Goal: Book appointment/travel/reservation

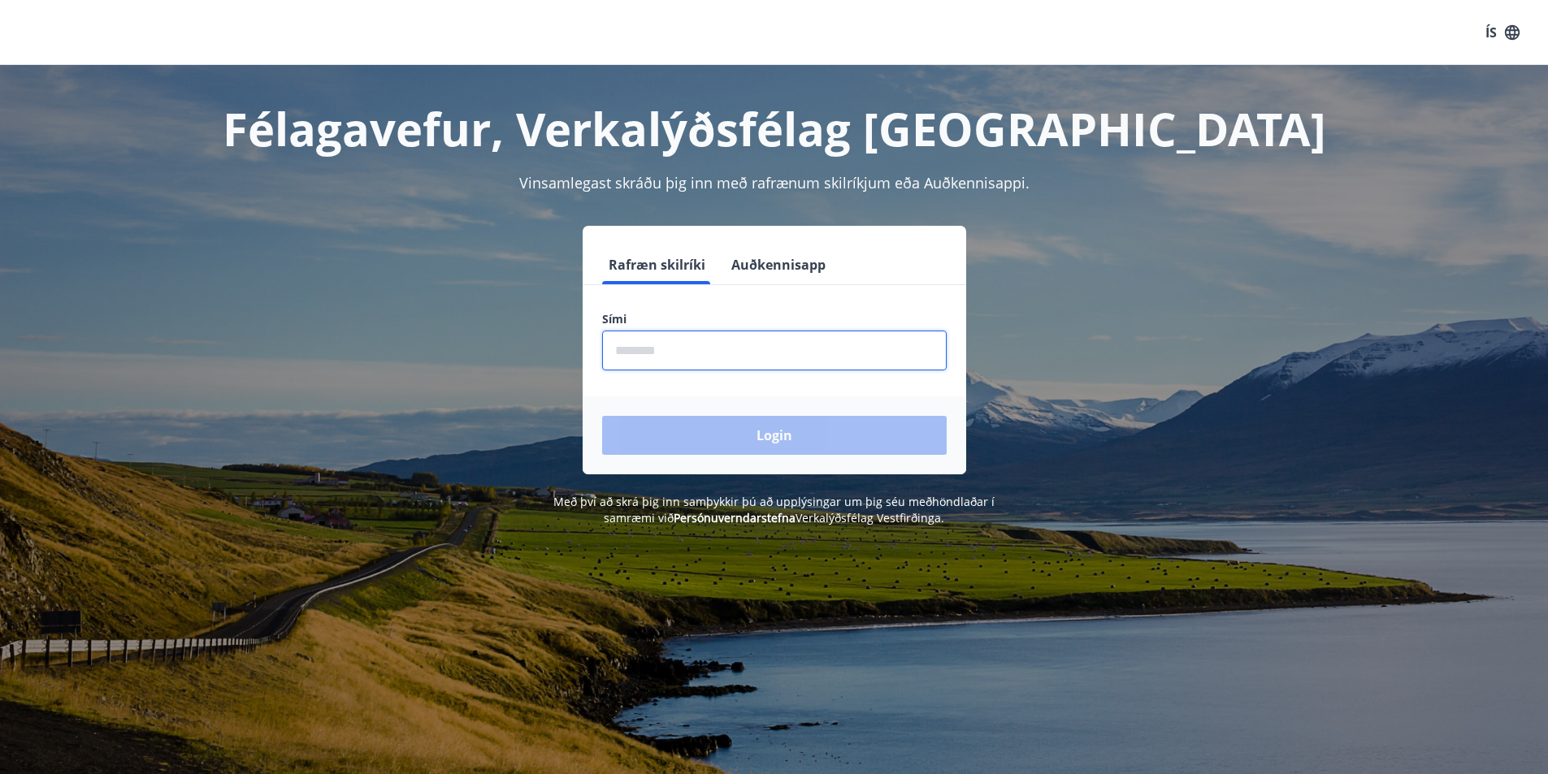
click at [624, 353] on input "phone" at bounding box center [774, 351] width 345 height 40
type input "********"
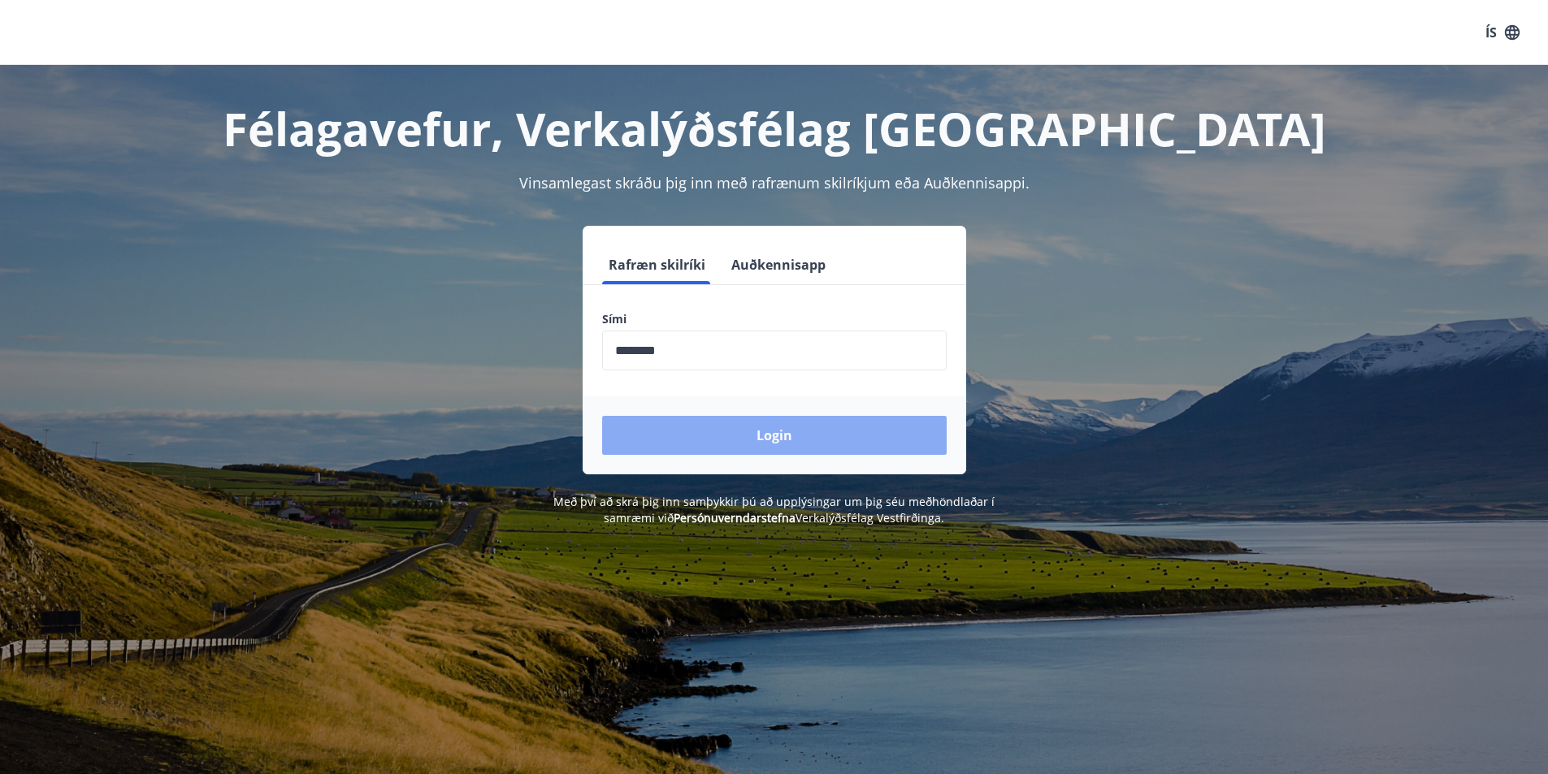
click at [734, 432] on button "Login" at bounding box center [774, 435] width 345 height 39
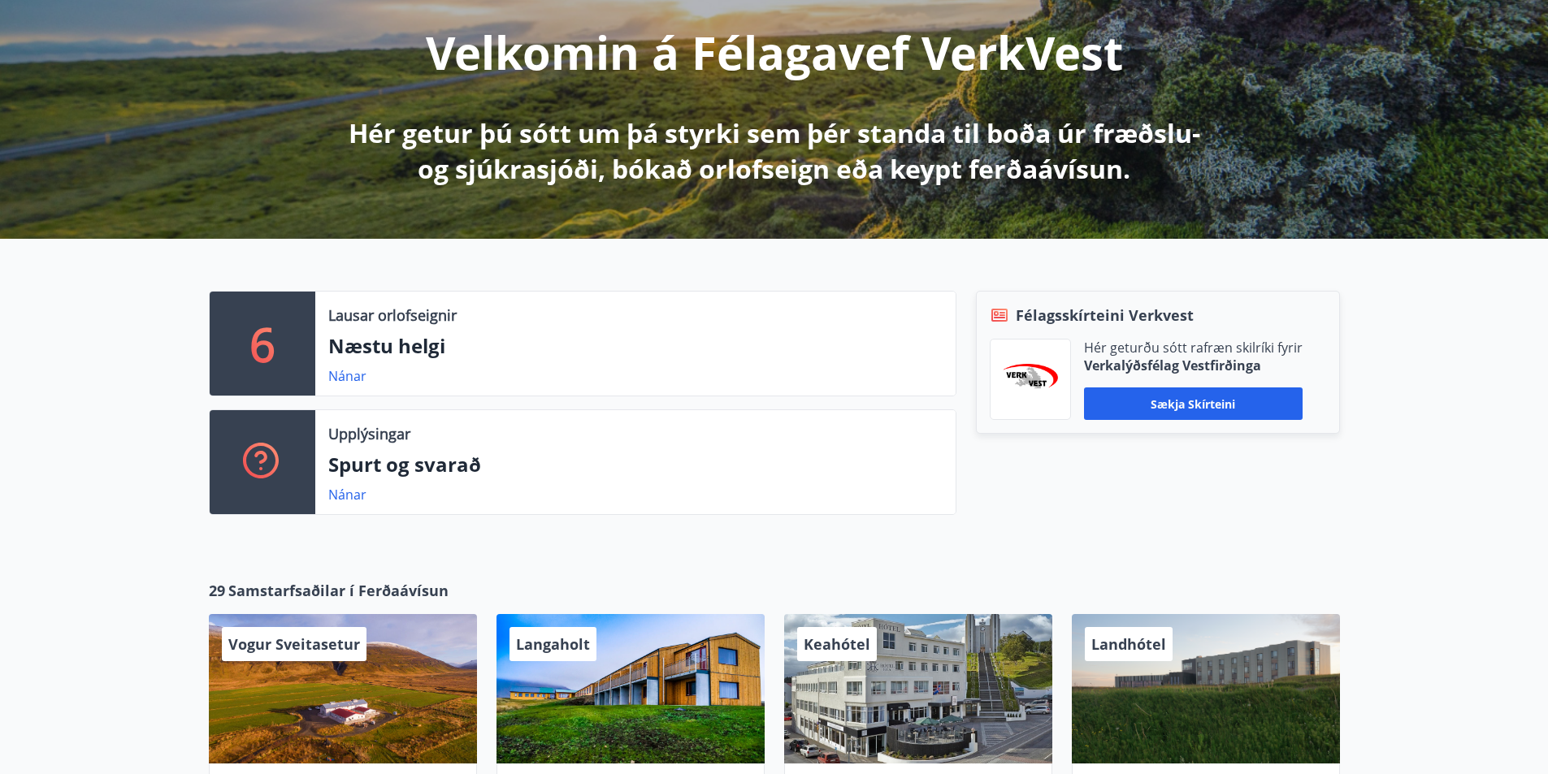
scroll to position [163, 0]
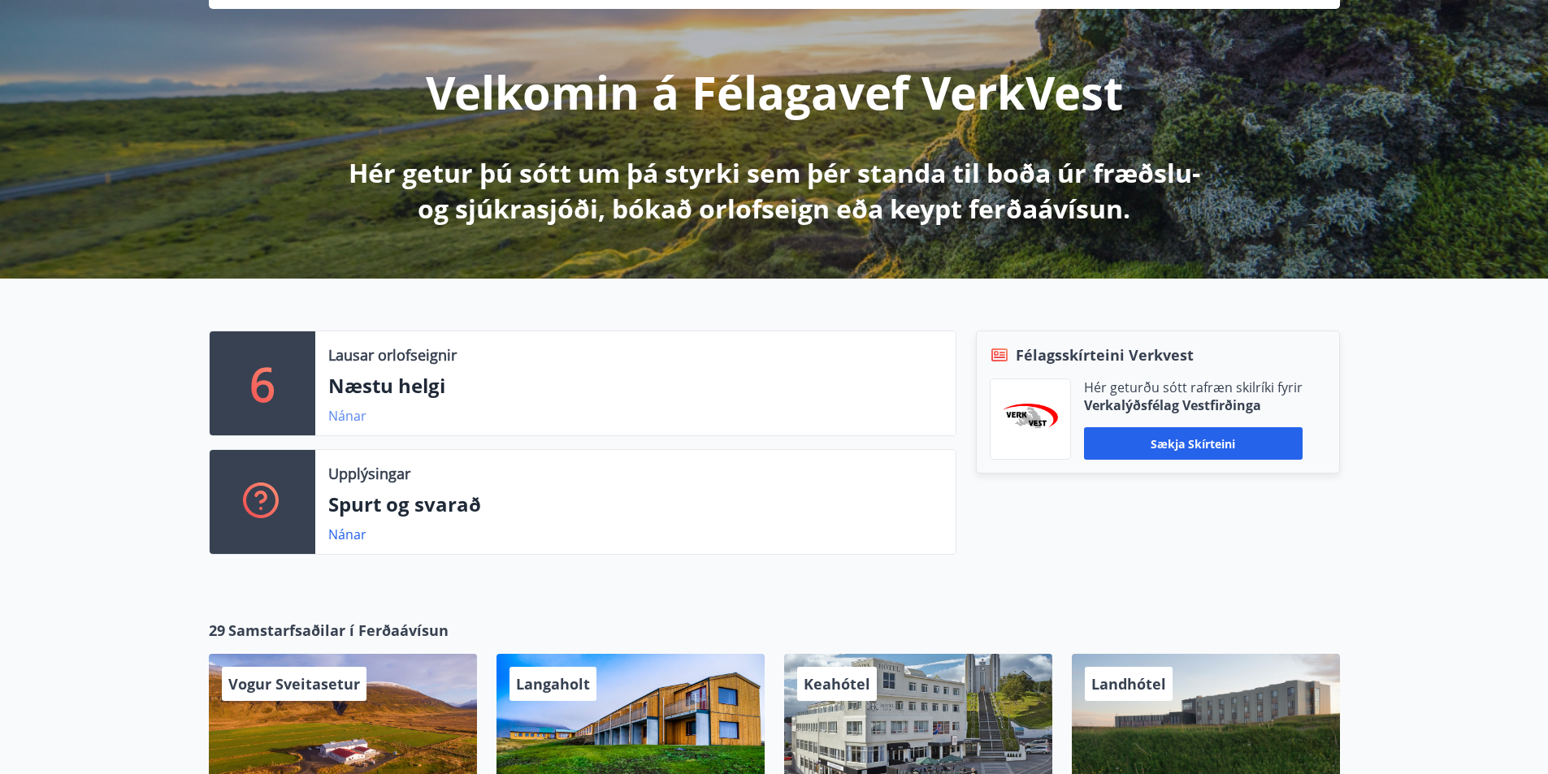
click at [353, 415] on link "Nánar" at bounding box center [347, 416] width 38 height 18
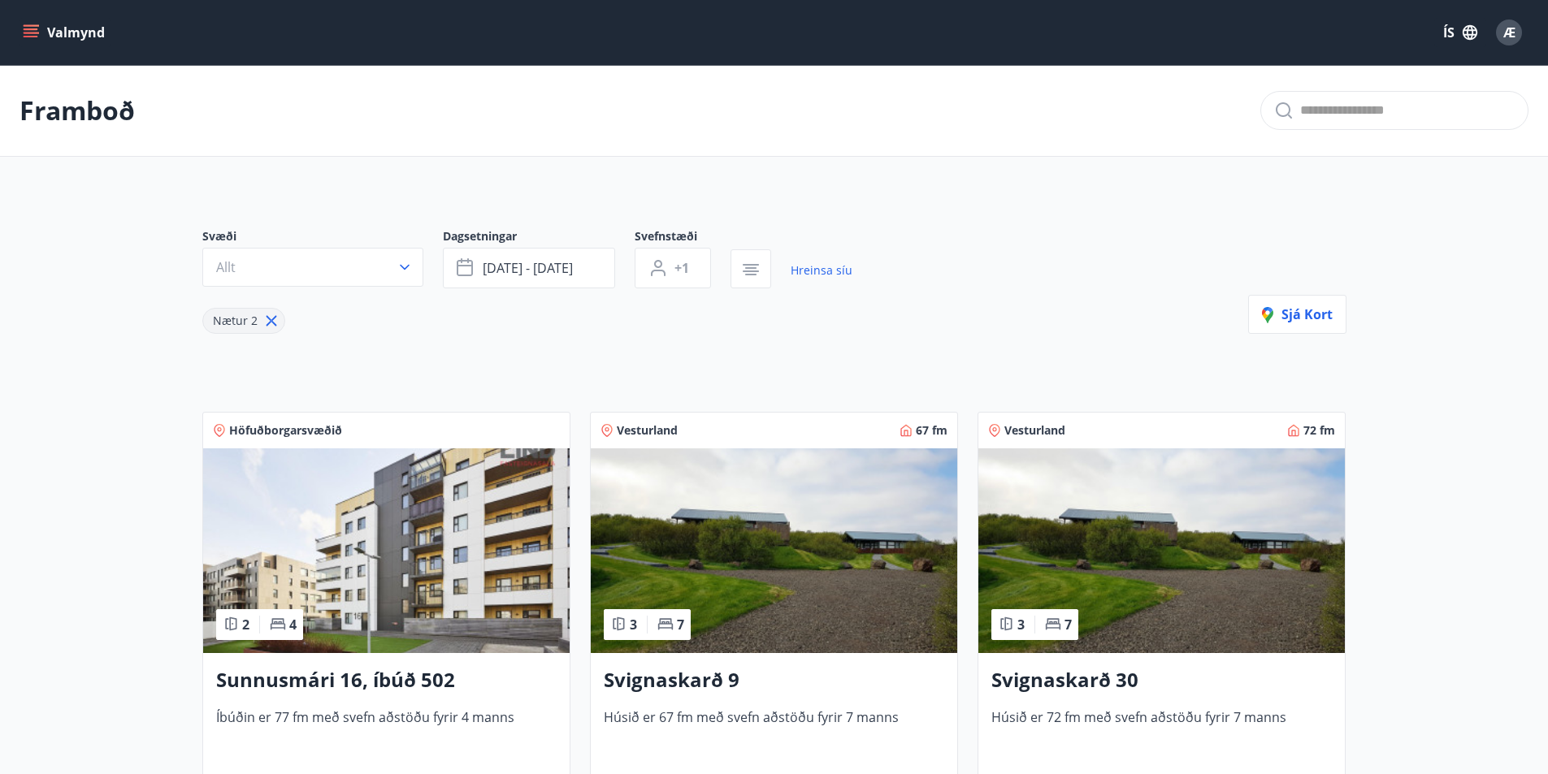
click at [329, 430] on span "Höfuðborgarsvæðið" at bounding box center [285, 431] width 113 height 16
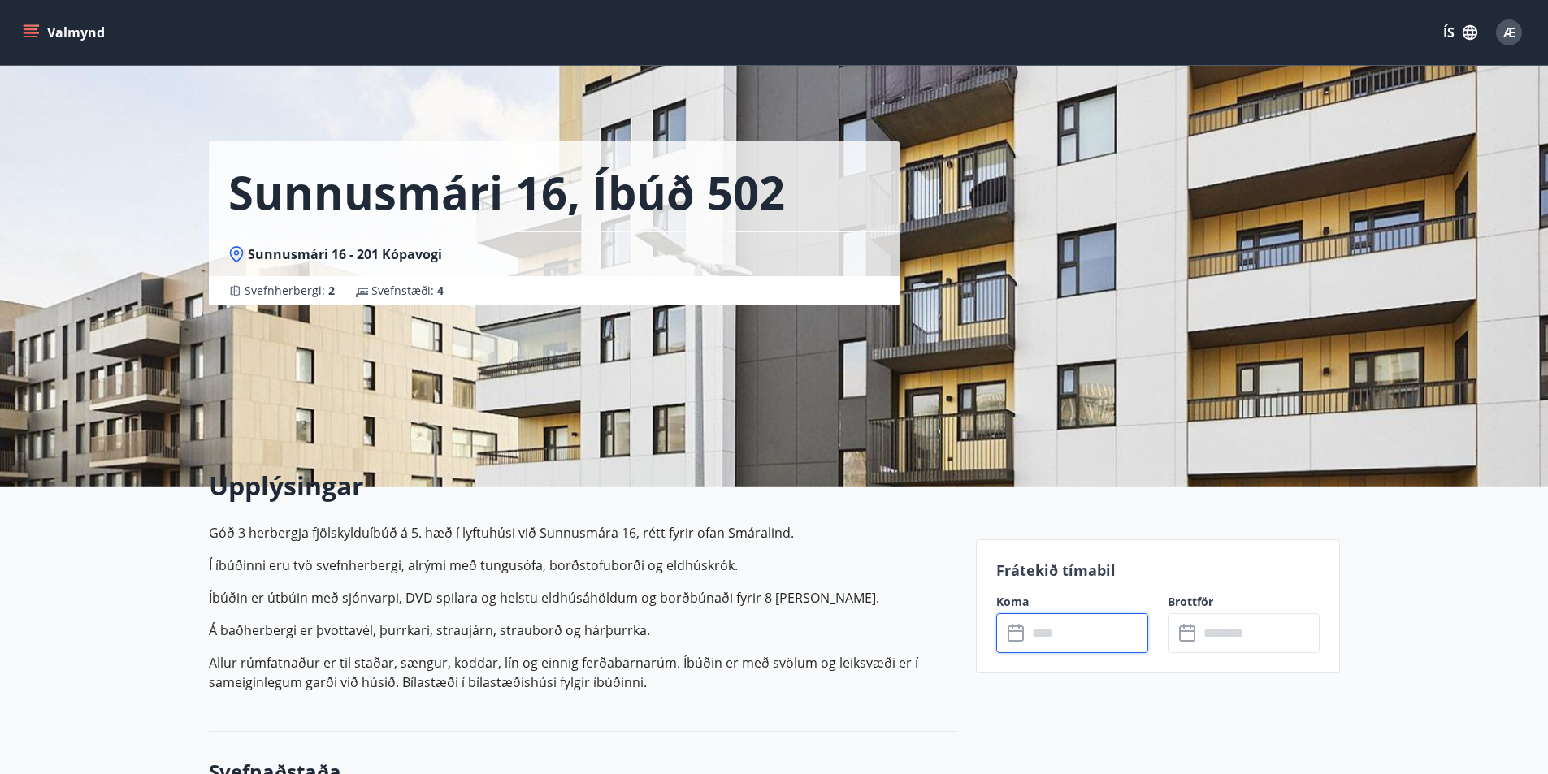
click at [1106, 626] on input "text" at bounding box center [1087, 634] width 121 height 40
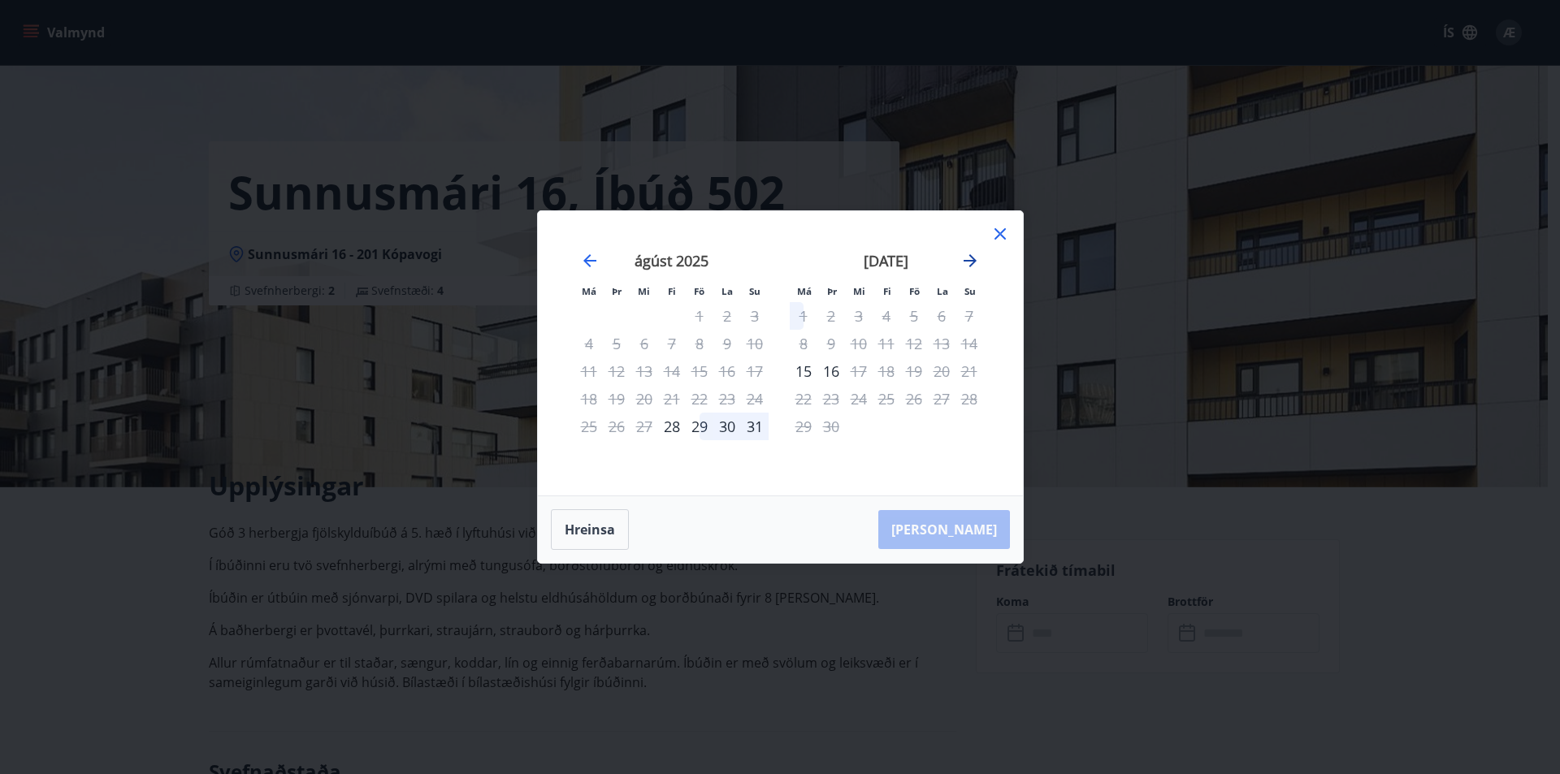
click at [969, 259] on icon "Move forward to switch to the next month." at bounding box center [971, 261] width 20 height 20
click at [975, 536] on div "[PERSON_NAME]" at bounding box center [780, 530] width 485 height 67
click at [970, 259] on icon "Move forward to switch to the next month." at bounding box center [971, 261] width 20 height 20
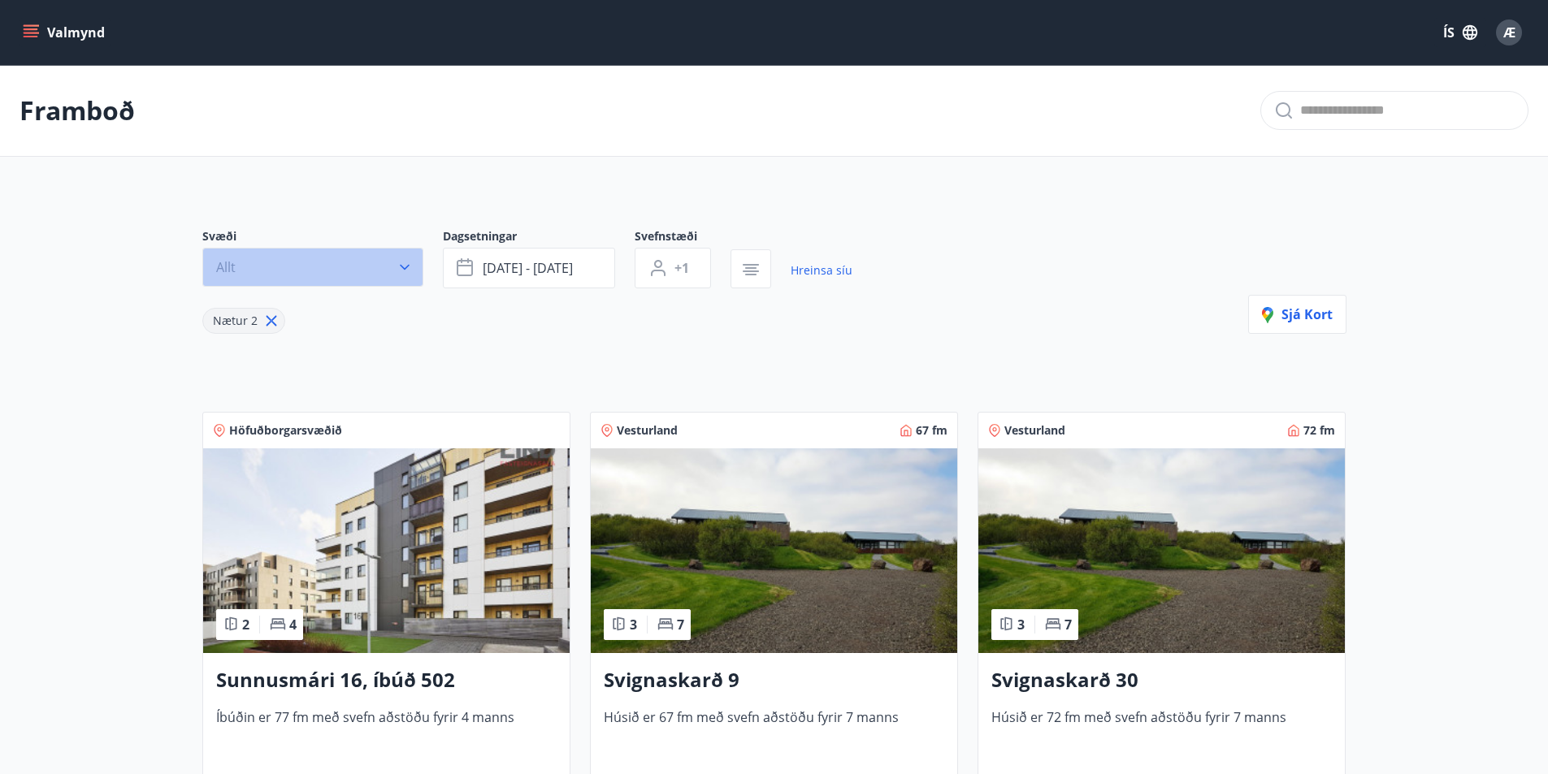
click at [280, 260] on button "Allt" at bounding box center [312, 267] width 221 height 39
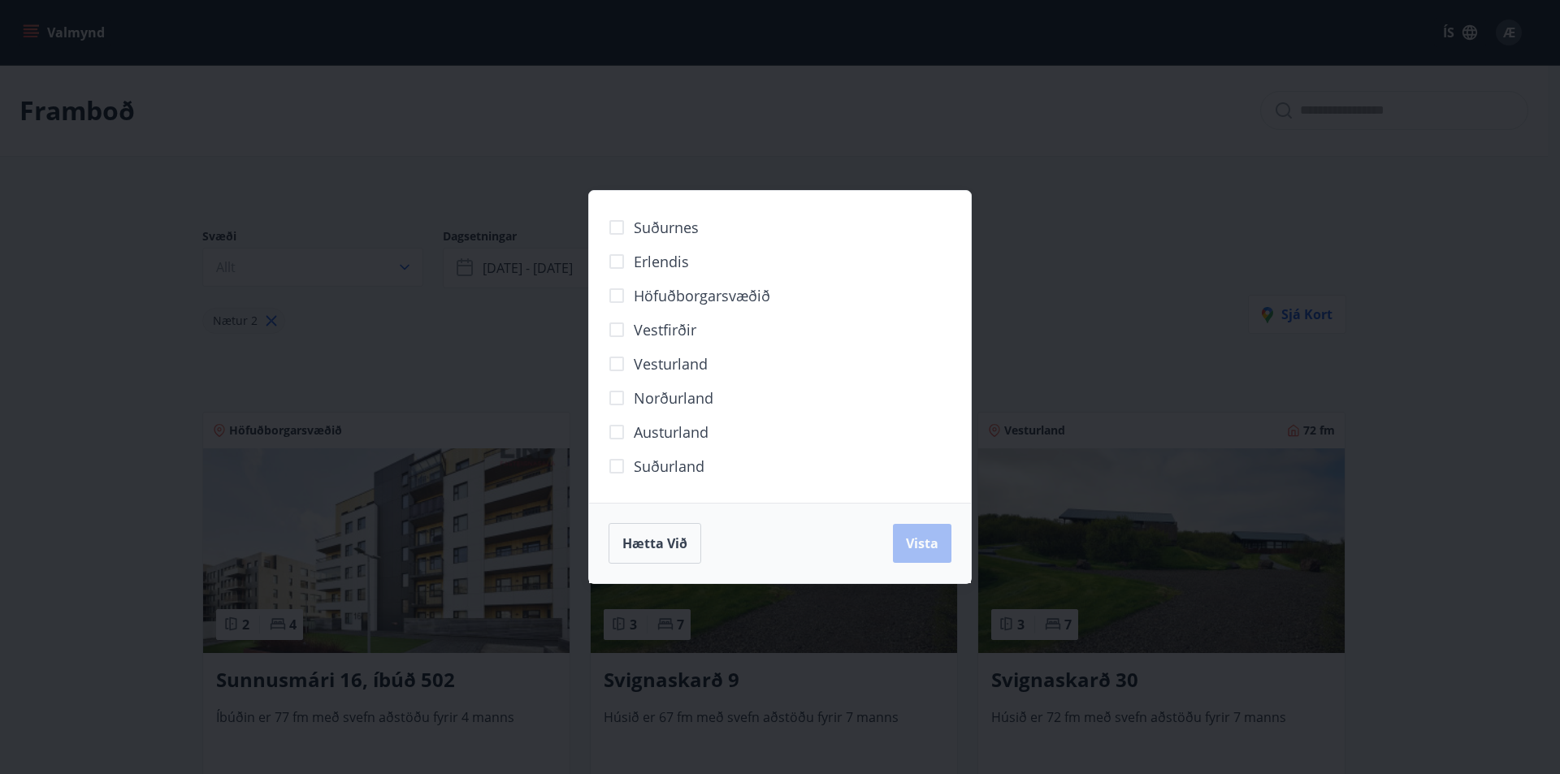
click at [643, 329] on span "Vestfirðir" at bounding box center [665, 329] width 63 height 21
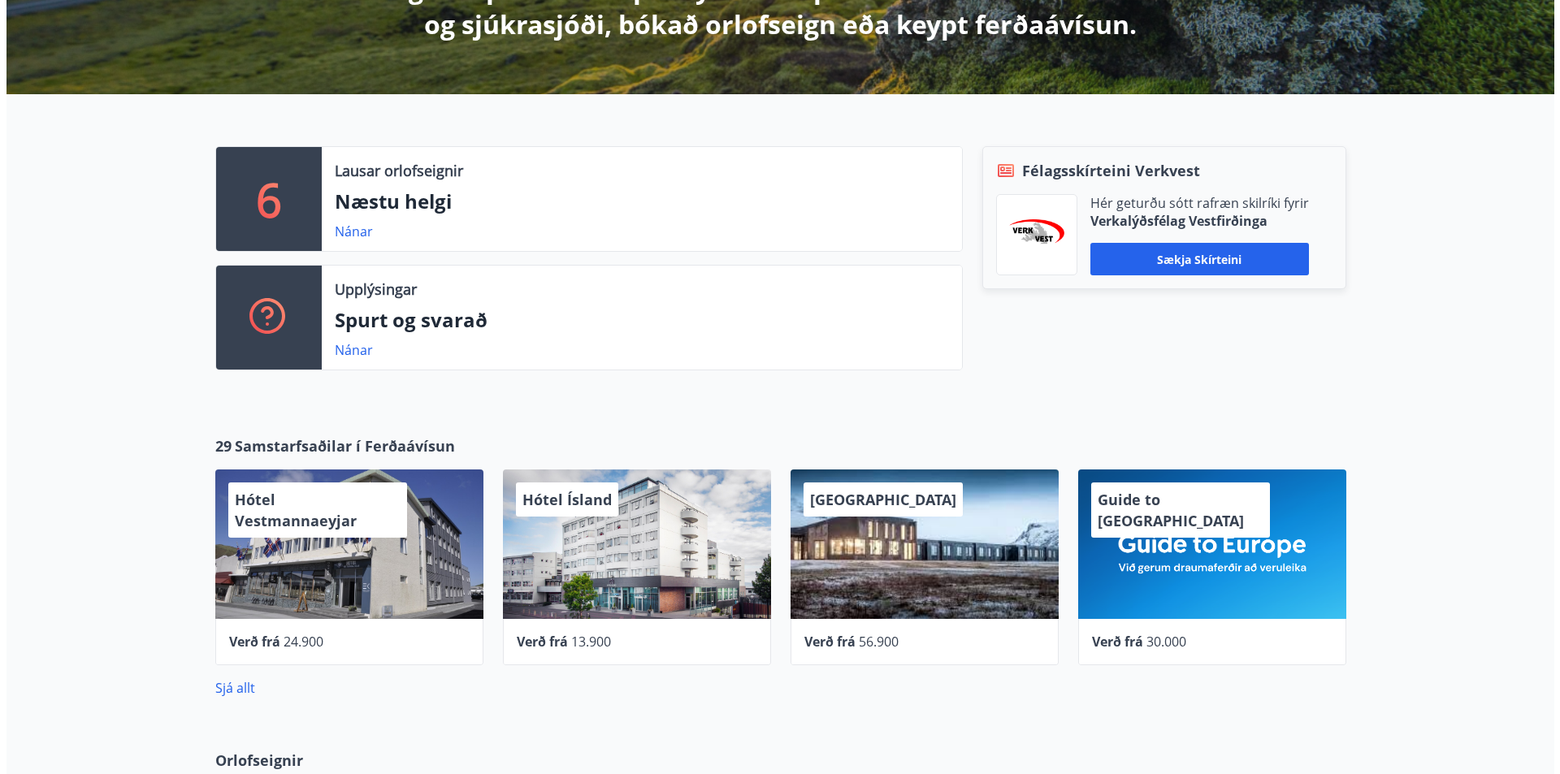
scroll to position [297, 0]
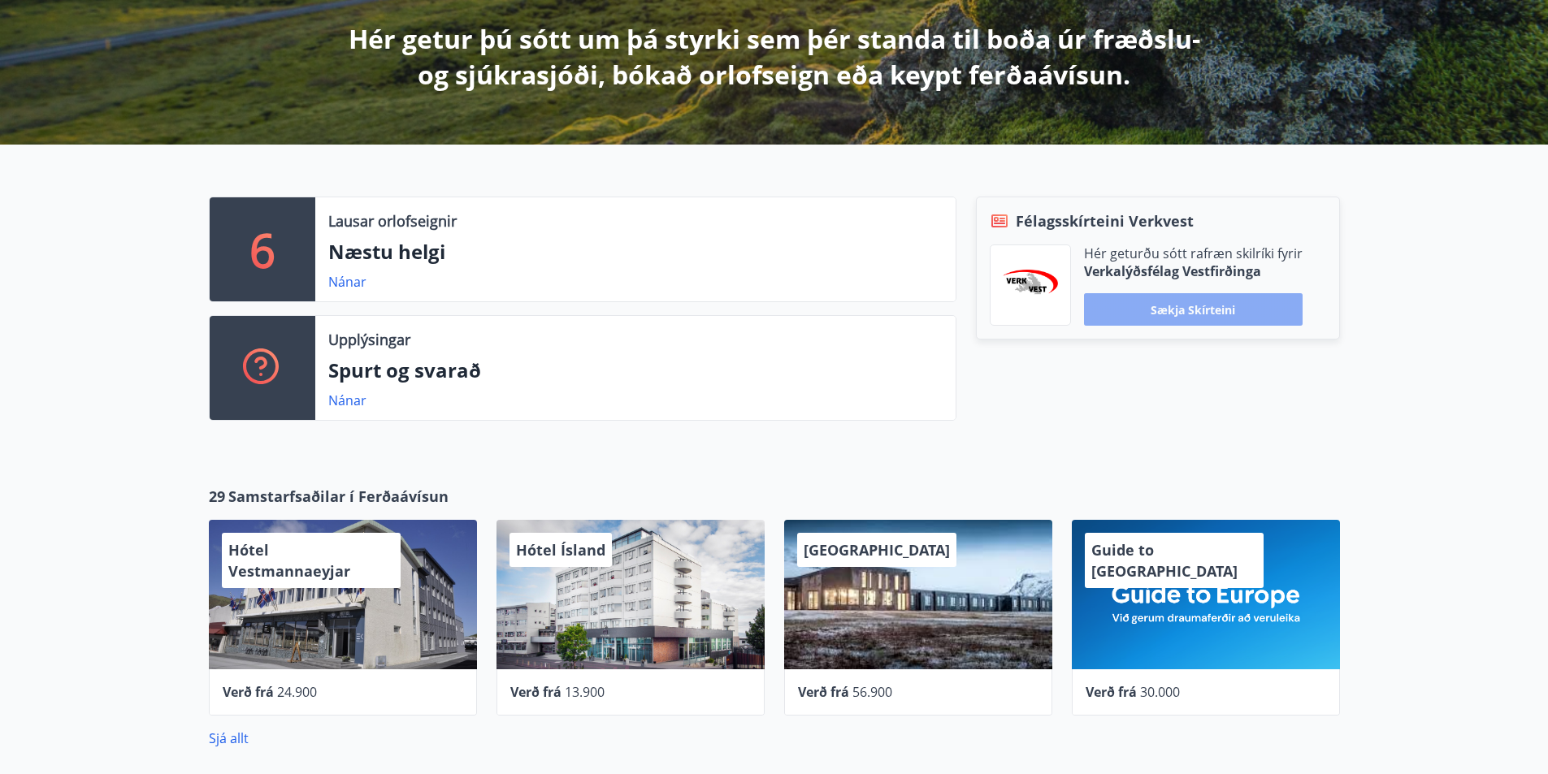
click at [1205, 311] on button "Sækja skírteini" at bounding box center [1193, 309] width 219 height 33
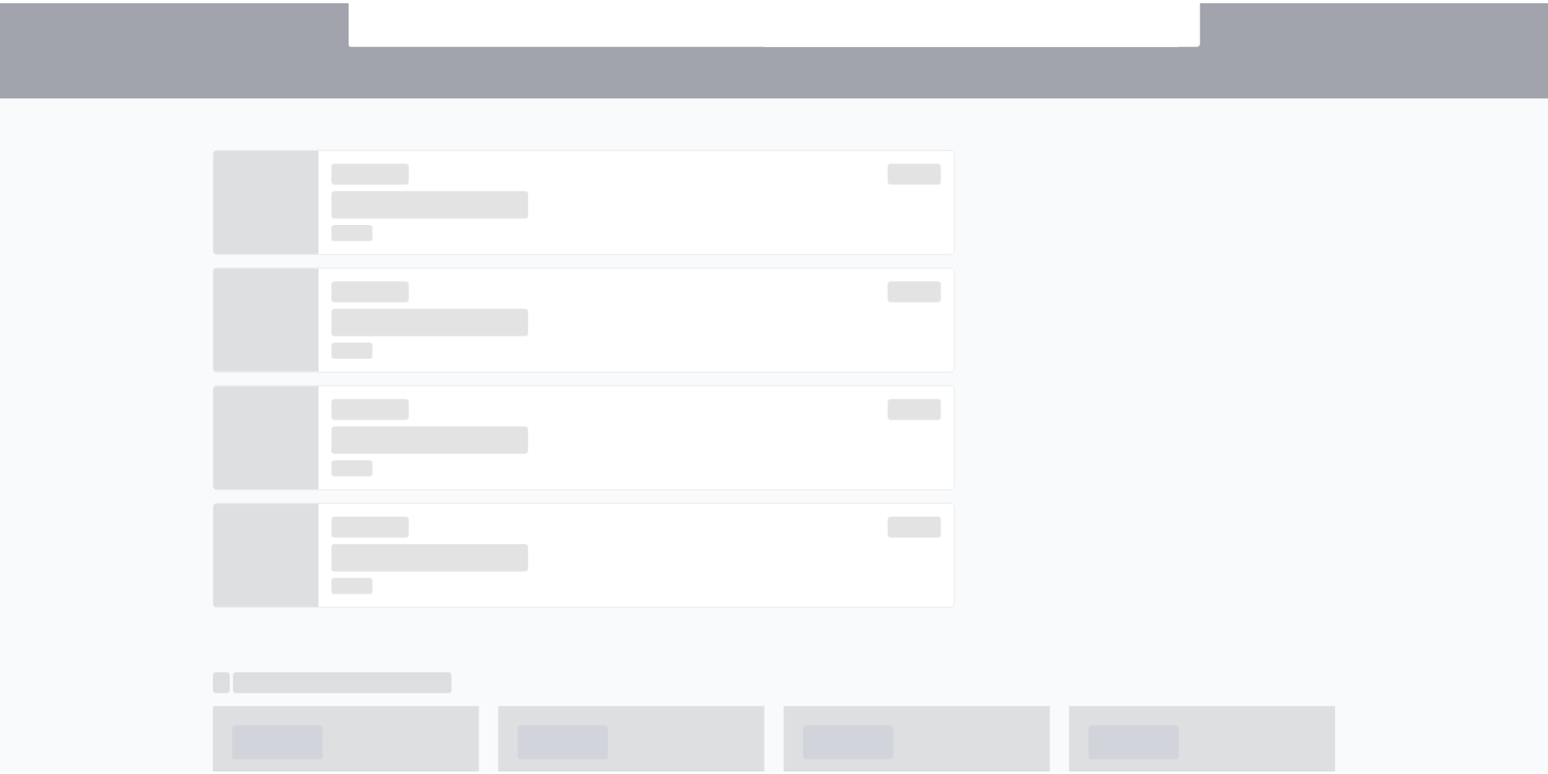
scroll to position [0, 0]
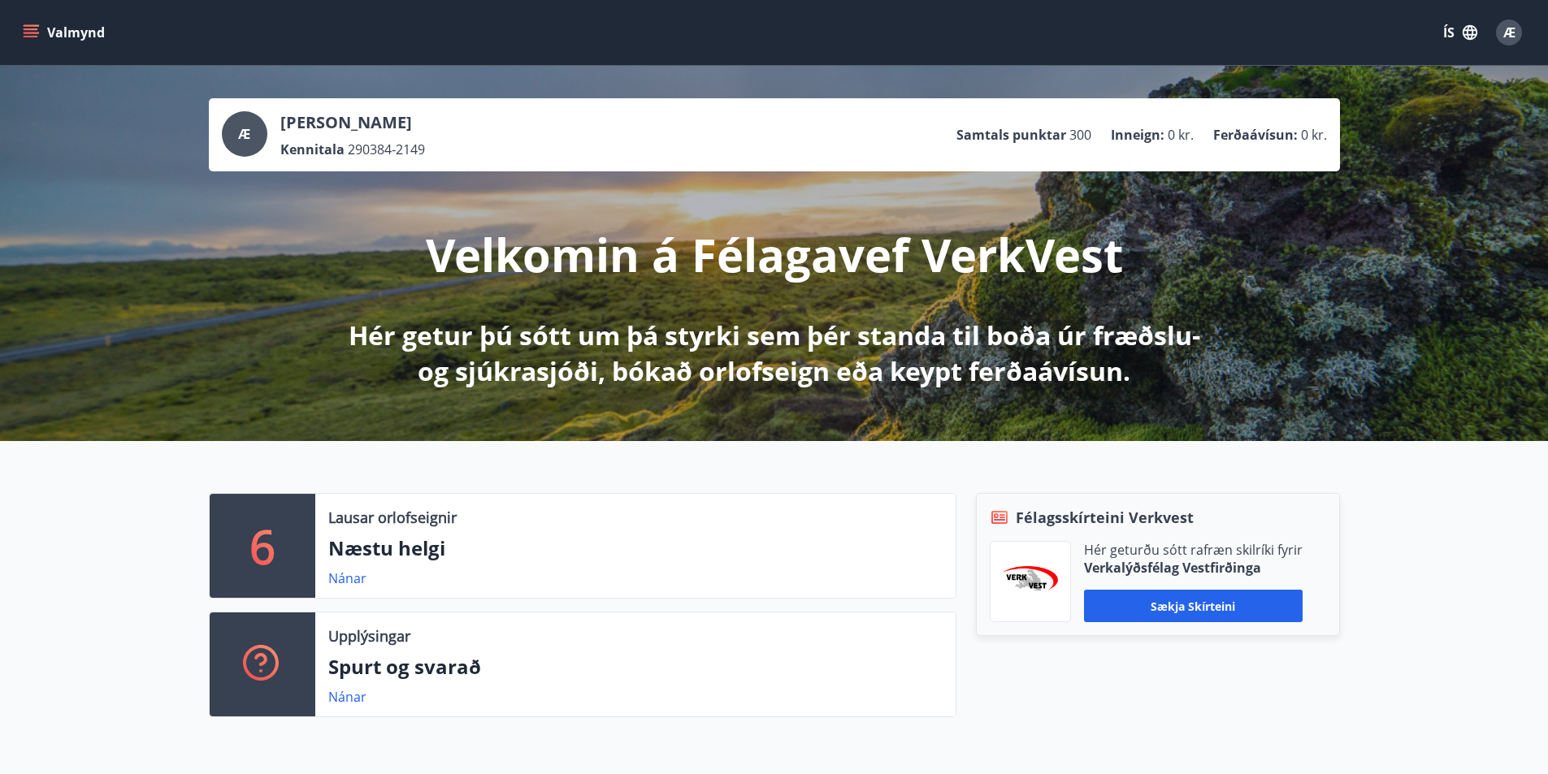
click at [75, 33] on button "Valmynd" at bounding box center [66, 32] width 92 height 29
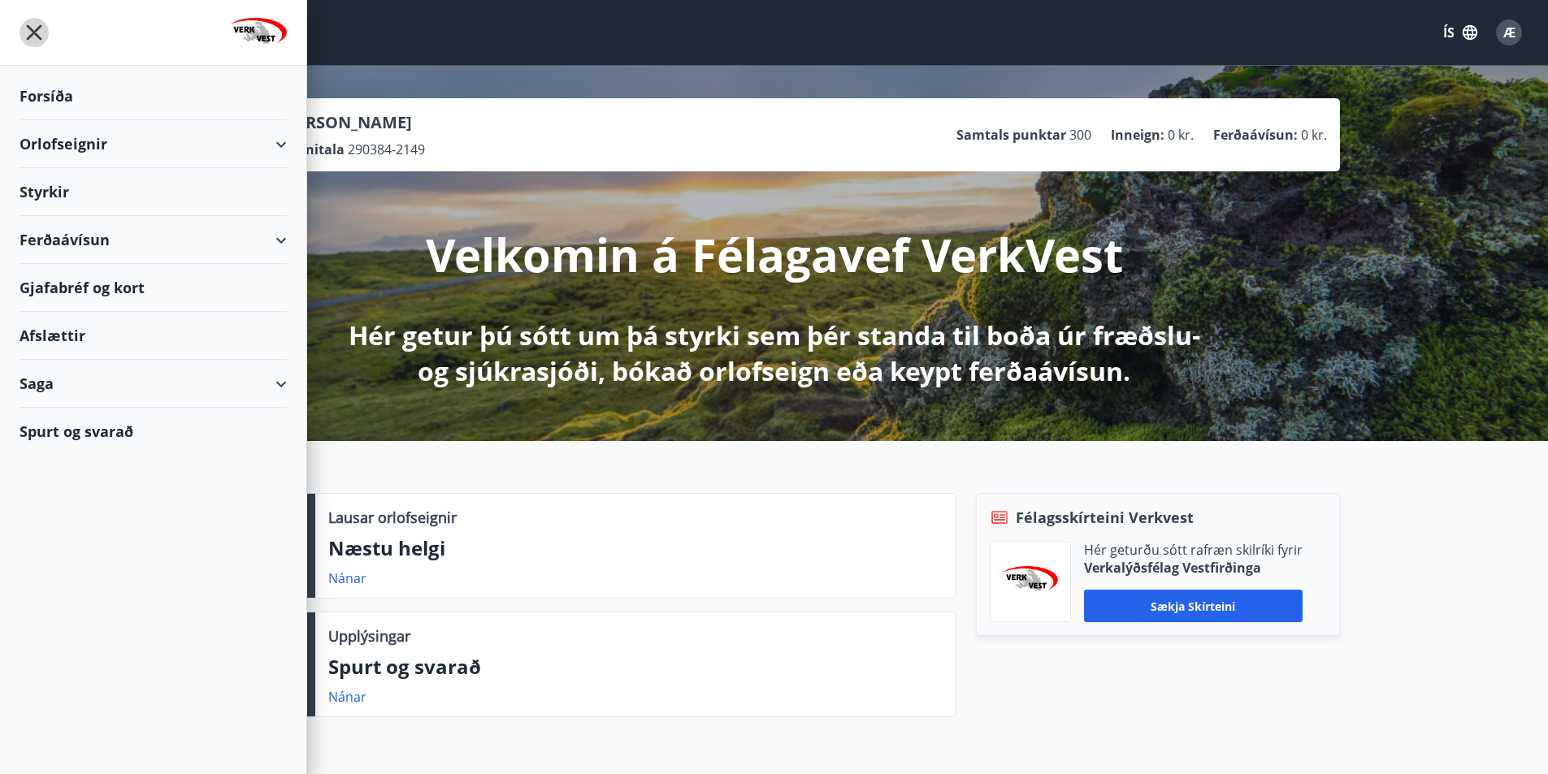
click at [36, 32] on icon "menu" at bounding box center [34, 32] width 15 height 15
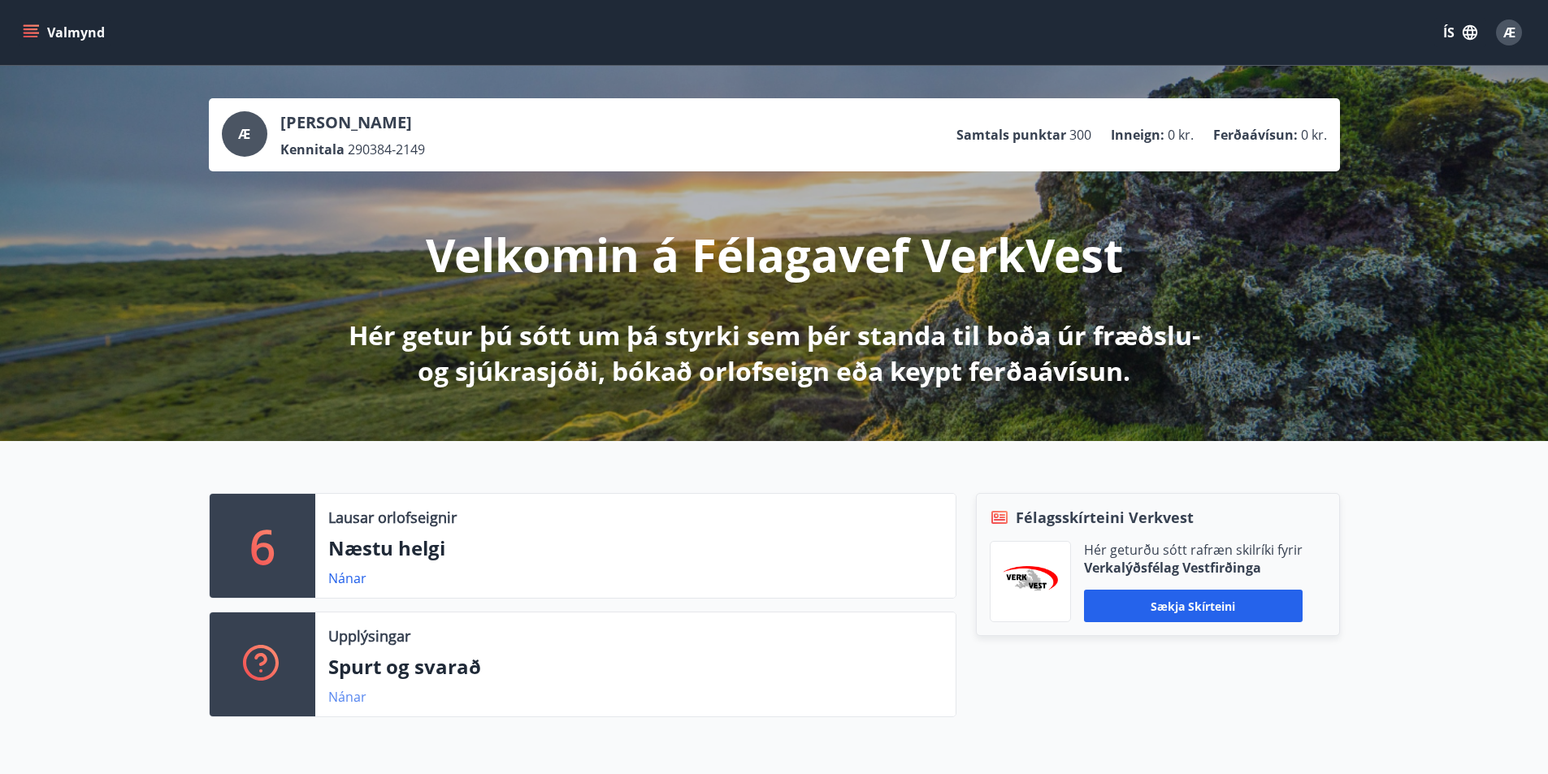
click at [348, 698] on link "Nánar" at bounding box center [347, 697] width 38 height 18
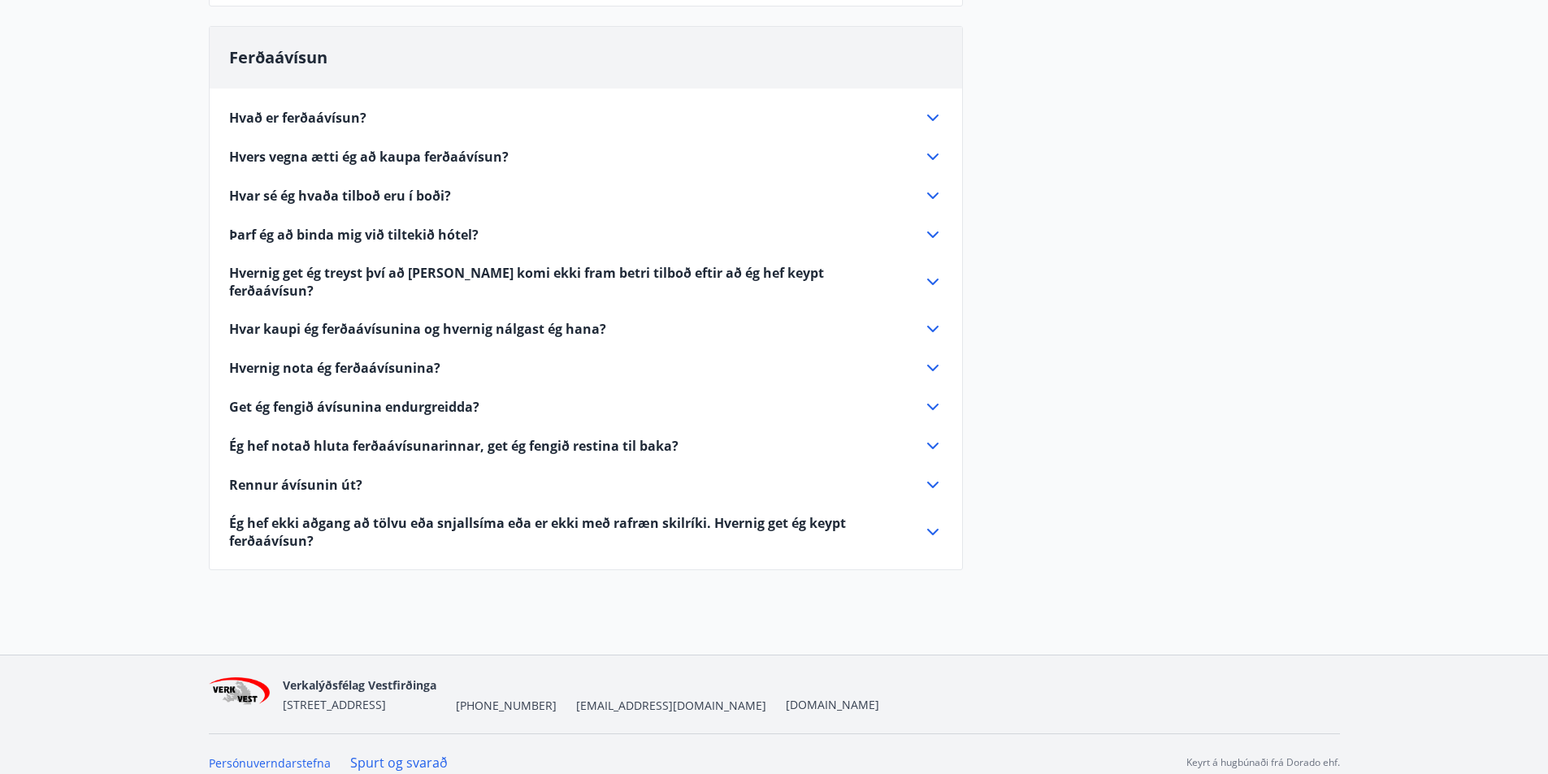
scroll to position [420, 0]
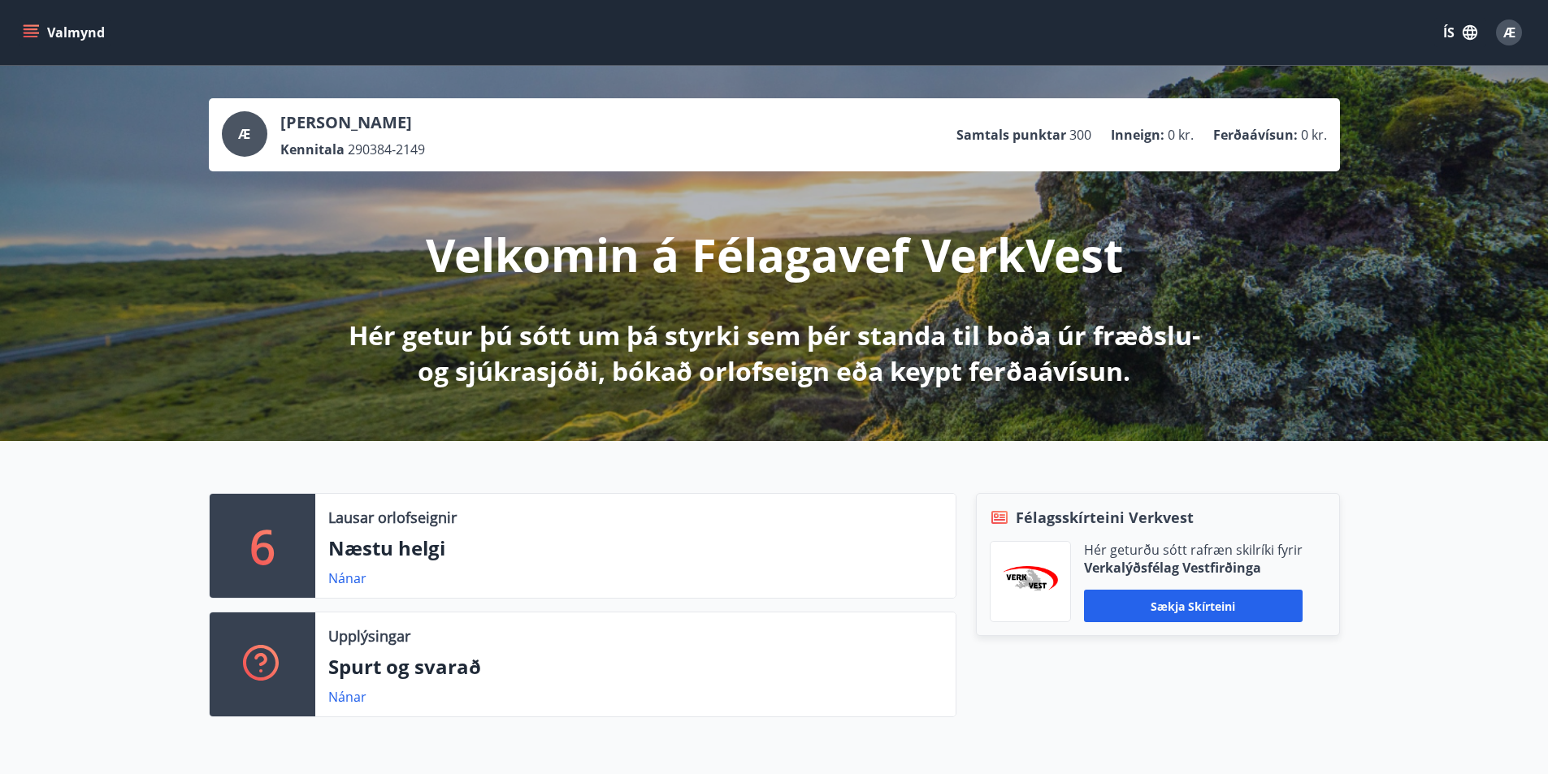
click at [257, 550] on p "6" at bounding box center [262, 546] width 26 height 62
click at [330, 581] on link "Nánar" at bounding box center [347, 579] width 38 height 18
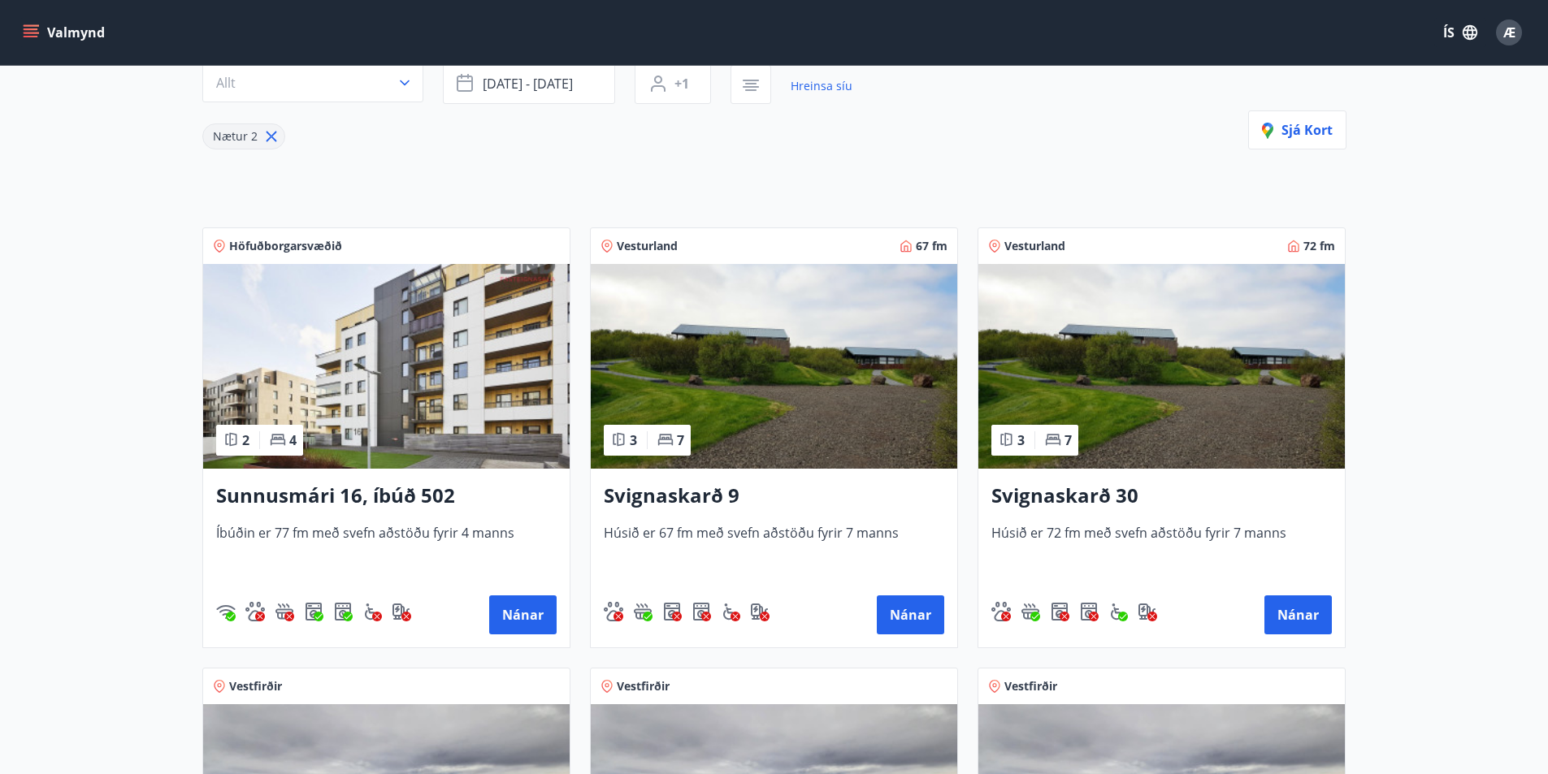
scroll to position [244, 0]
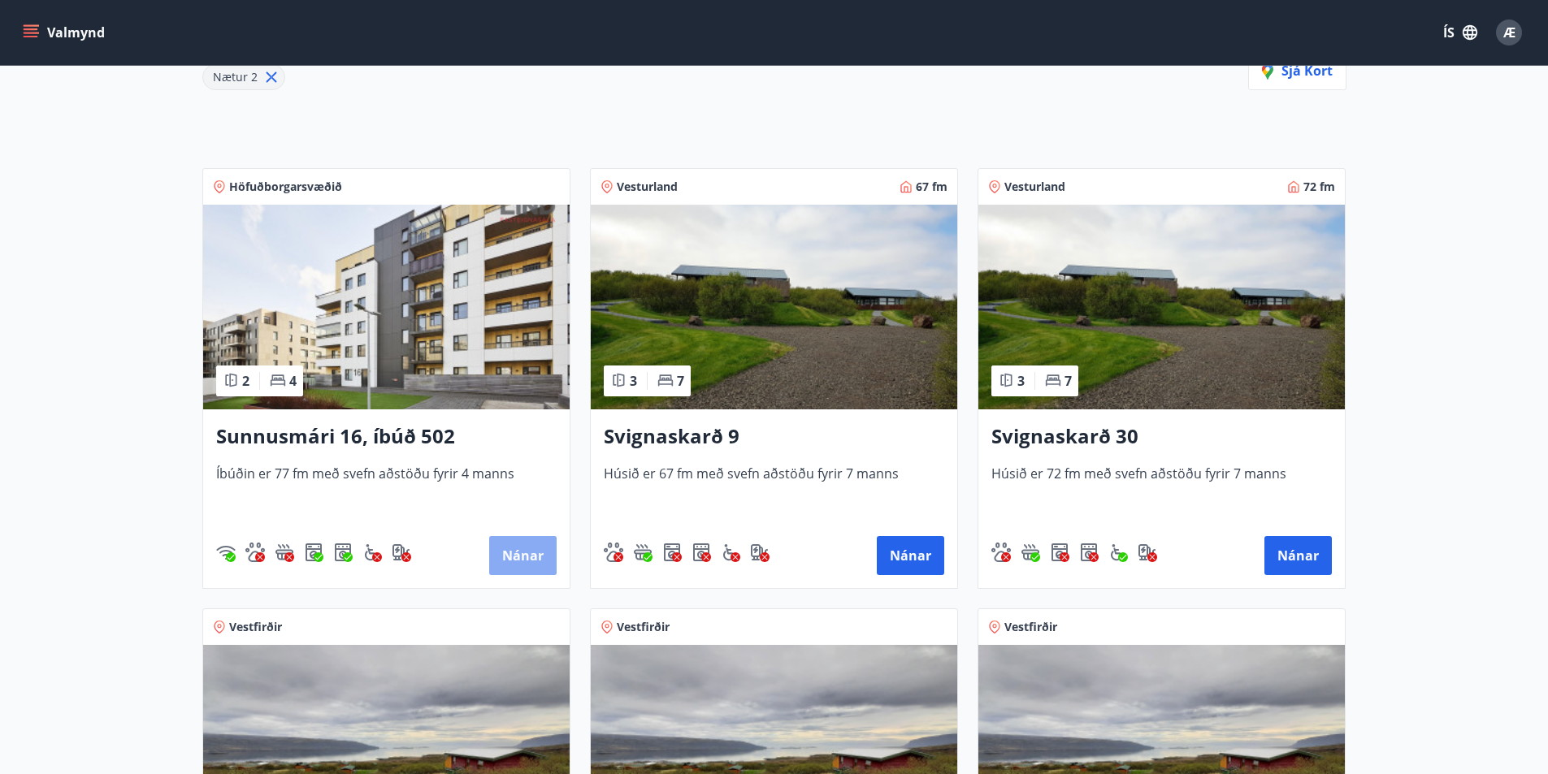
click at [527, 560] on button "Nánar" at bounding box center [522, 555] width 67 height 39
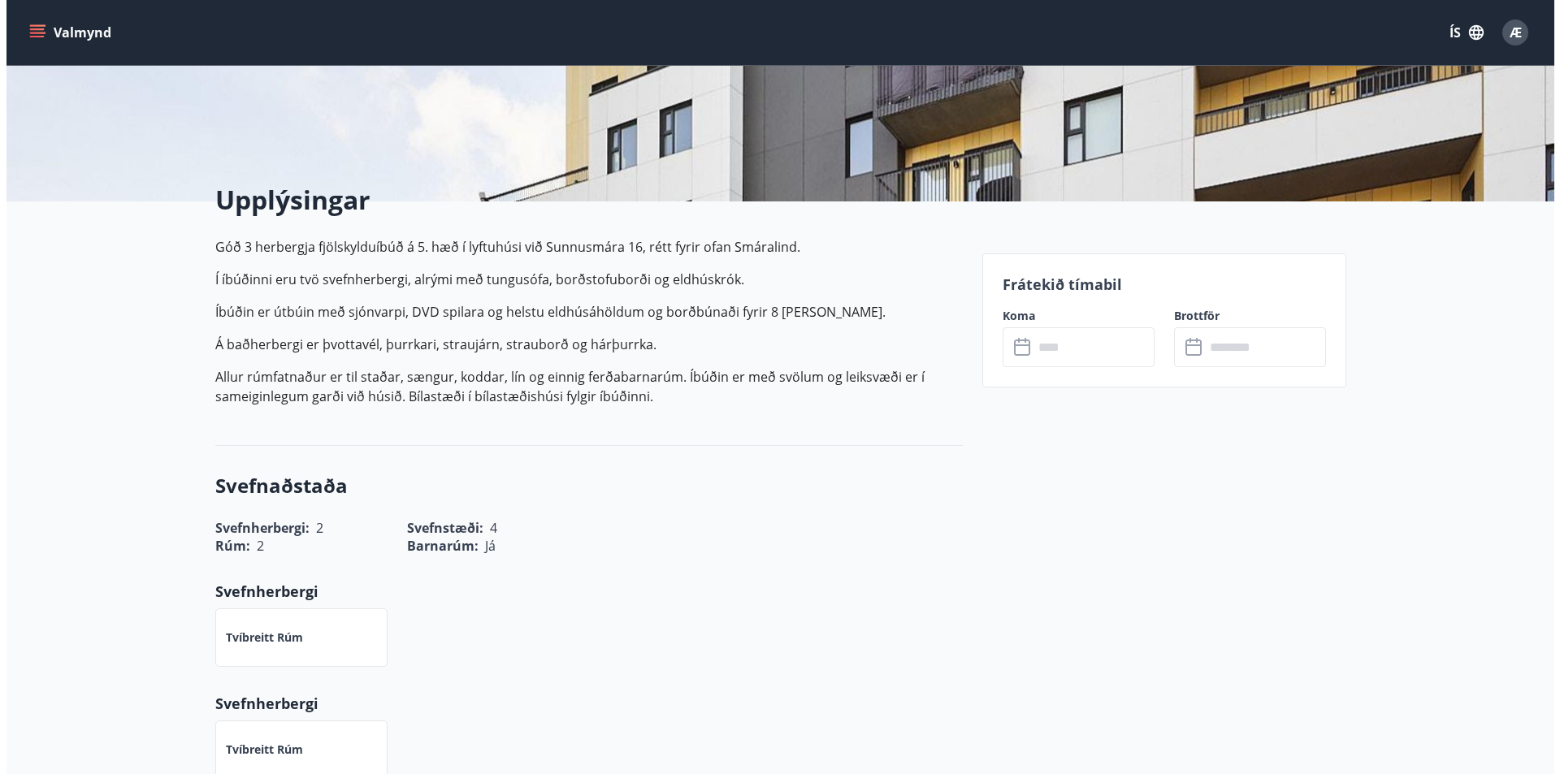
scroll to position [325, 0]
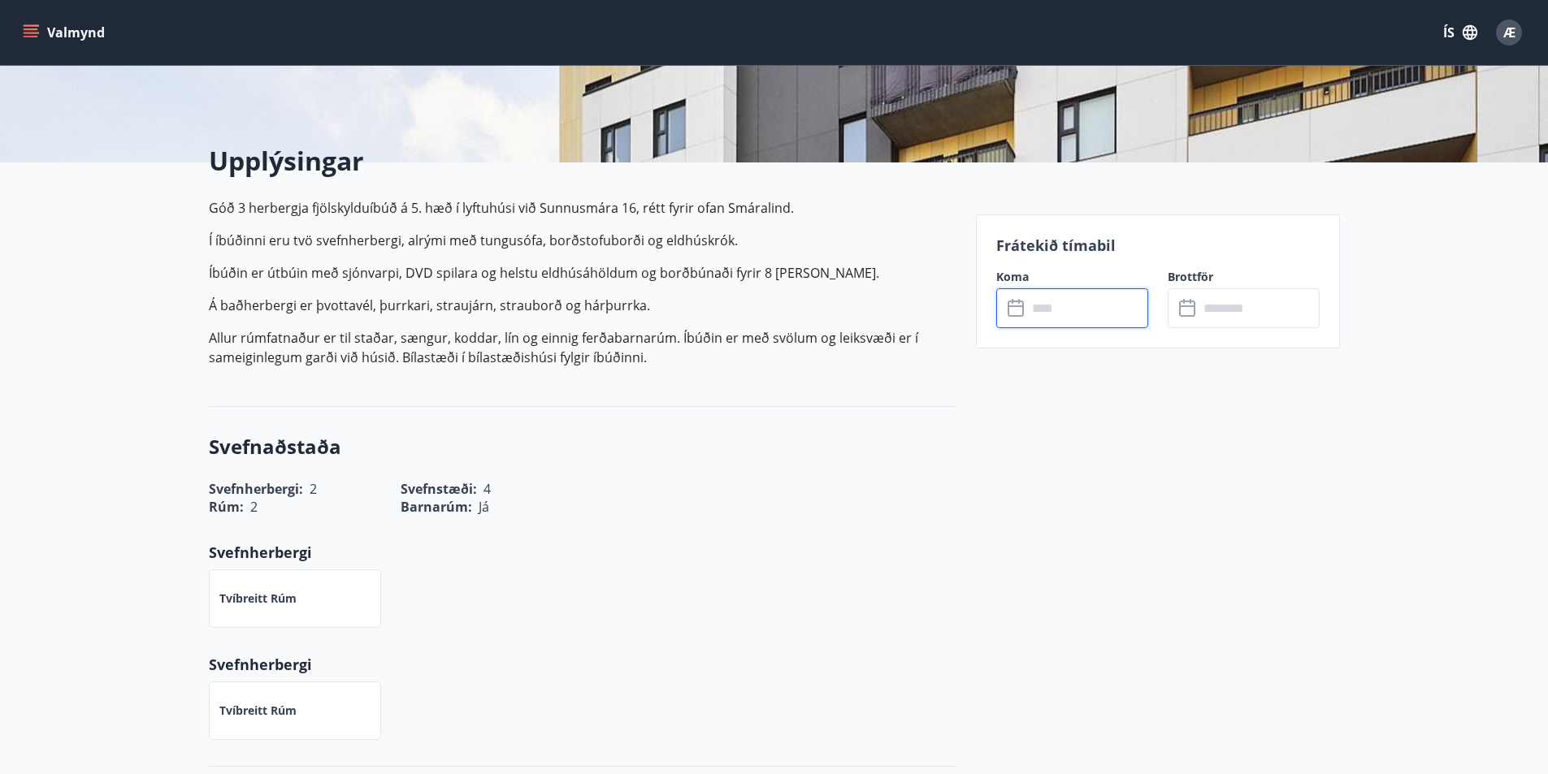
click at [1117, 302] on input "text" at bounding box center [1087, 308] width 121 height 40
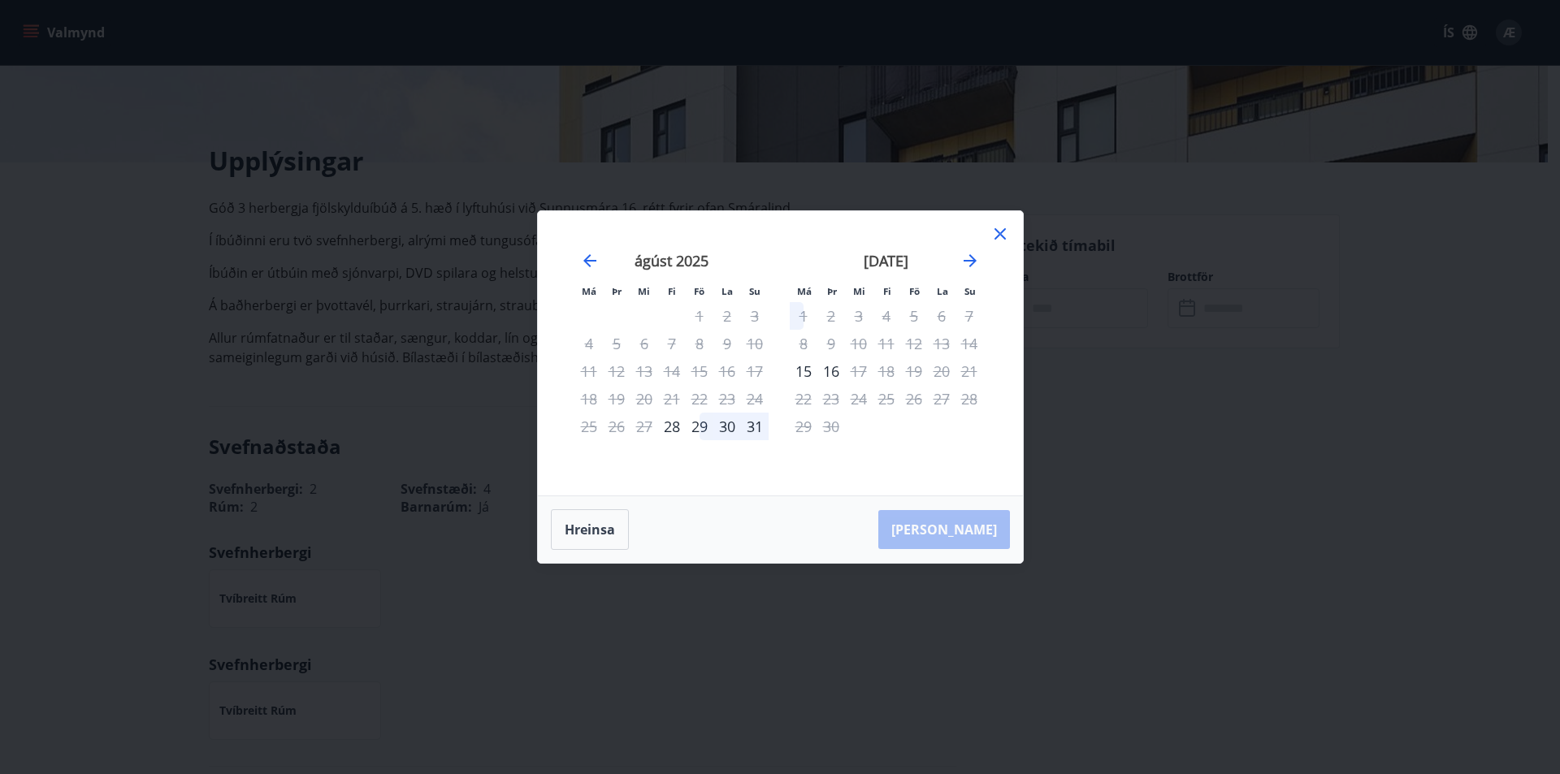
click at [952, 533] on div "[PERSON_NAME]" at bounding box center [780, 530] width 485 height 67
click at [967, 262] on icon "Move forward to switch to the next month." at bounding box center [970, 260] width 13 height 13
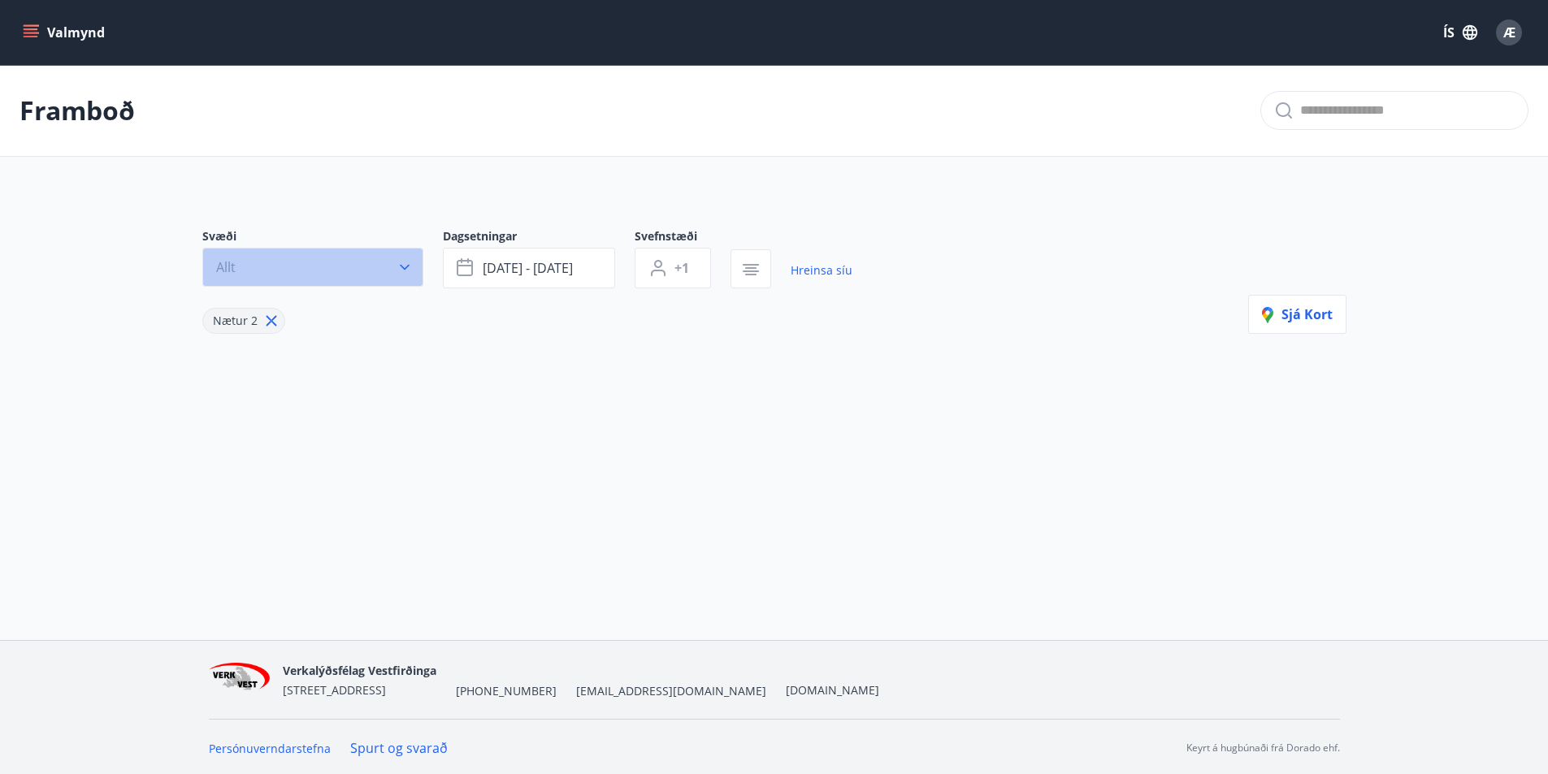
click at [406, 268] on icon "button" at bounding box center [405, 268] width 10 height 6
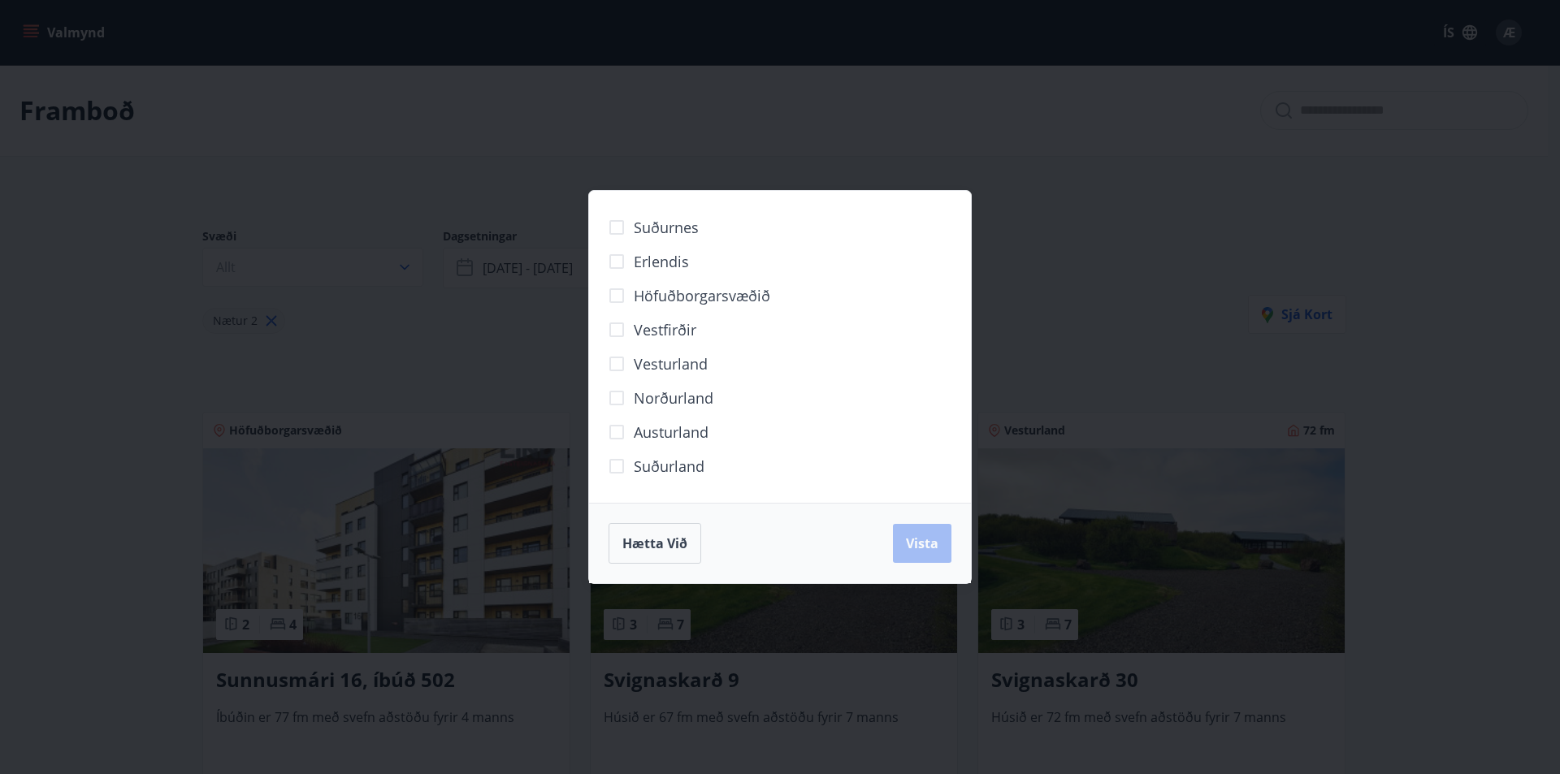
click at [247, 628] on div "Suðurnes Erlendis Höfuðborgarsvæðið Vestfirðir Vesturland Norðurland Austurland…" at bounding box center [780, 387] width 1560 height 774
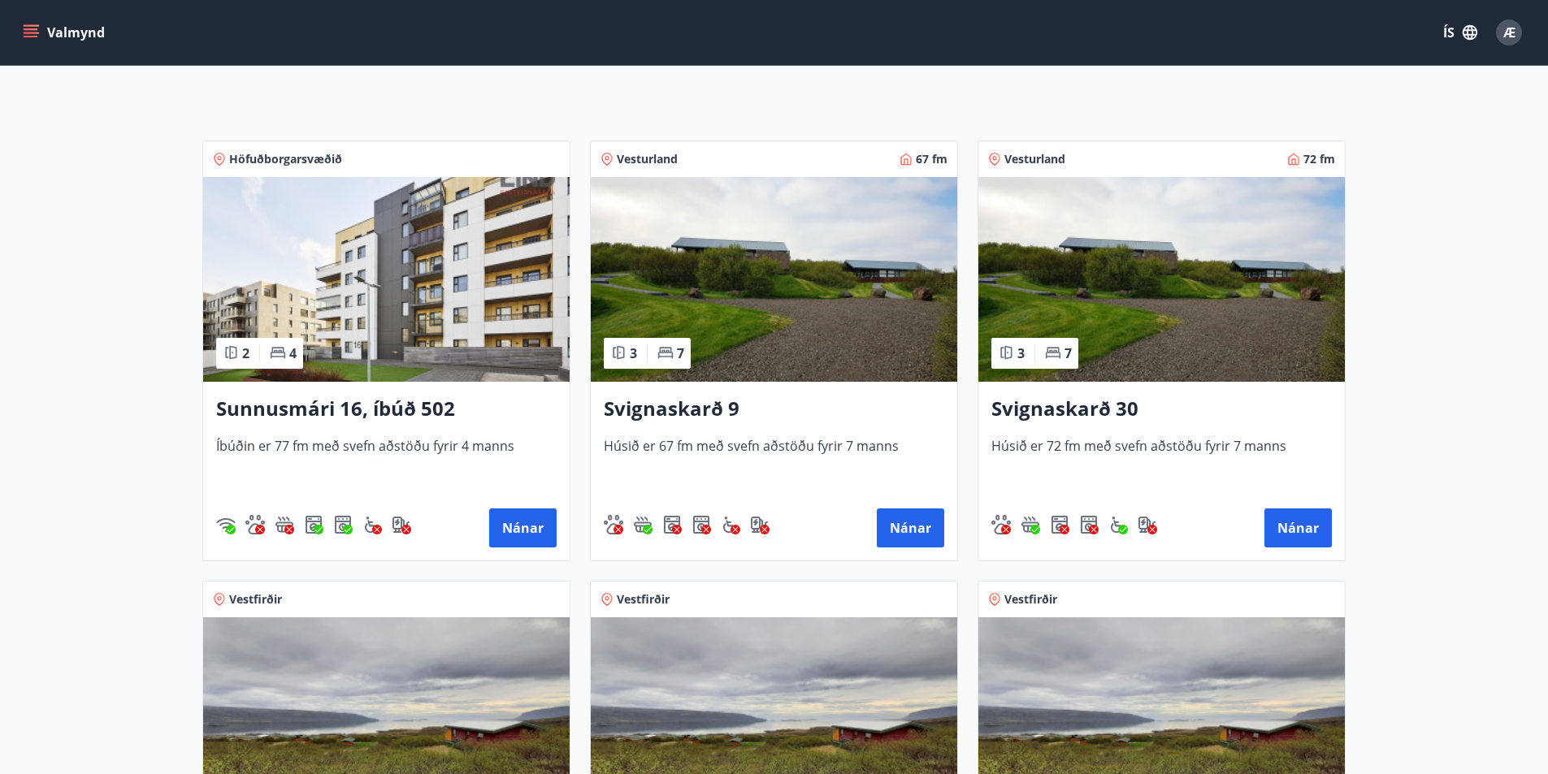
scroll to position [244, 0]
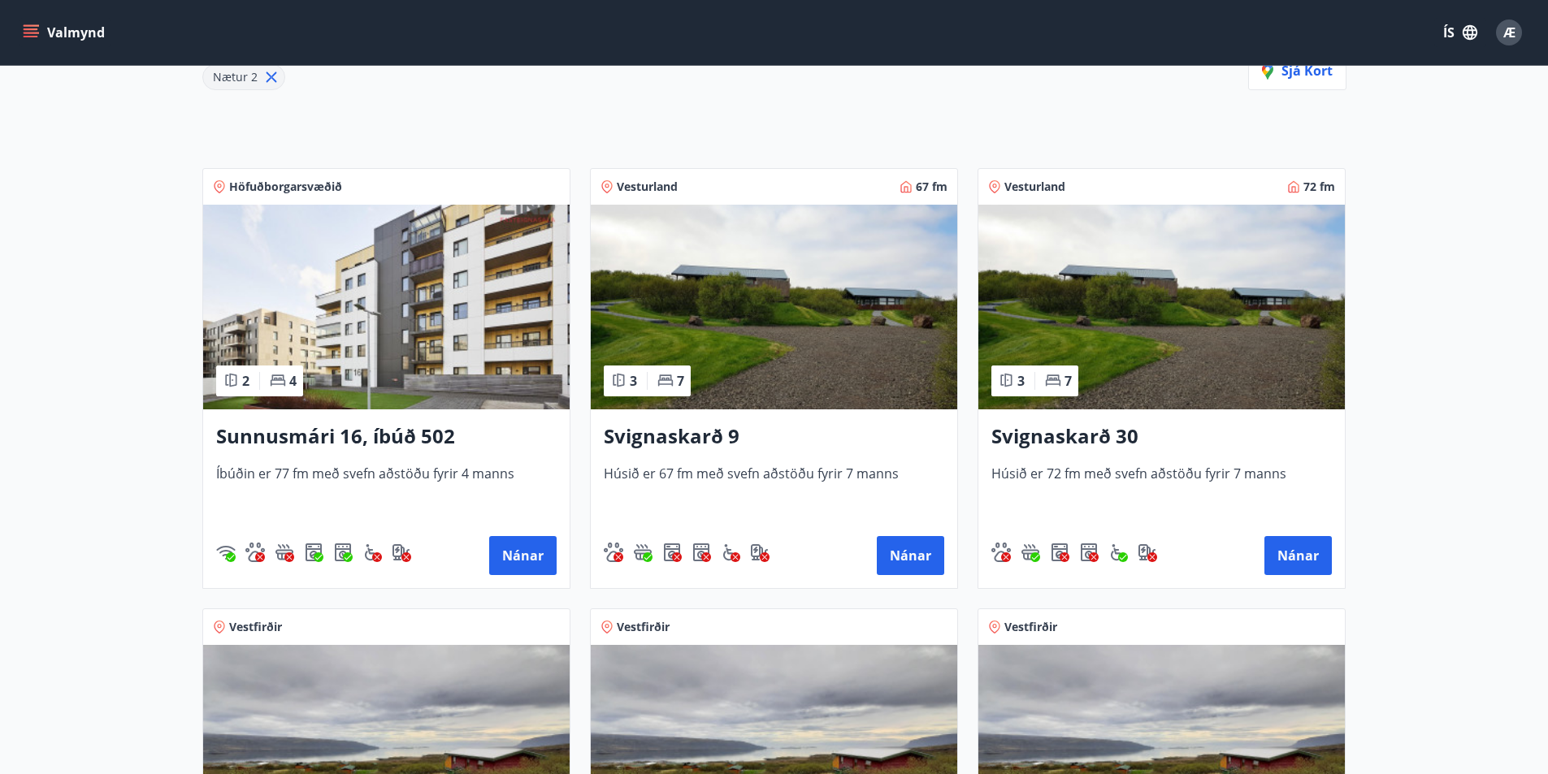
click at [242, 189] on span "Höfuðborgarsvæðið" at bounding box center [285, 187] width 113 height 16
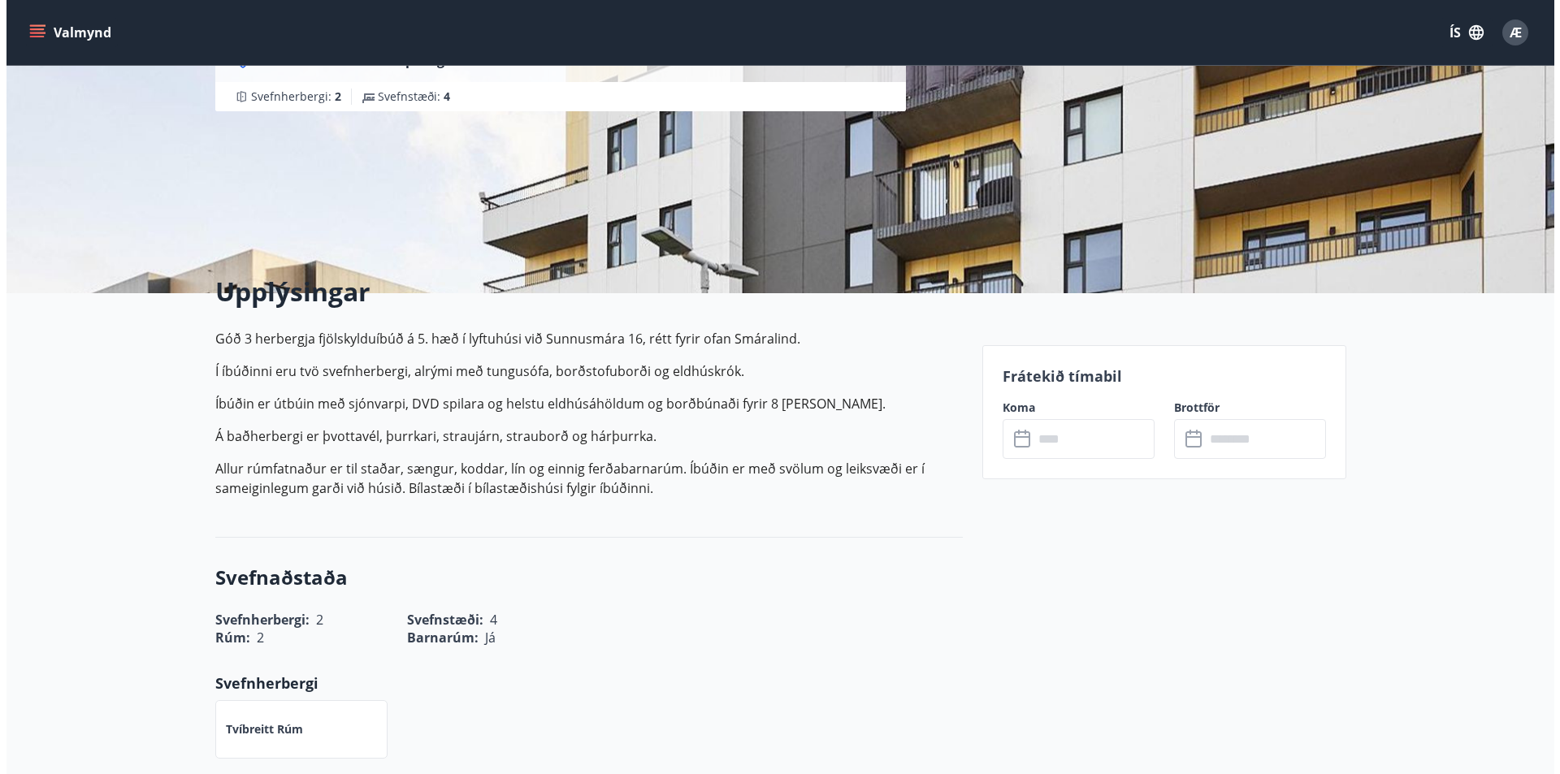
scroll to position [83, 0]
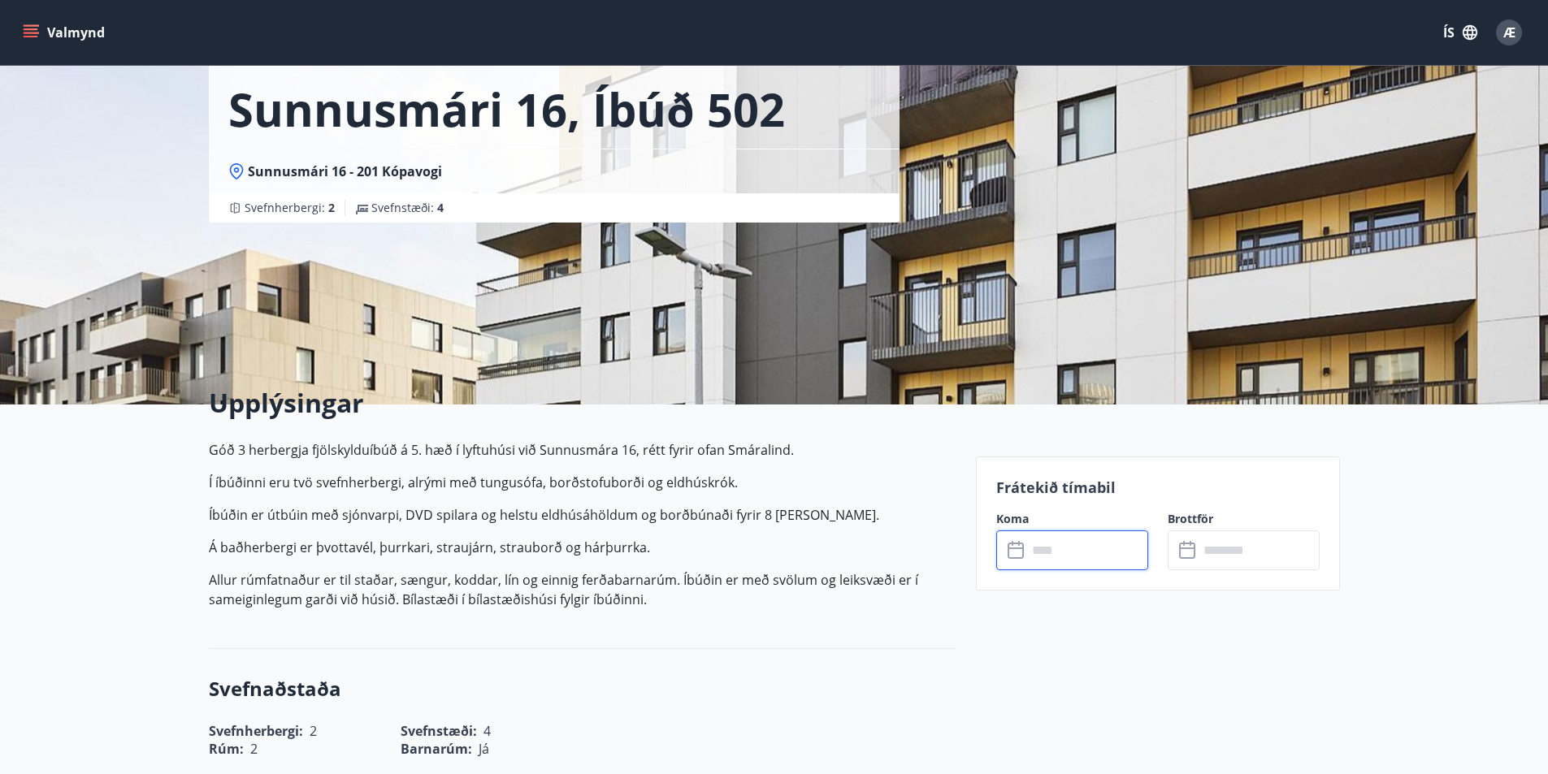
click at [1088, 556] on input "text" at bounding box center [1087, 551] width 121 height 40
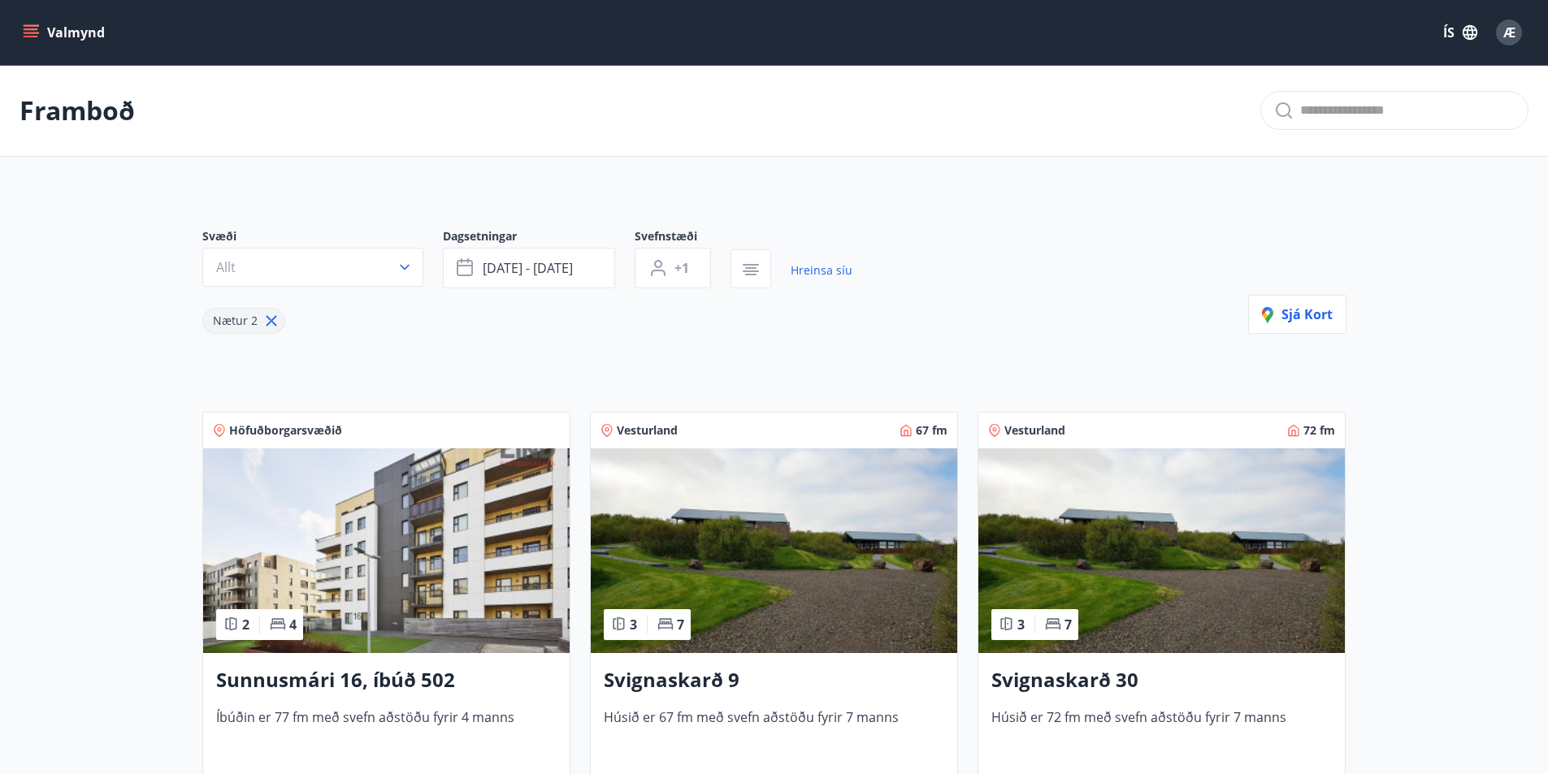
click at [414, 681] on h3 "Sunnusmári 16, íbúð 502" at bounding box center [386, 680] width 341 height 29
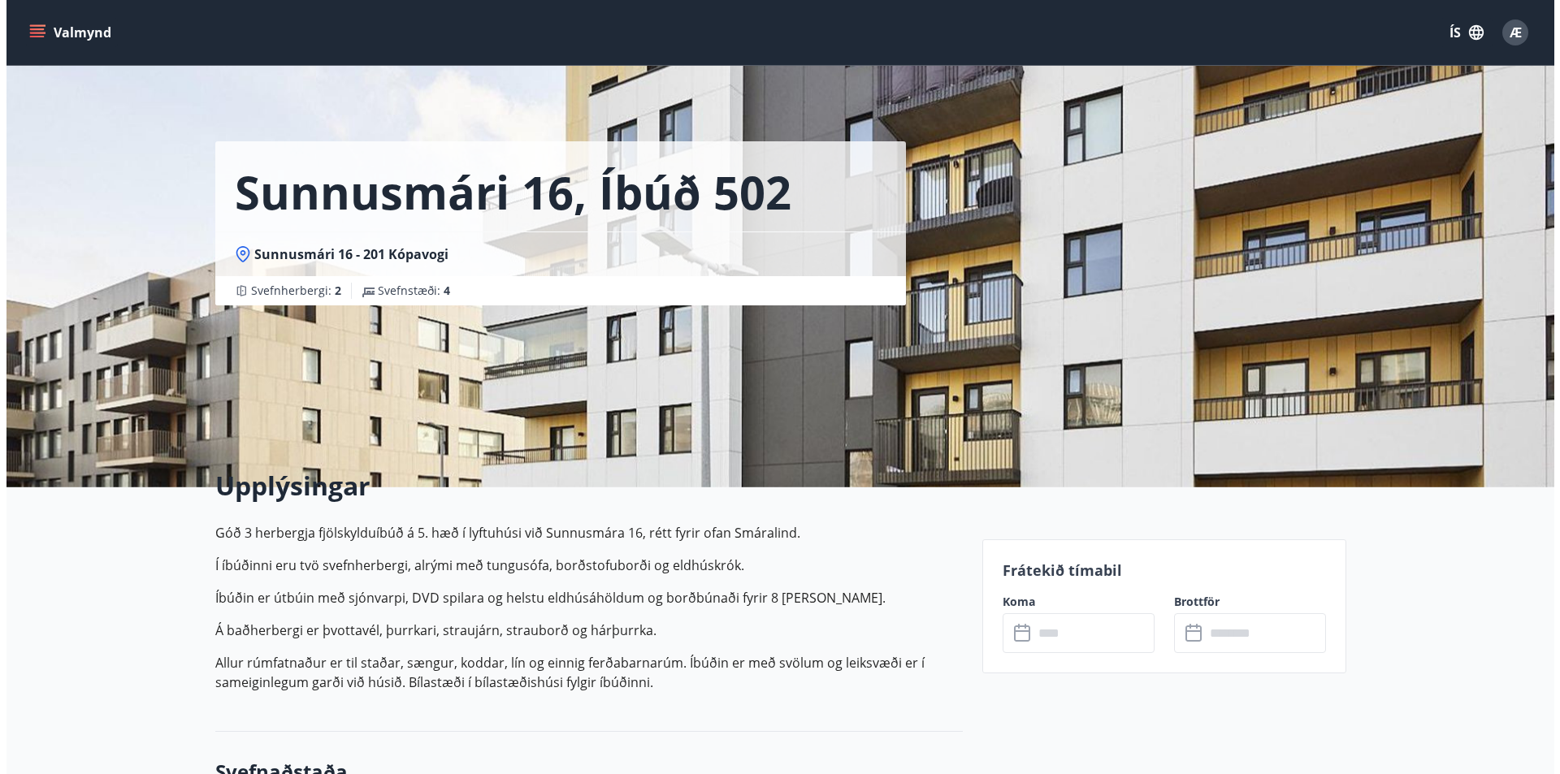
scroll to position [81, 0]
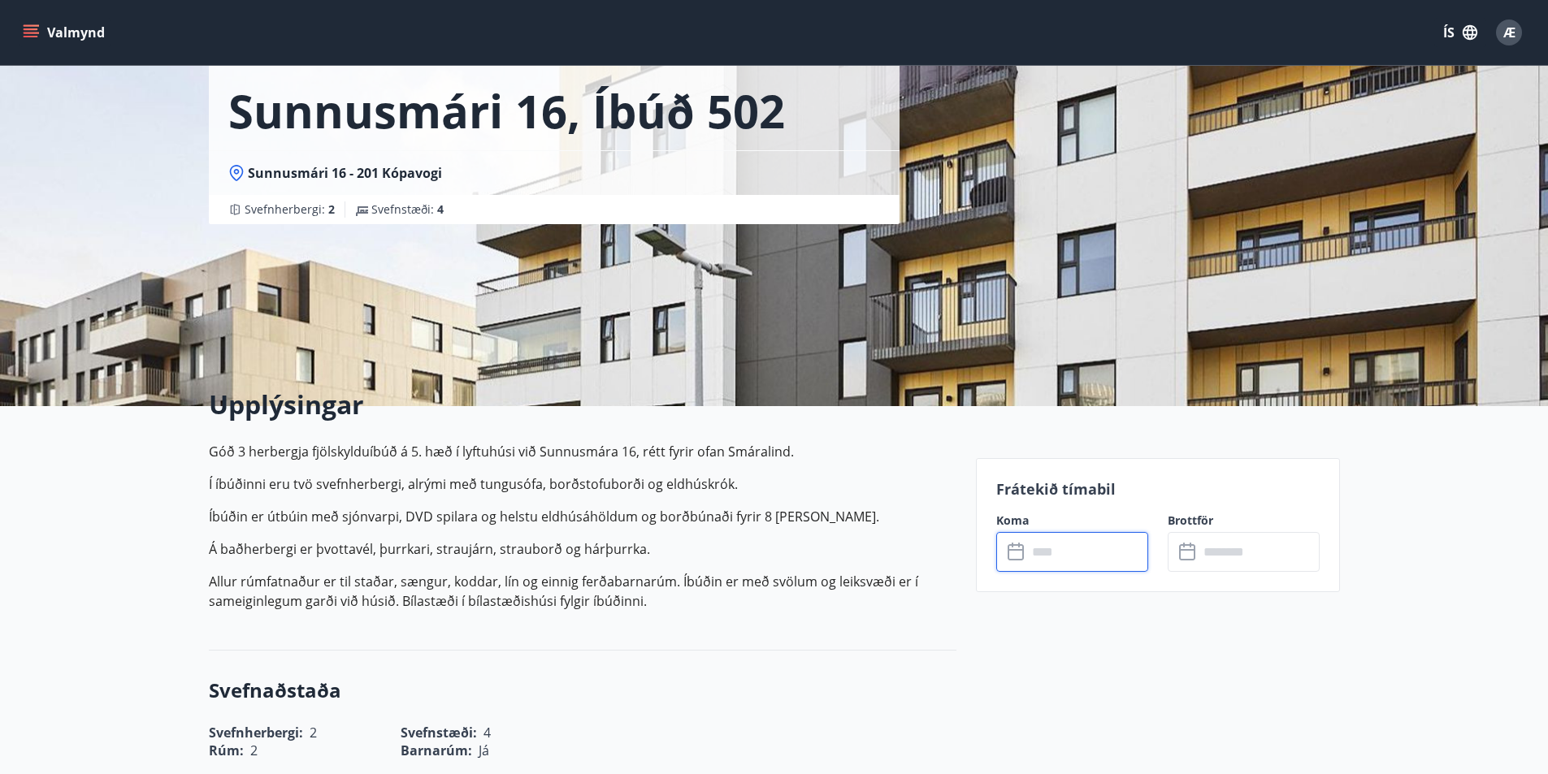
click at [1126, 558] on input "text" at bounding box center [1087, 552] width 121 height 40
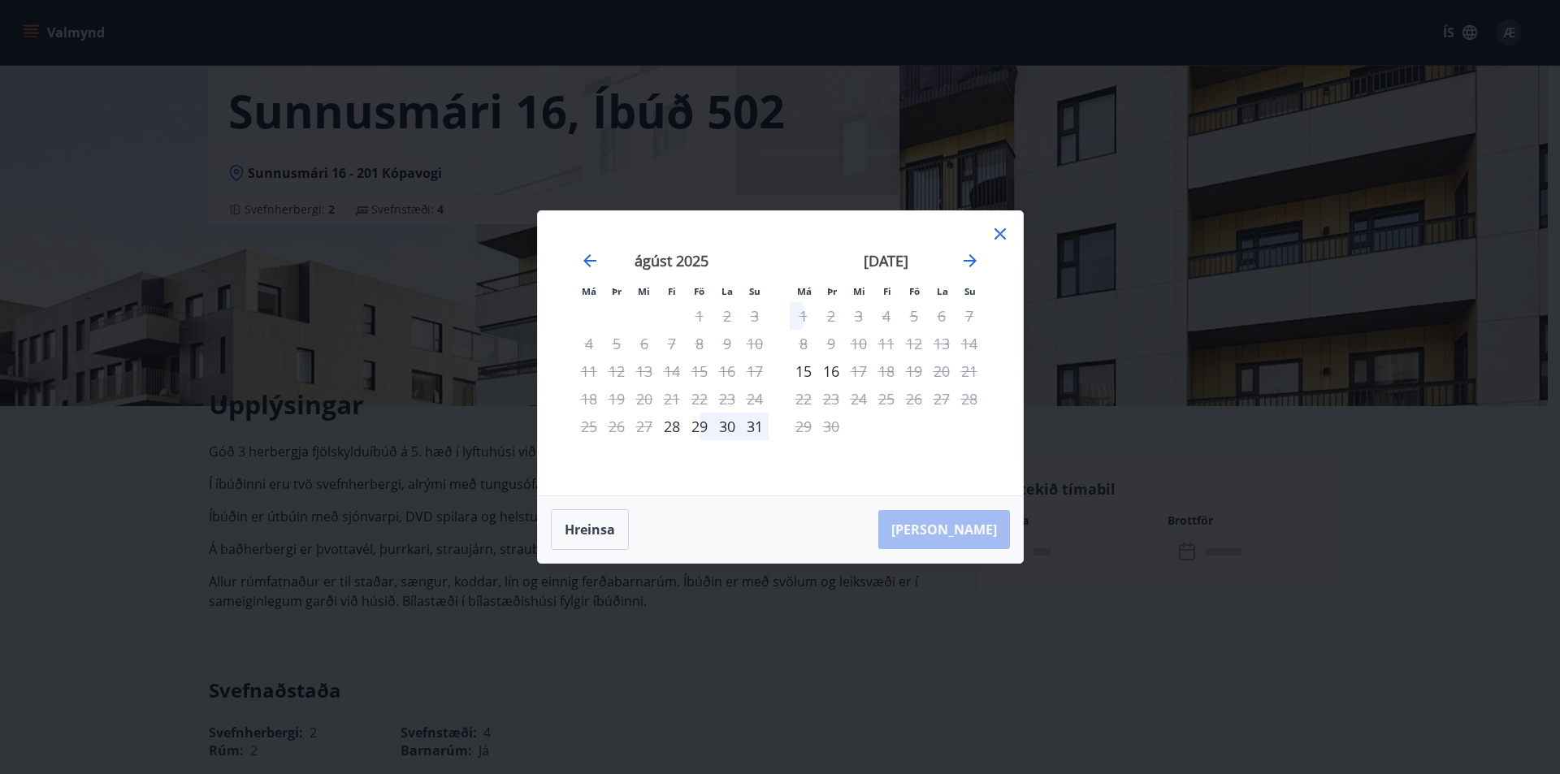
click at [969, 528] on div "[PERSON_NAME]" at bounding box center [780, 530] width 485 height 67
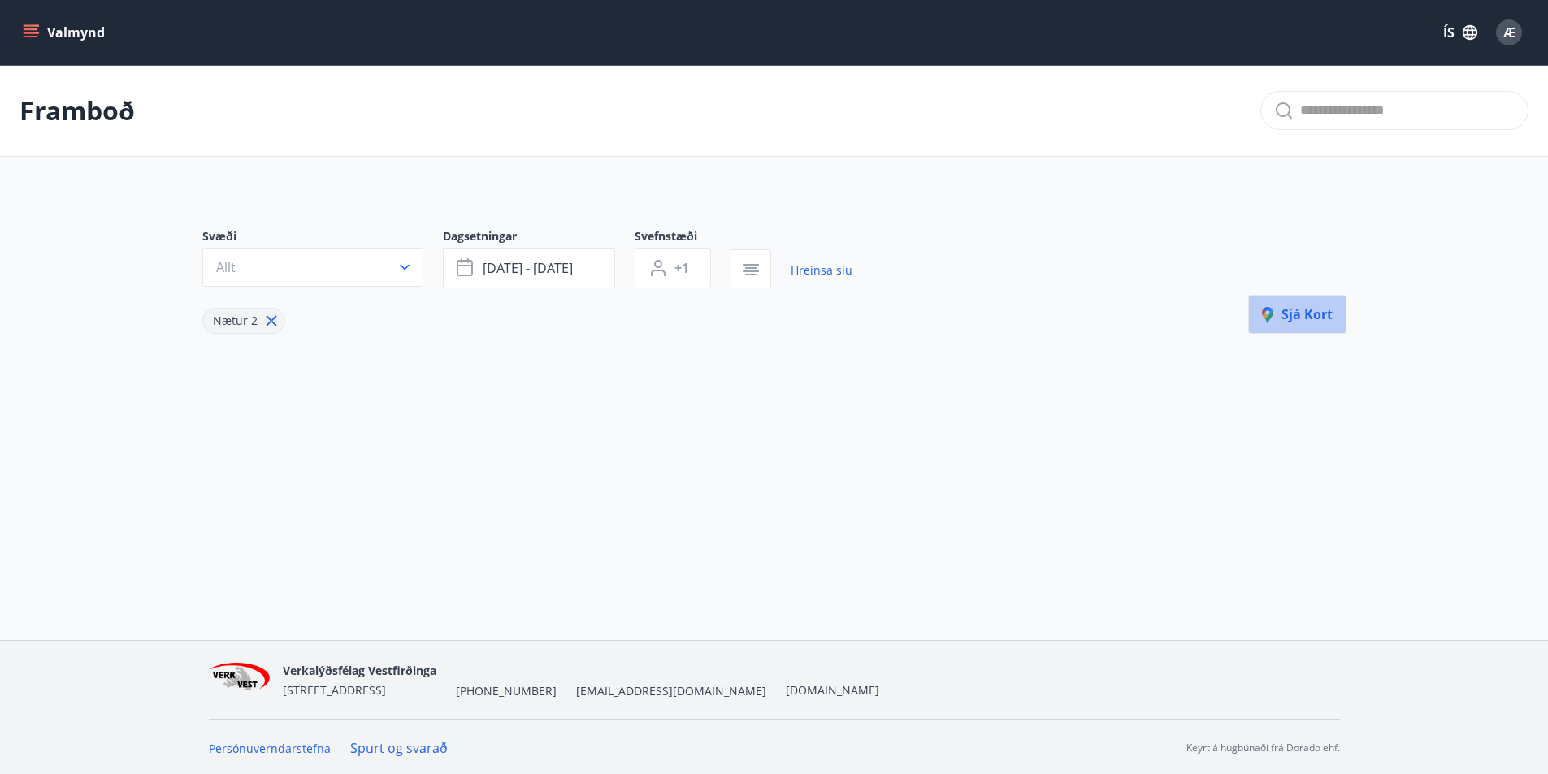
click at [1304, 310] on span "Sjá kort" at bounding box center [1297, 315] width 71 height 18
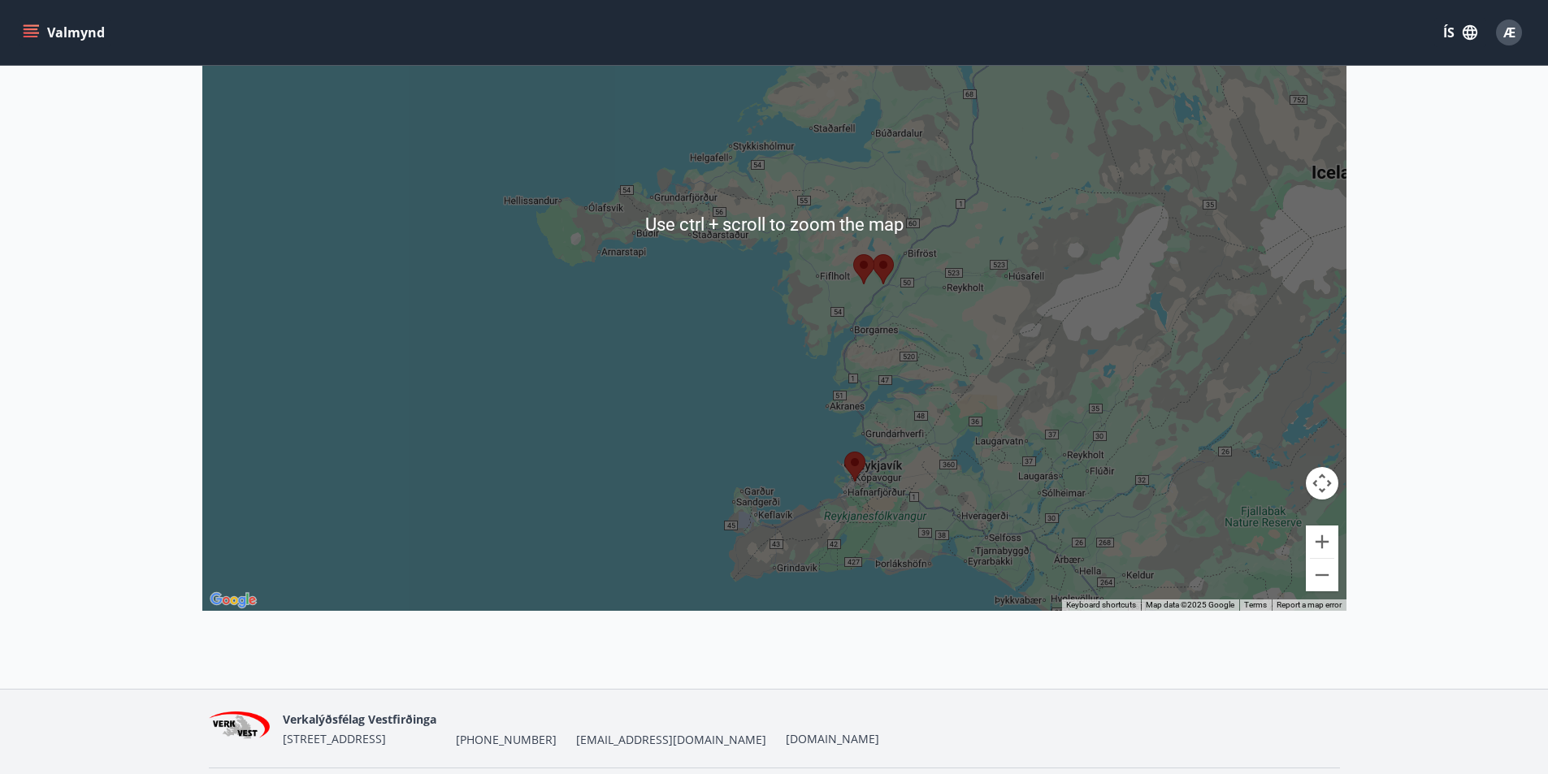
scroll to position [458, 0]
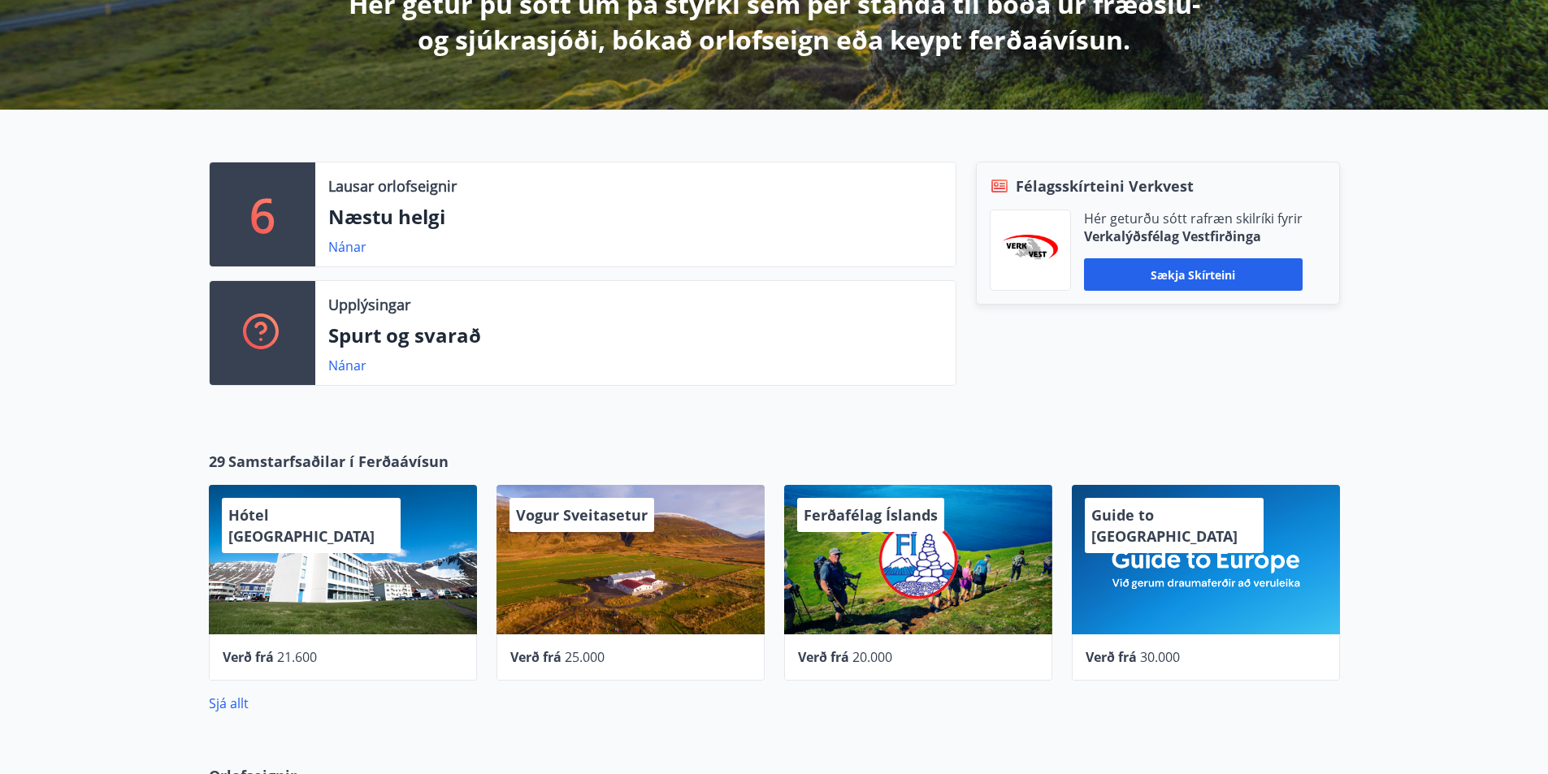
scroll to position [297, 0]
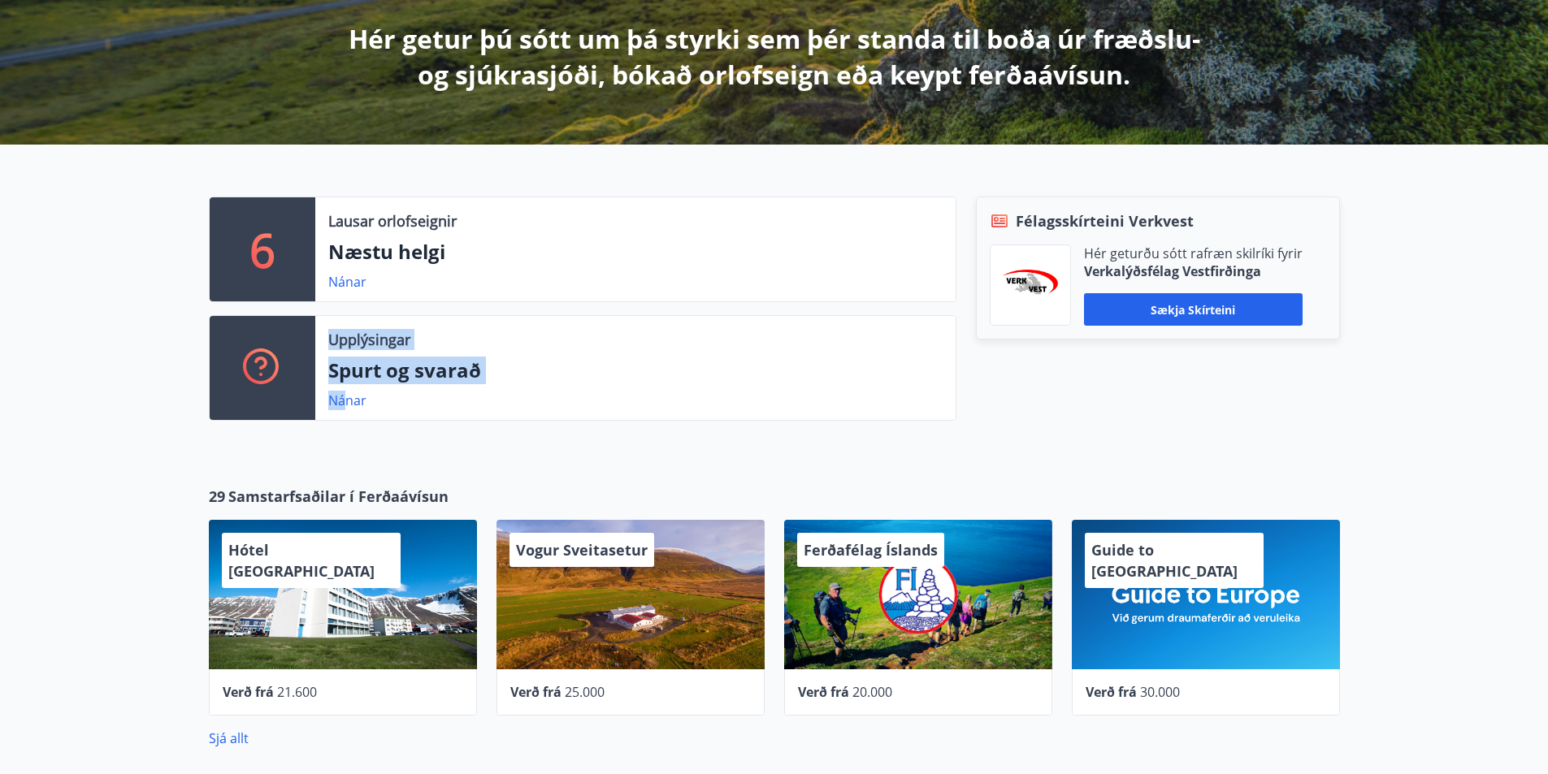
drag, startPoint x: 348, startPoint y: 404, endPoint x: 41, endPoint y: 389, distance: 306.7
click at [41, 389] on div "6 Lausar orlofseignir Næstu helgi Nánar Upplýsingar Spurt og svarað Nánar Félag…" at bounding box center [774, 302] width 1548 height 315
click at [401, 228] on p "Lausar orlofseignir" at bounding box center [392, 220] width 128 height 21
click at [357, 287] on link "Nánar" at bounding box center [347, 282] width 38 height 18
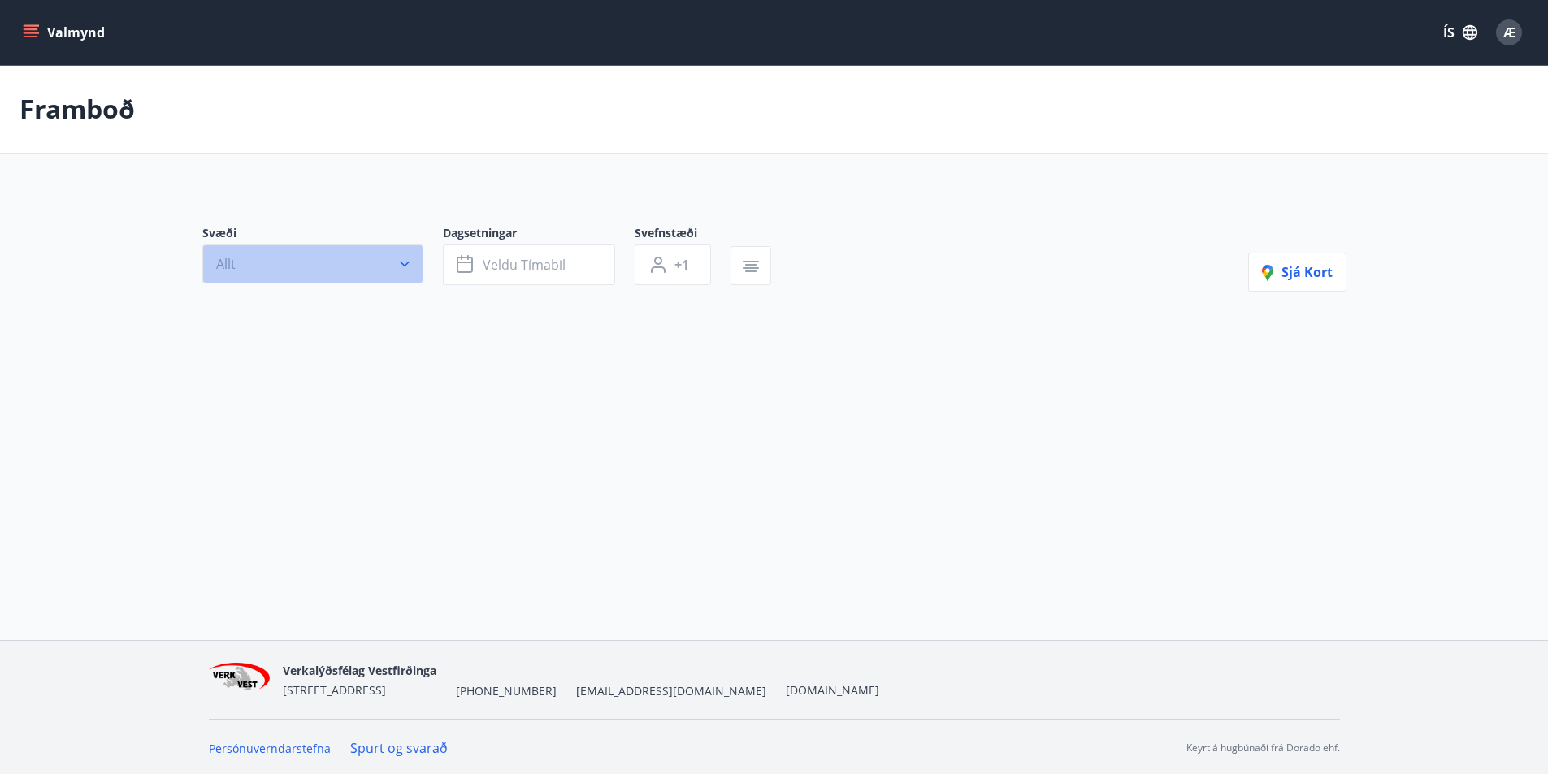
click at [403, 263] on icon "button" at bounding box center [405, 264] width 16 height 16
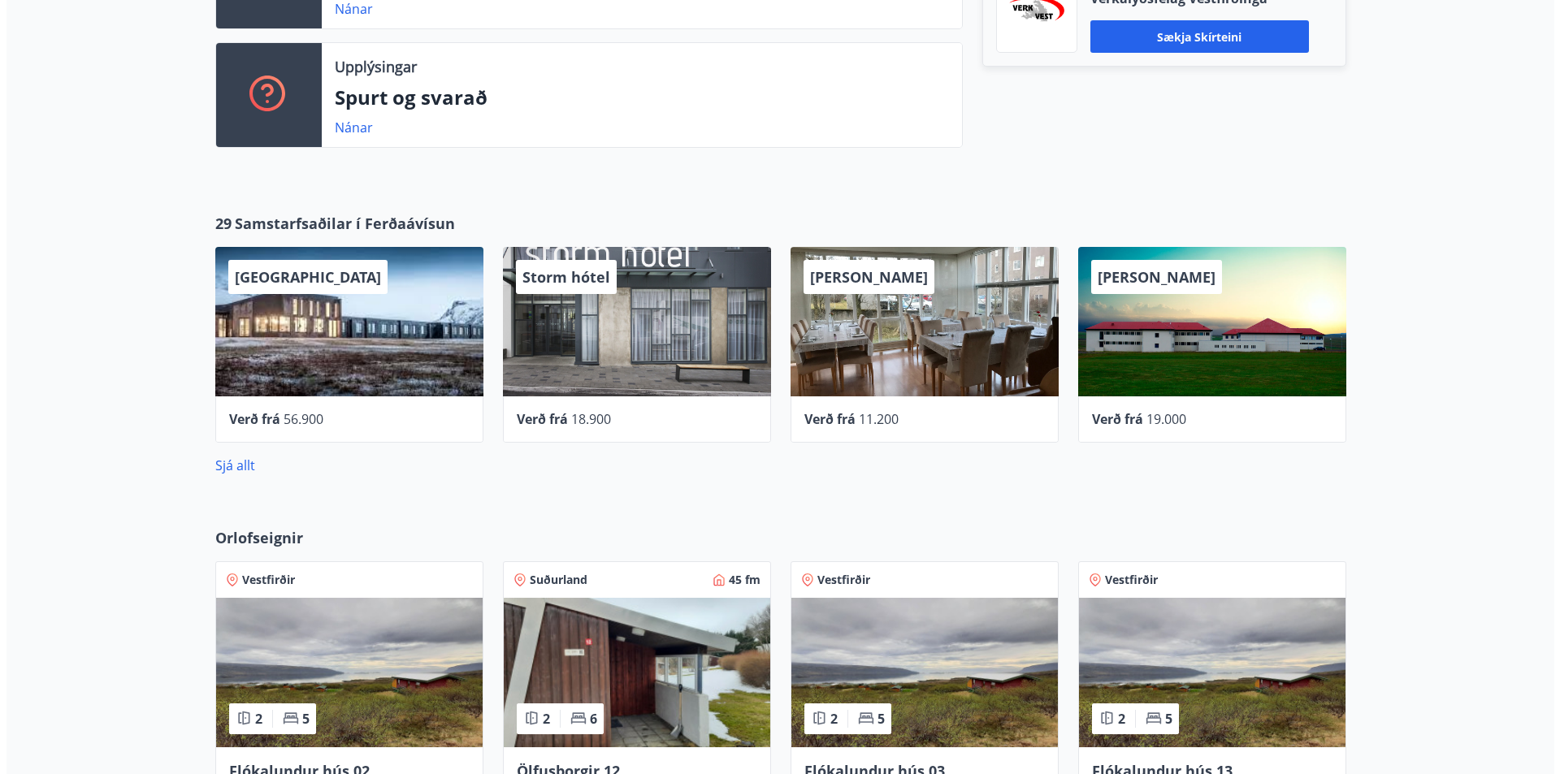
scroll to position [540, 0]
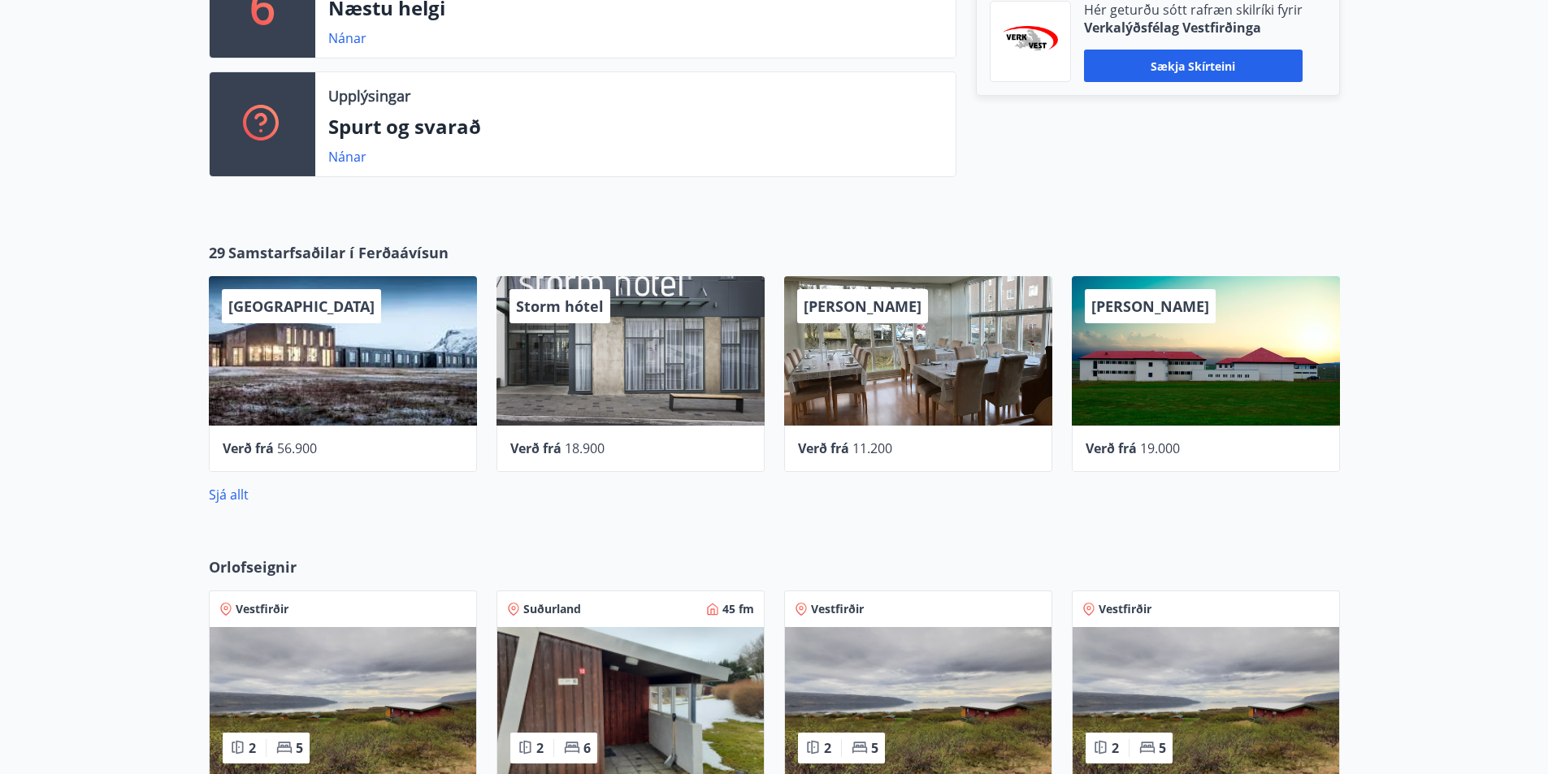
click at [923, 354] on div "Alba gistiheimili" at bounding box center [918, 351] width 268 height 150
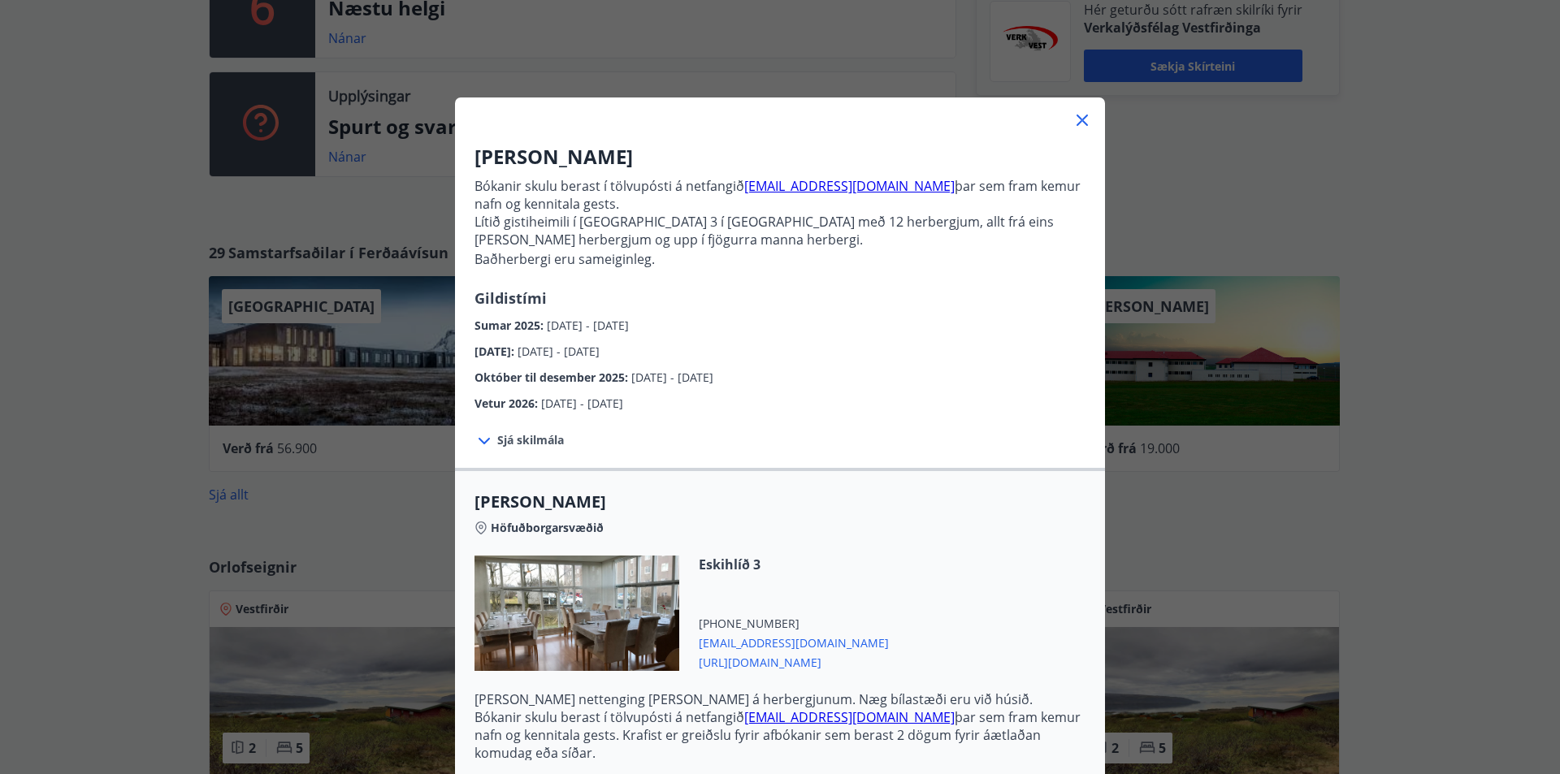
click at [1078, 112] on icon at bounding box center [1083, 121] width 20 height 20
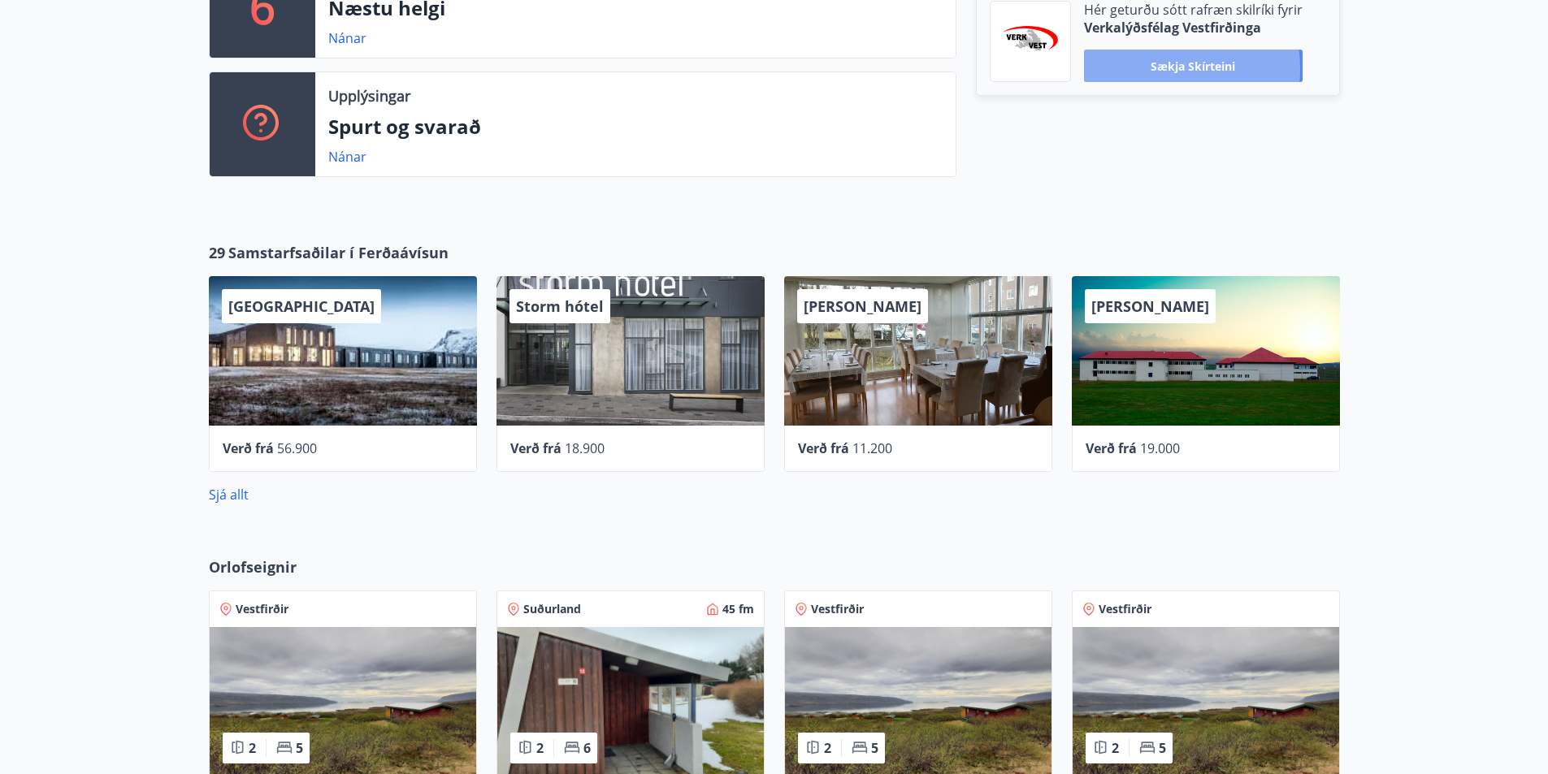
click at [1162, 68] on button "Sækja skírteini" at bounding box center [1193, 66] width 219 height 33
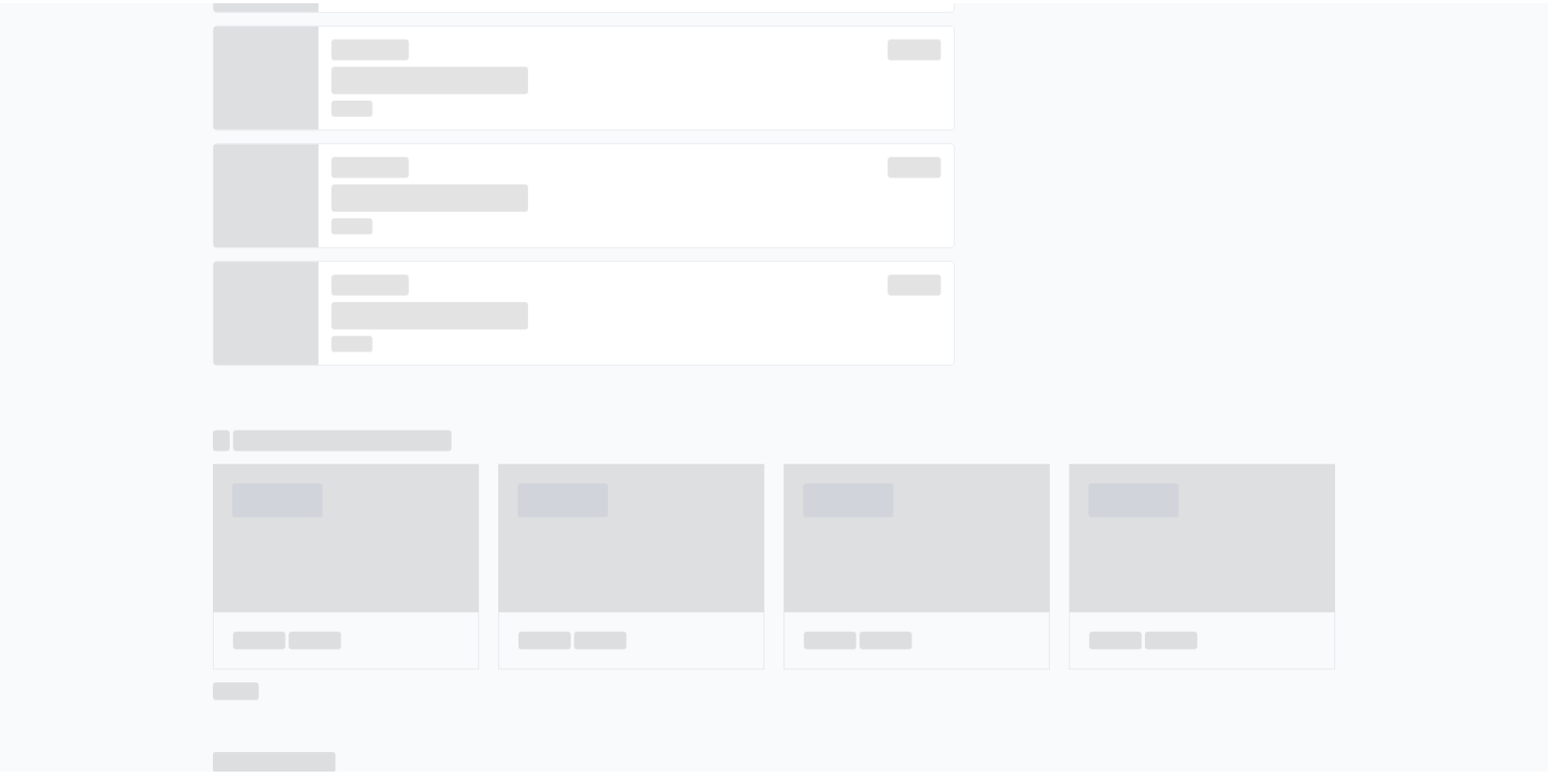
scroll to position [0, 0]
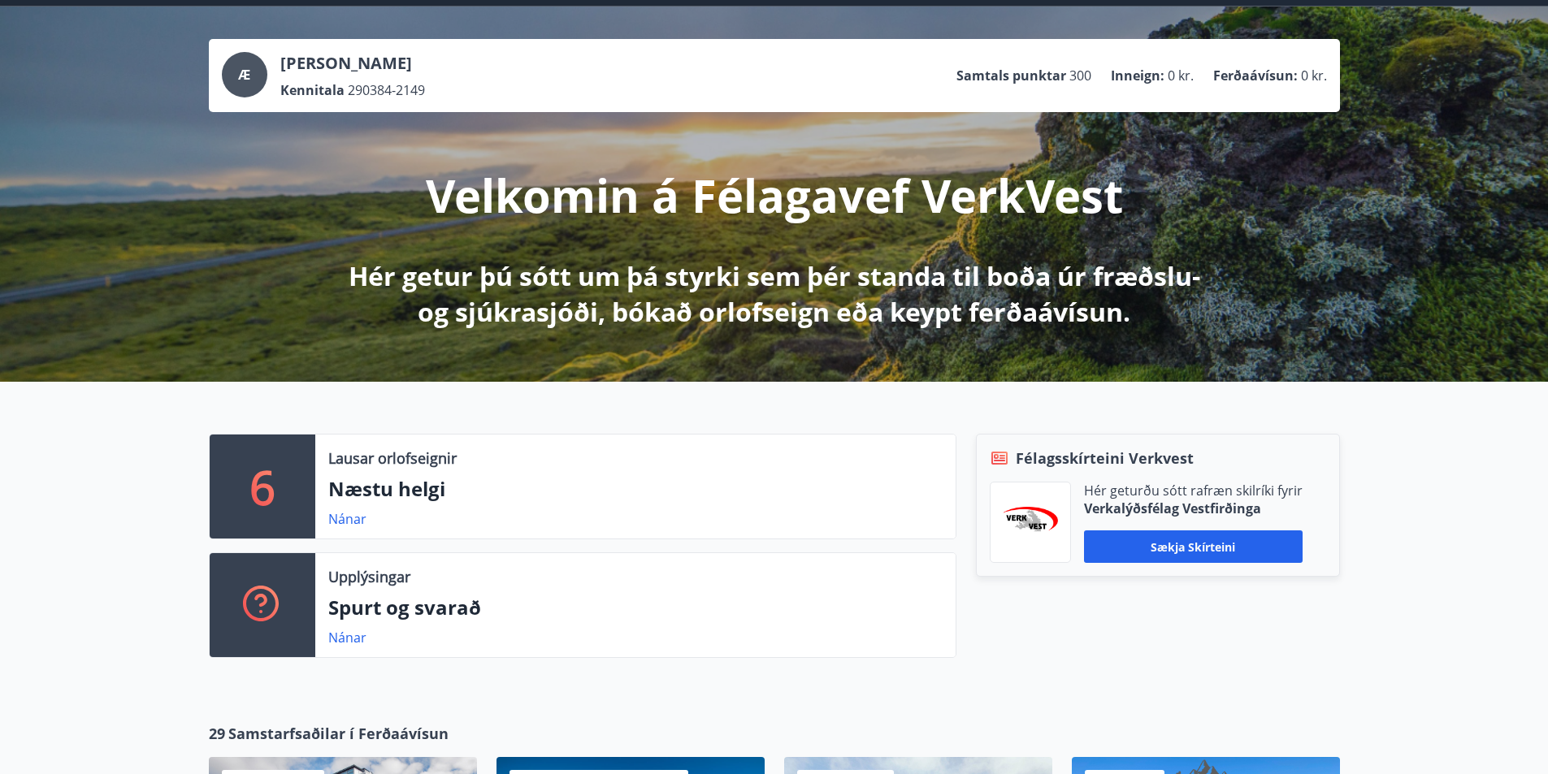
scroll to position [325, 0]
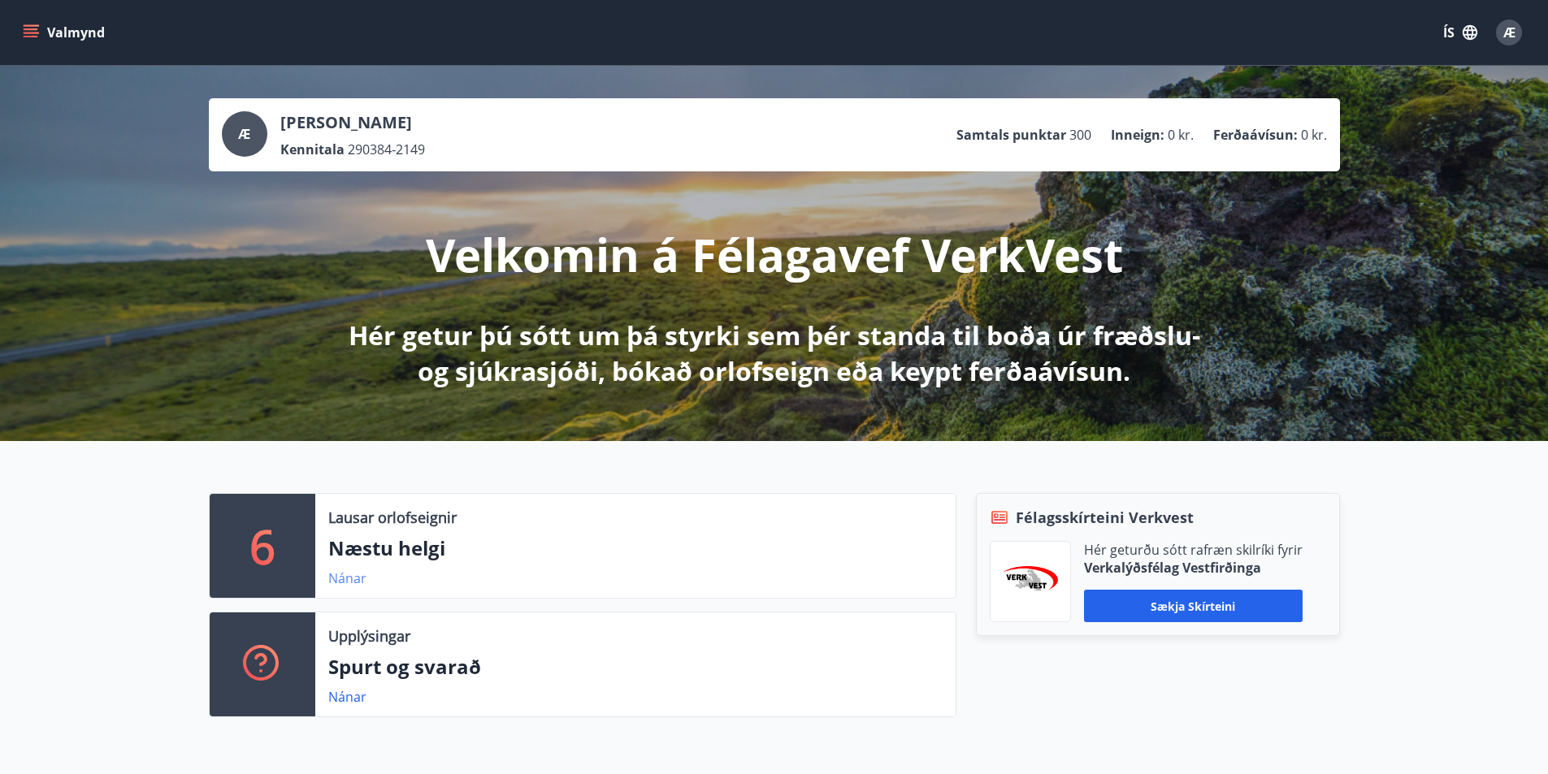
click at [339, 579] on link "Nánar" at bounding box center [347, 579] width 38 height 18
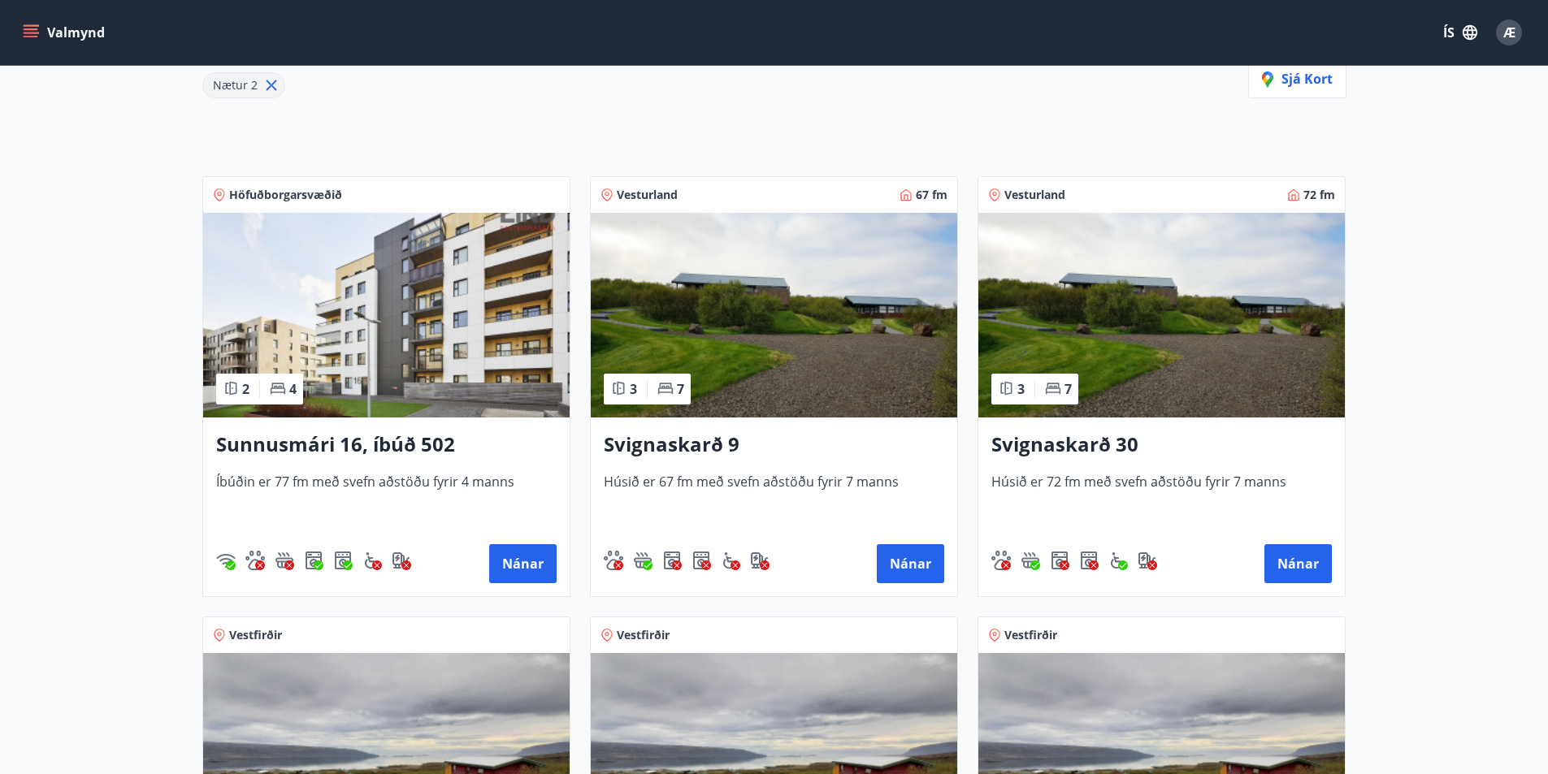
scroll to position [244, 0]
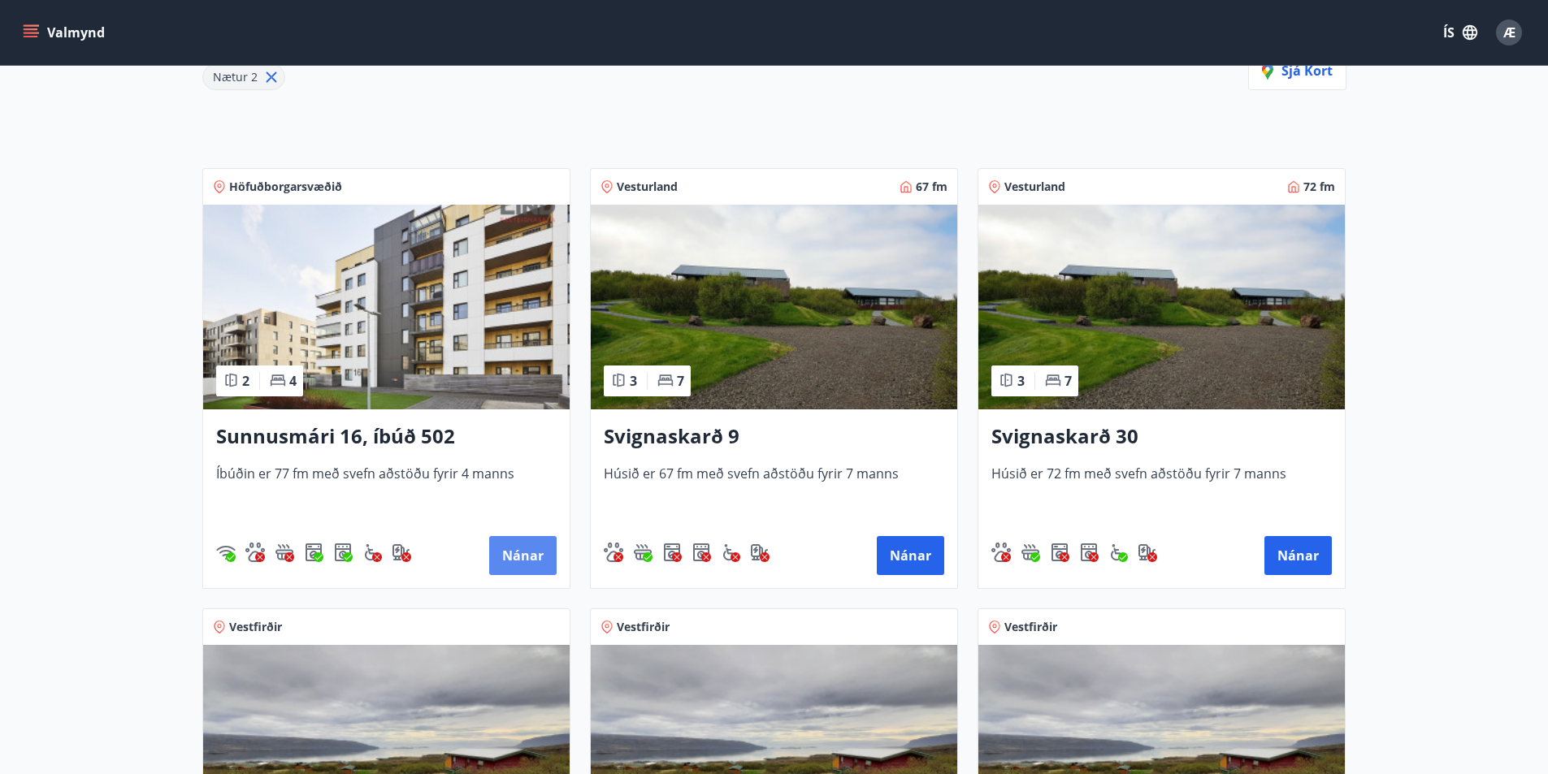
click at [512, 546] on button "Nánar" at bounding box center [522, 555] width 67 height 39
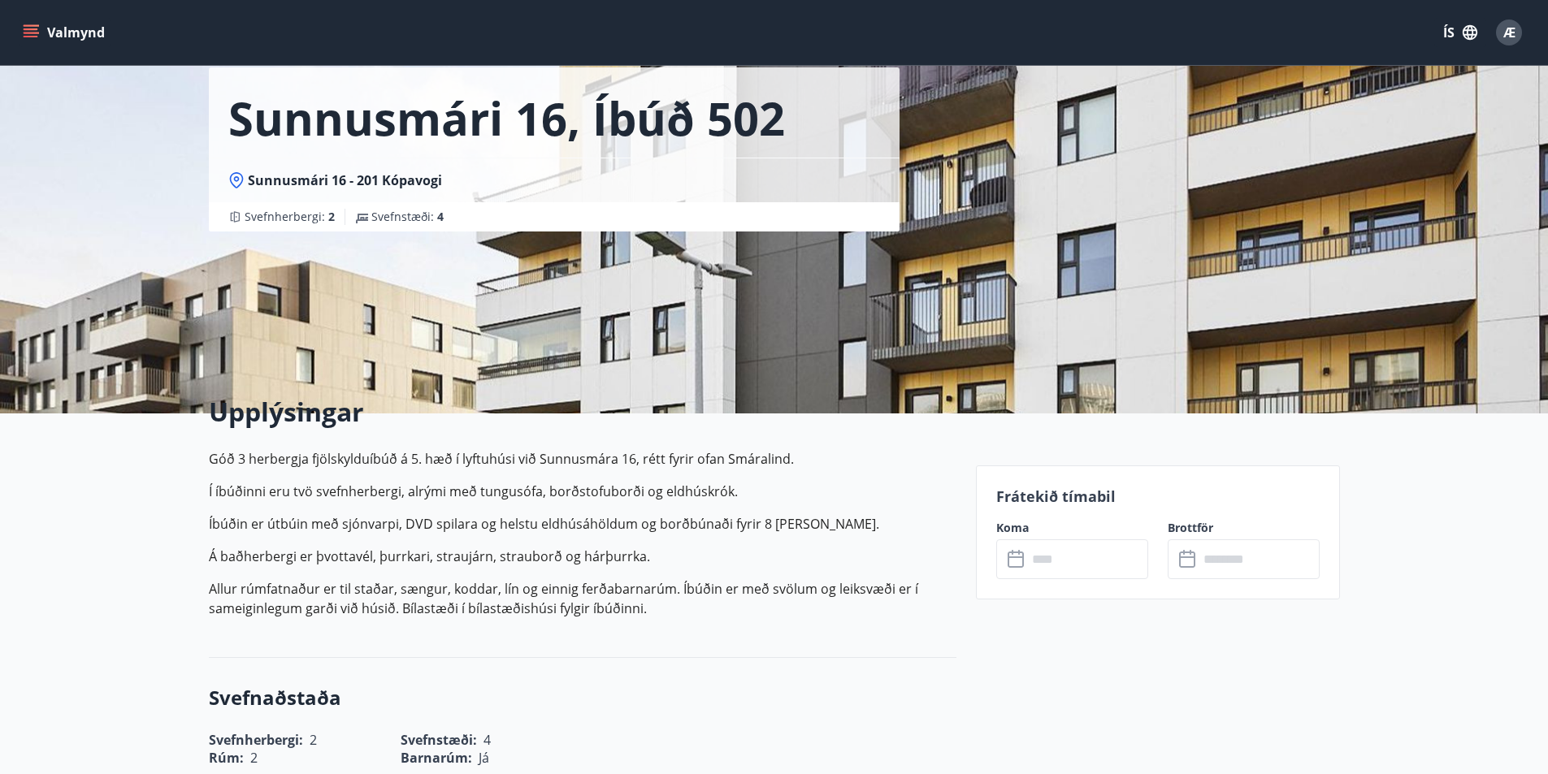
scroll to position [244, 0]
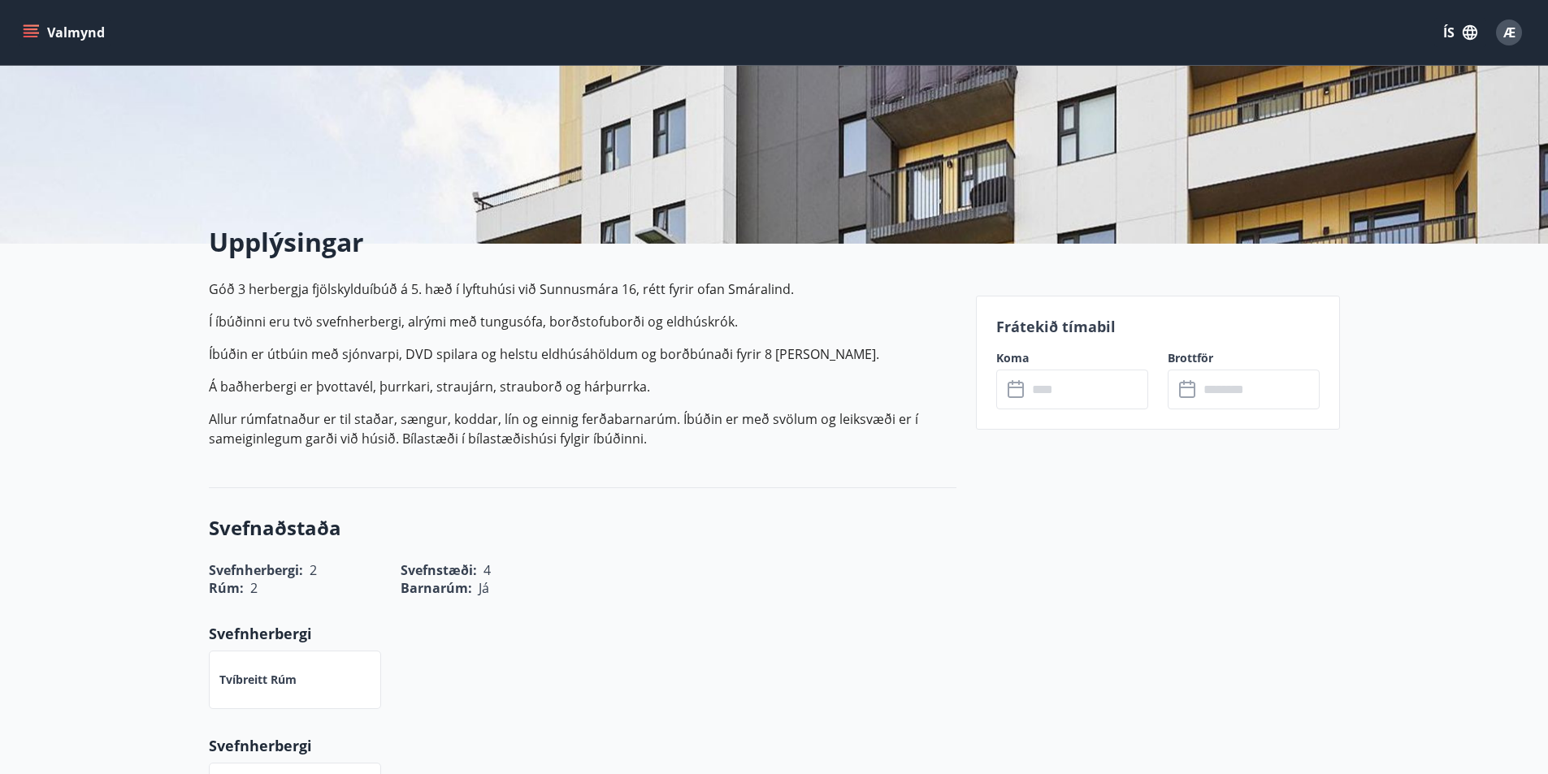
click at [1035, 395] on input "text" at bounding box center [1087, 390] width 121 height 40
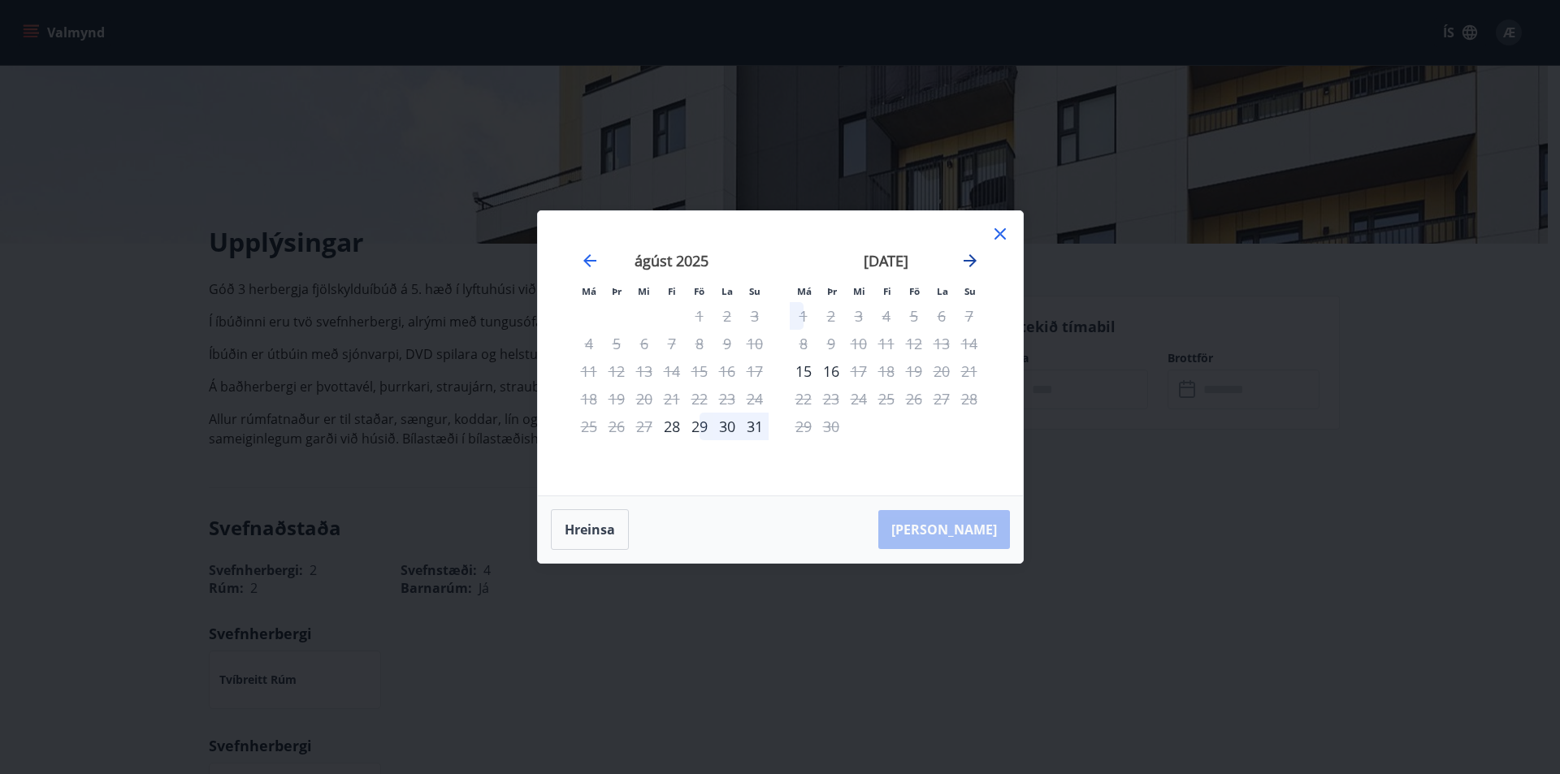
click at [973, 264] on icon "Move forward to switch to the next month." at bounding box center [970, 260] width 13 height 13
click at [588, 262] on icon "Move backward to switch to the previous month." at bounding box center [589, 260] width 13 height 13
click at [1005, 231] on icon at bounding box center [1001, 234] width 20 height 20
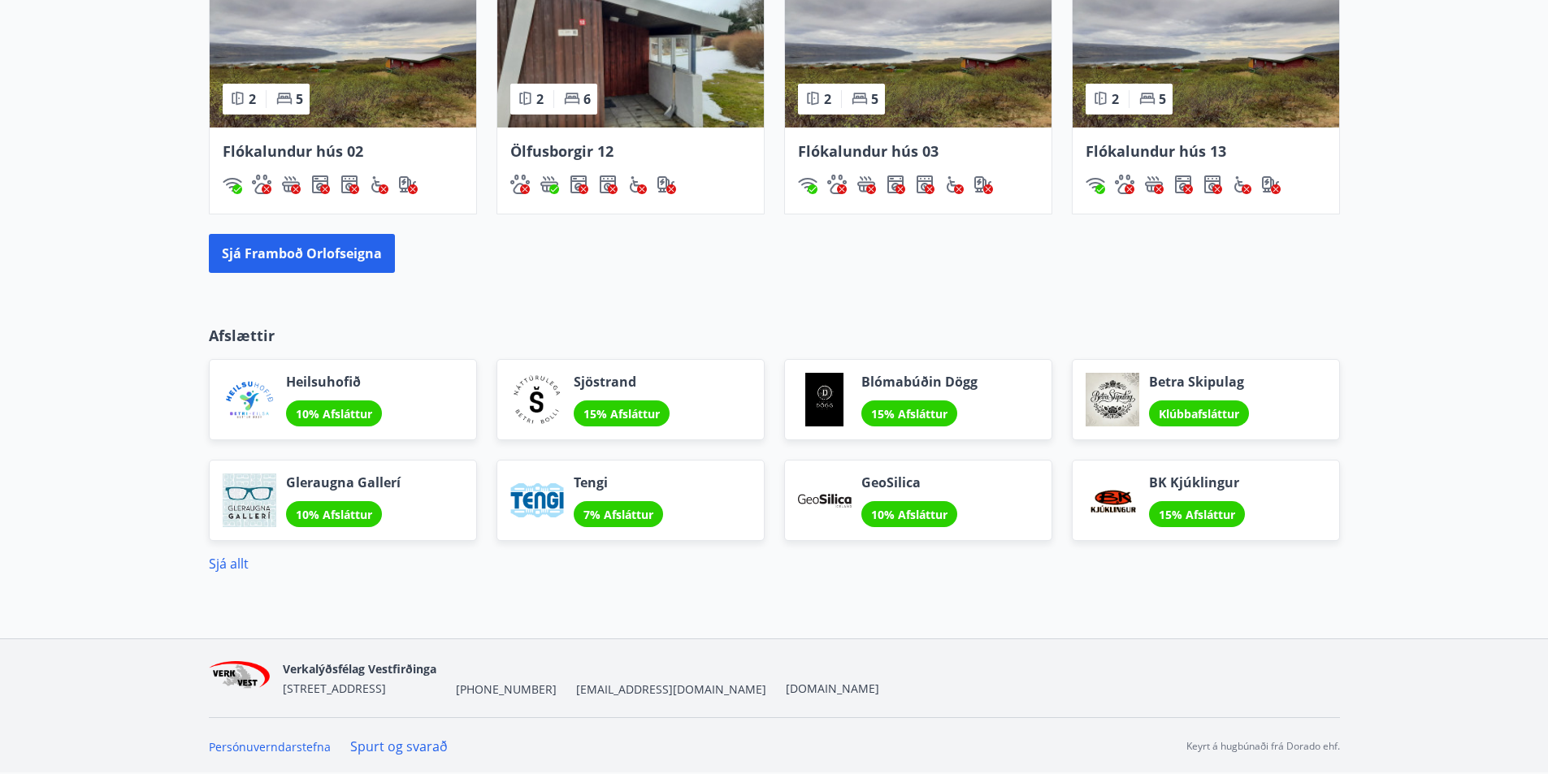
scroll to position [1191, 0]
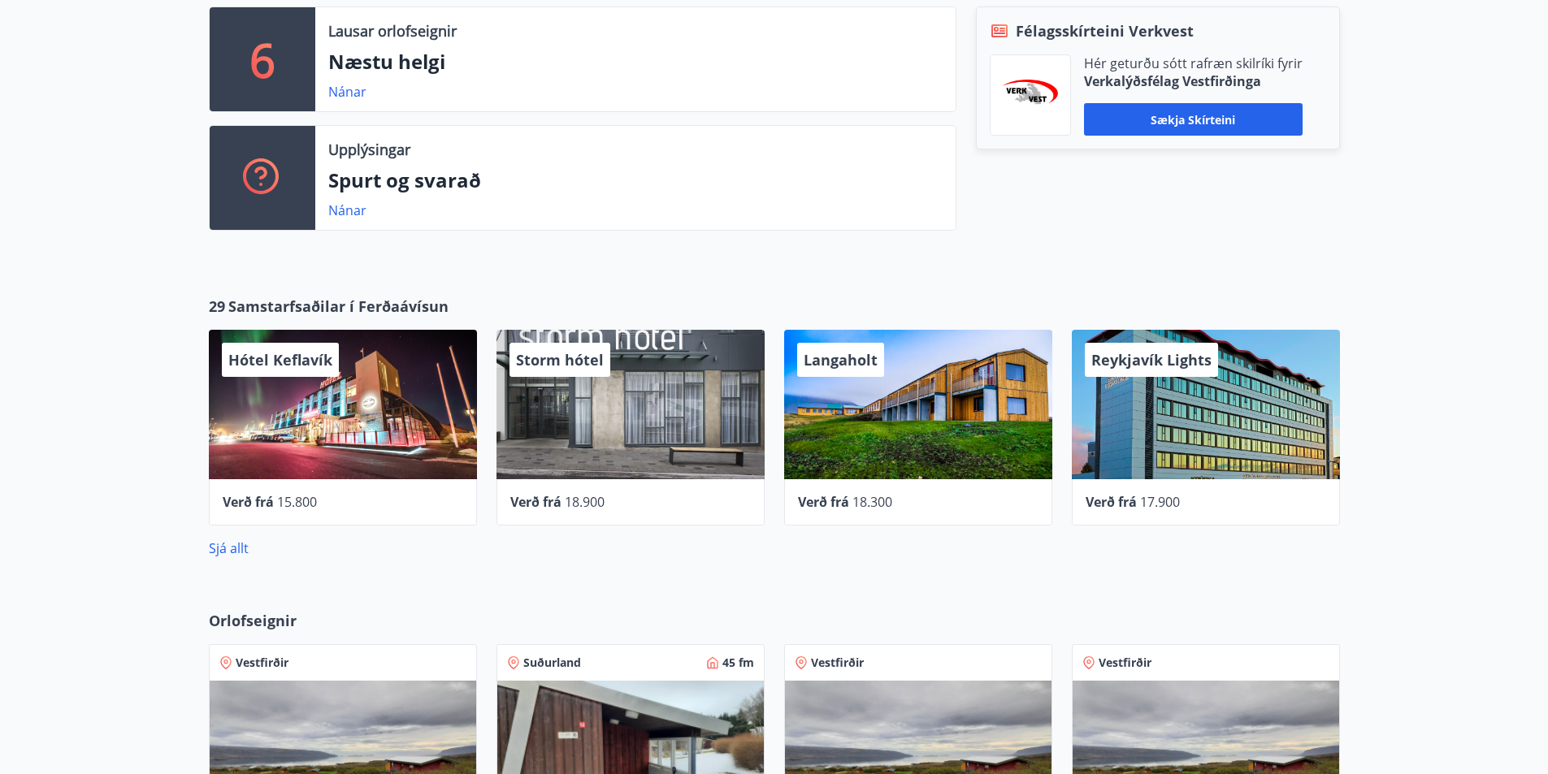
scroll to position [975, 0]
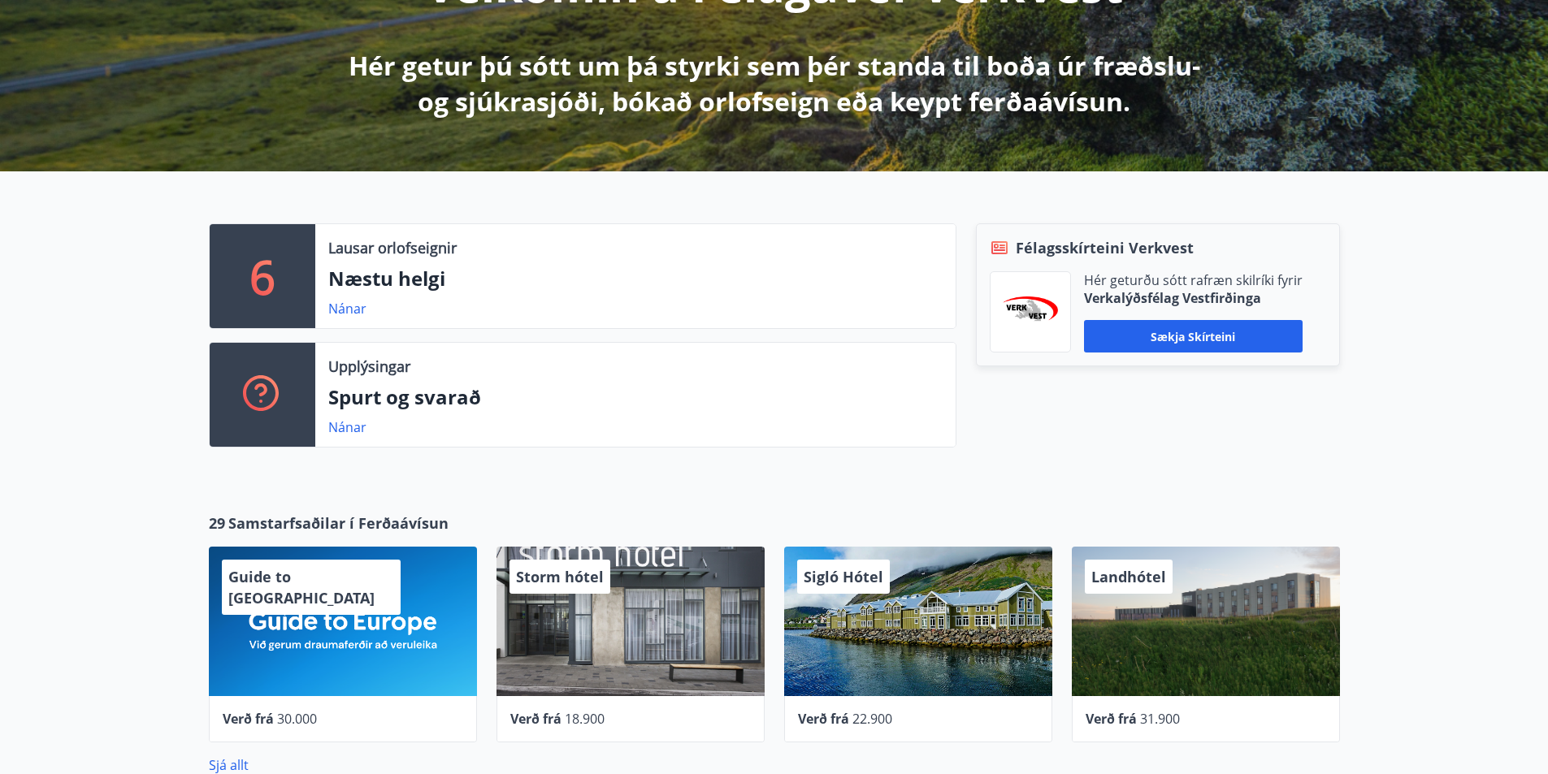
scroll to position [244, 0]
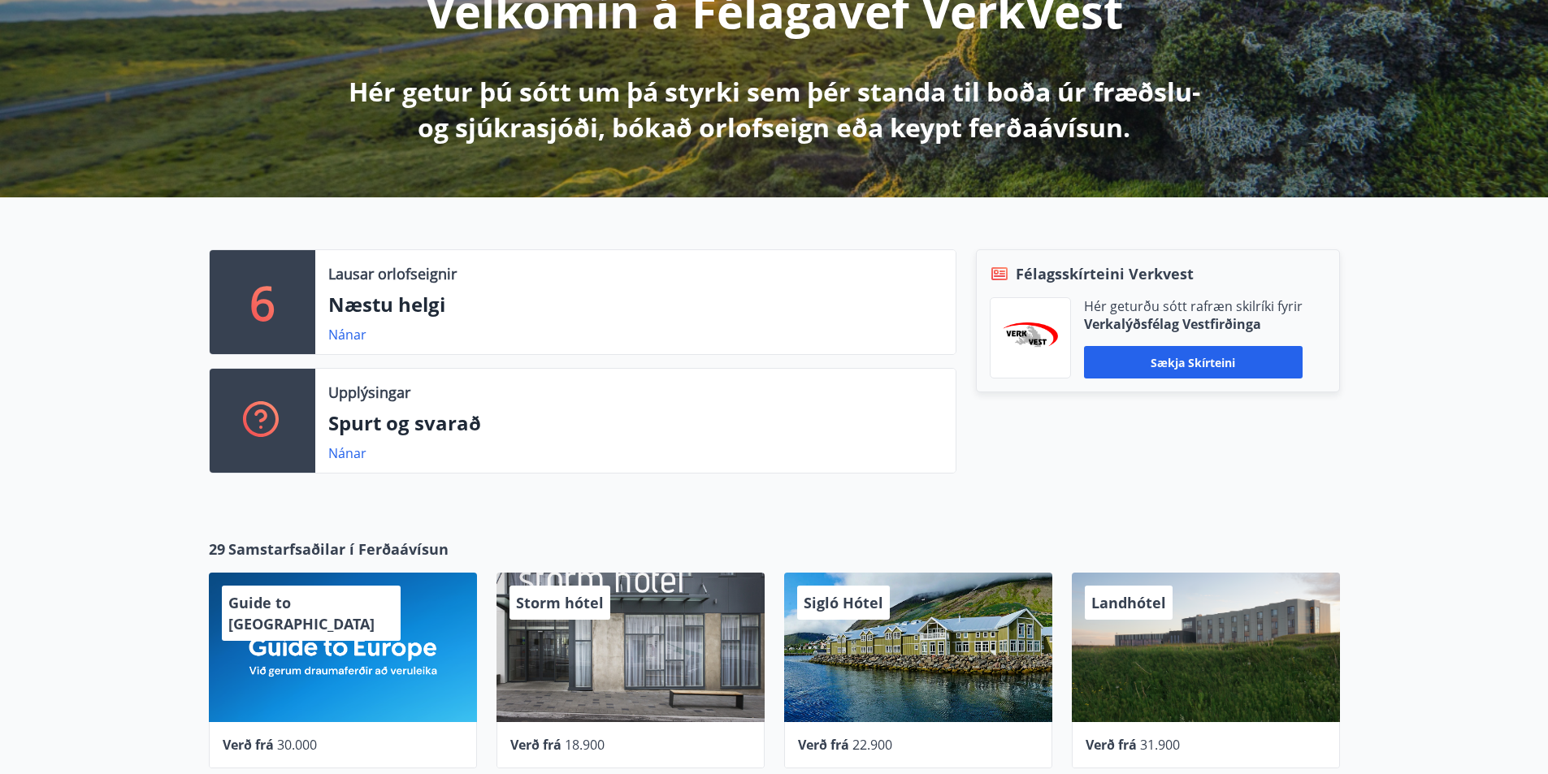
click at [1028, 341] on img at bounding box center [1030, 339] width 55 height 32
click at [271, 328] on p "6" at bounding box center [262, 302] width 26 height 62
click at [413, 278] on p "Lausar orlofseignir" at bounding box center [392, 273] width 128 height 21
click at [351, 305] on p "Næstu helgi" at bounding box center [635, 305] width 614 height 28
click at [339, 334] on link "Nánar" at bounding box center [347, 335] width 38 height 18
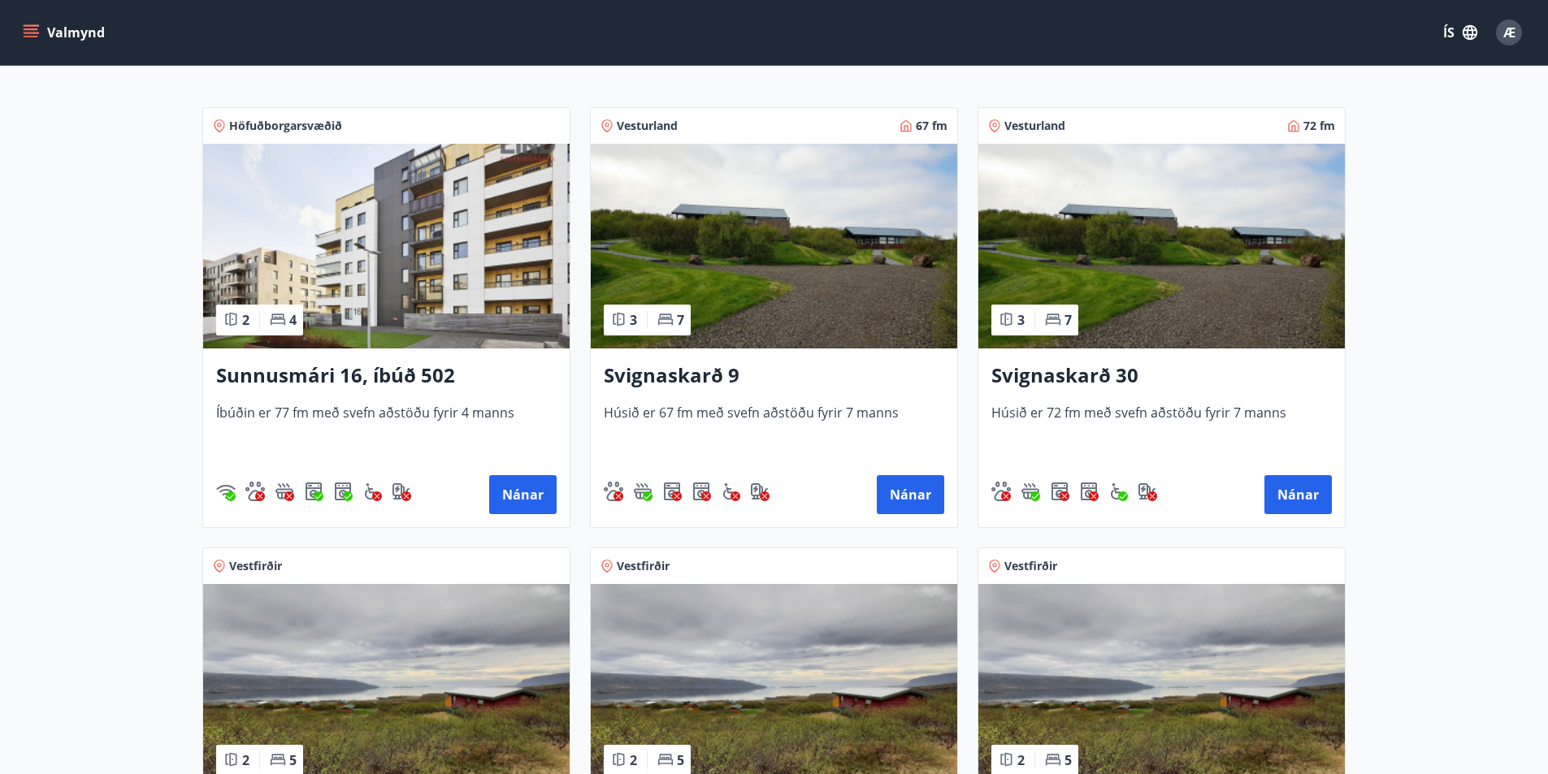
scroll to position [325, 0]
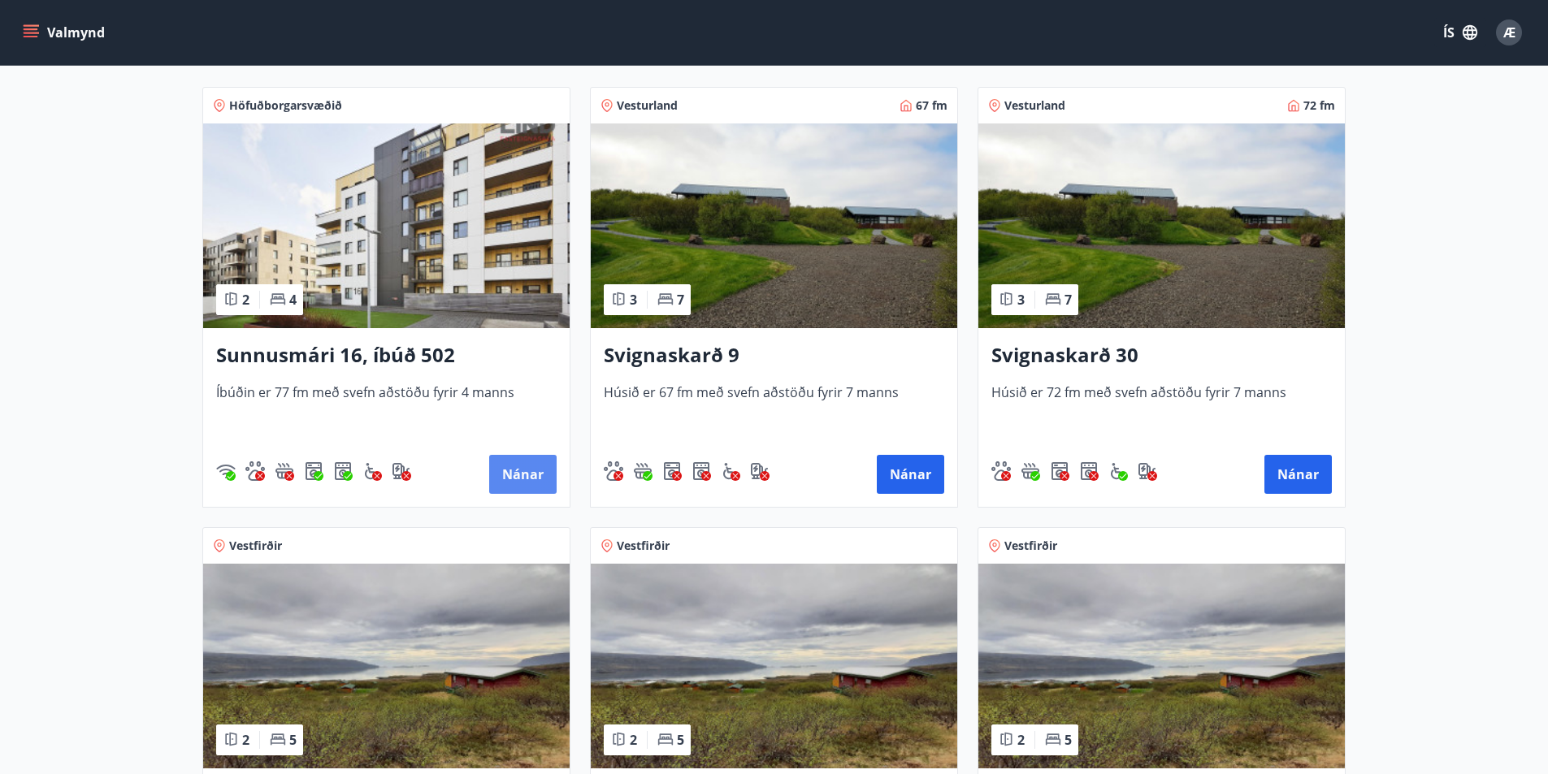
click at [535, 471] on button "Nánar" at bounding box center [522, 474] width 67 height 39
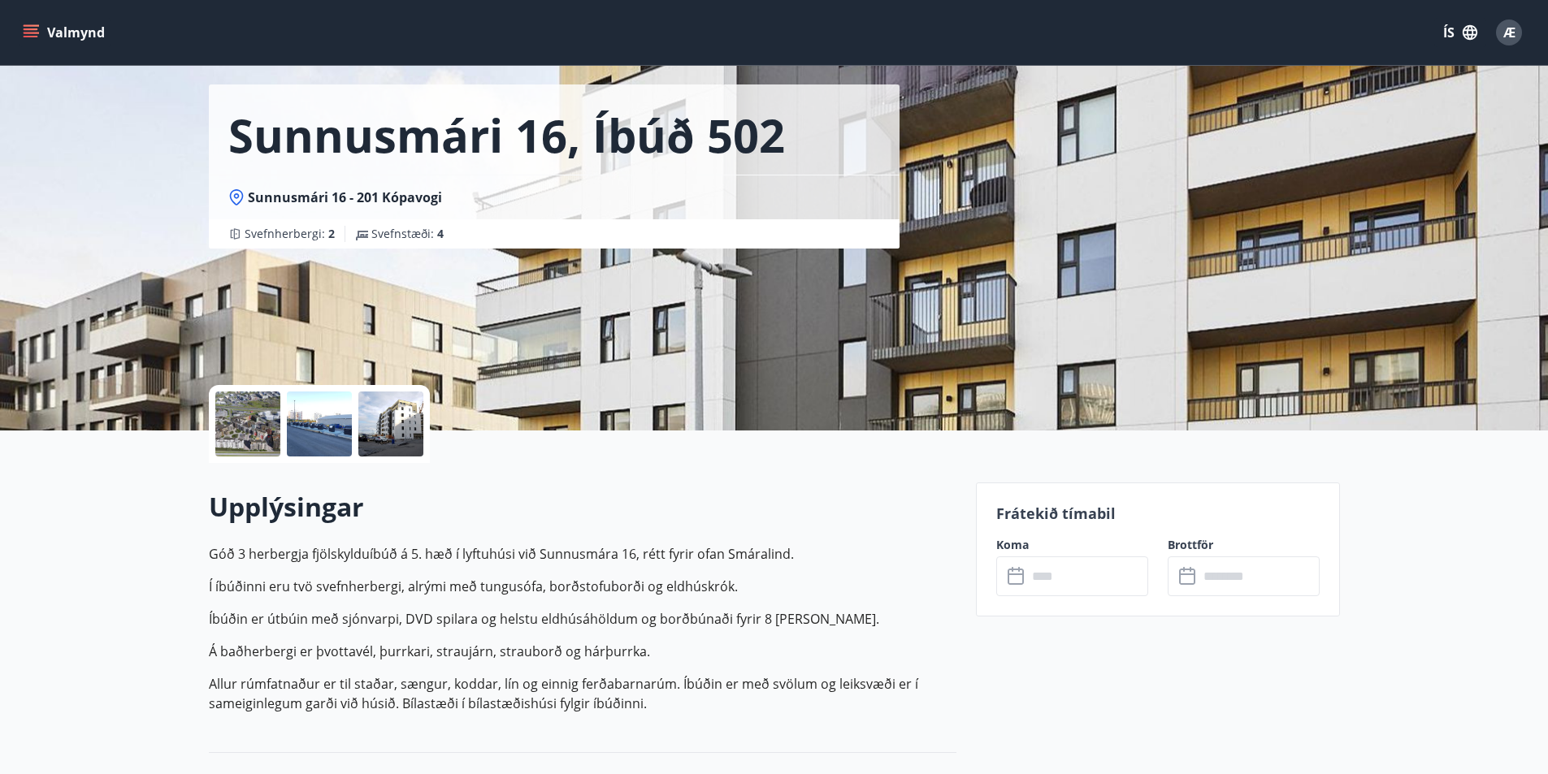
scroll to position [81, 0]
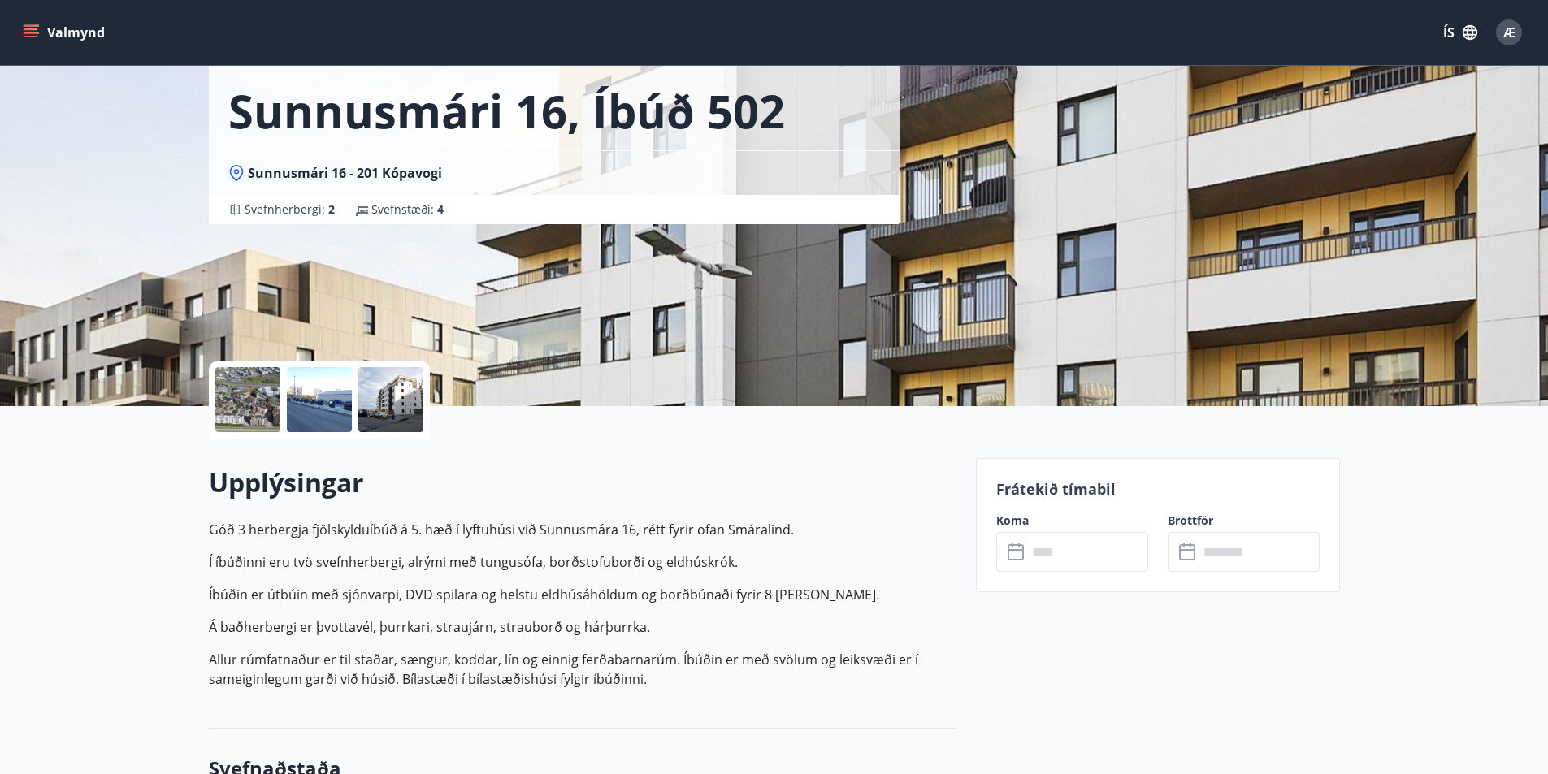
click at [1025, 523] on label "Koma" at bounding box center [1072, 521] width 152 height 16
click at [1095, 557] on input "text" at bounding box center [1087, 552] width 121 height 40
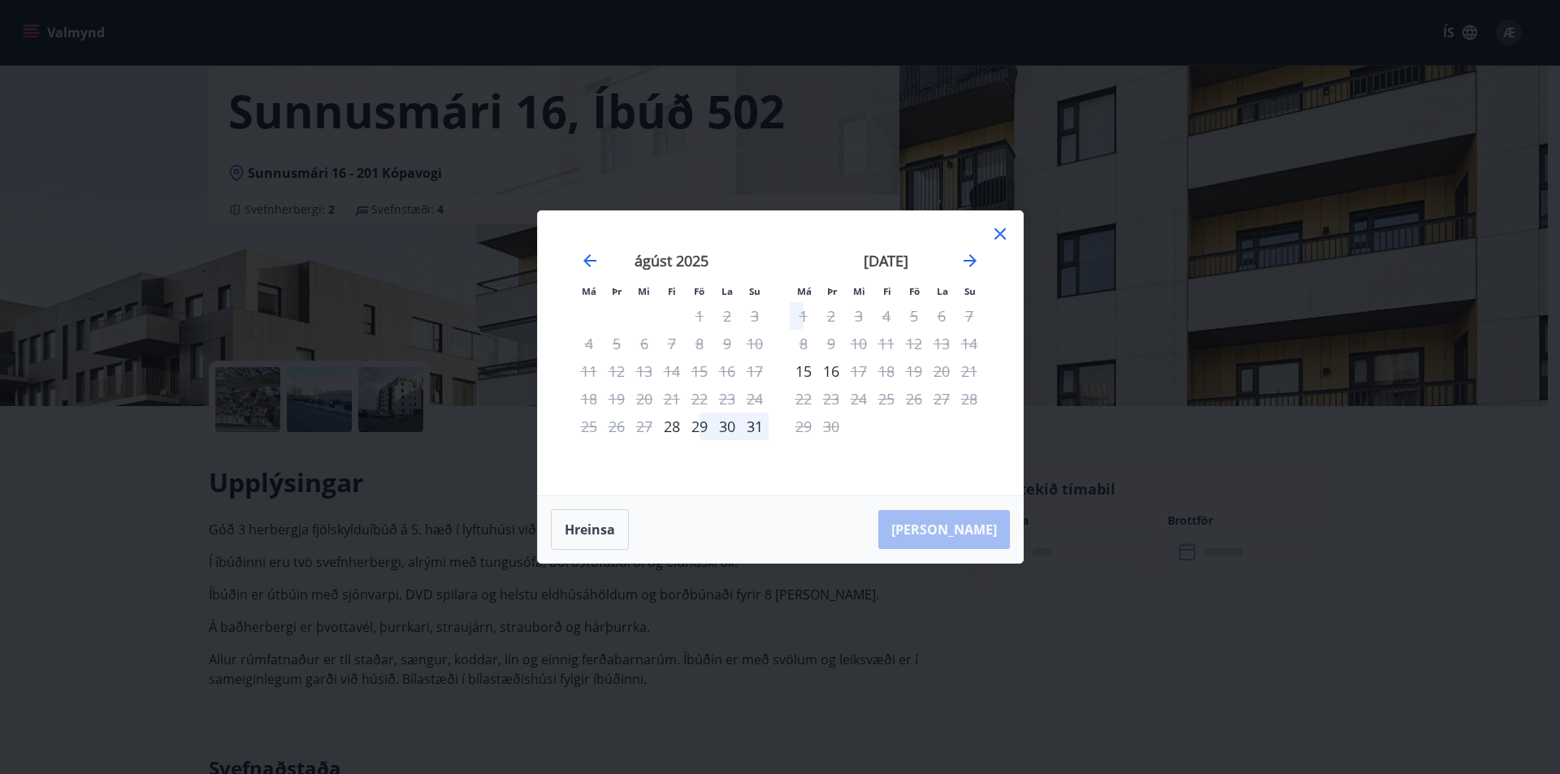
click at [966, 529] on div "[PERSON_NAME]" at bounding box center [780, 530] width 485 height 67
click at [968, 258] on icon "Move forward to switch to the next month." at bounding box center [971, 261] width 20 height 20
click at [991, 232] on icon at bounding box center [1001, 234] width 20 height 20
